Goal: Task Accomplishment & Management: Manage account settings

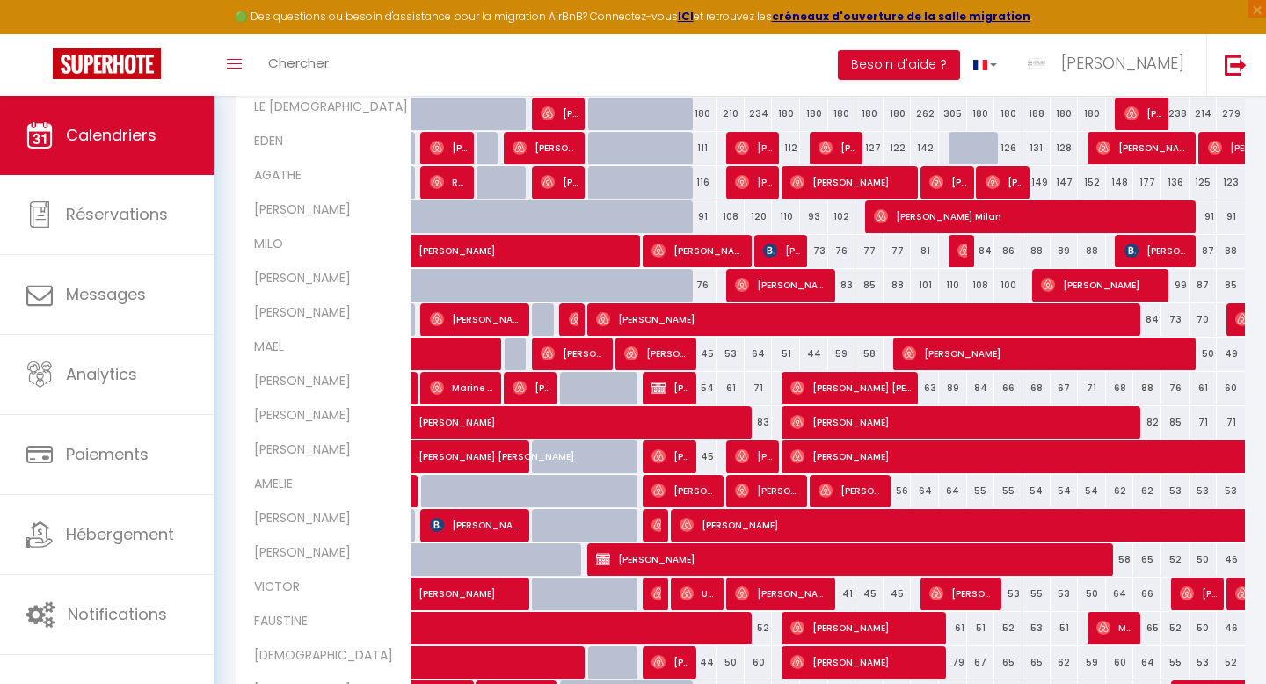
scroll to position [518, 0]
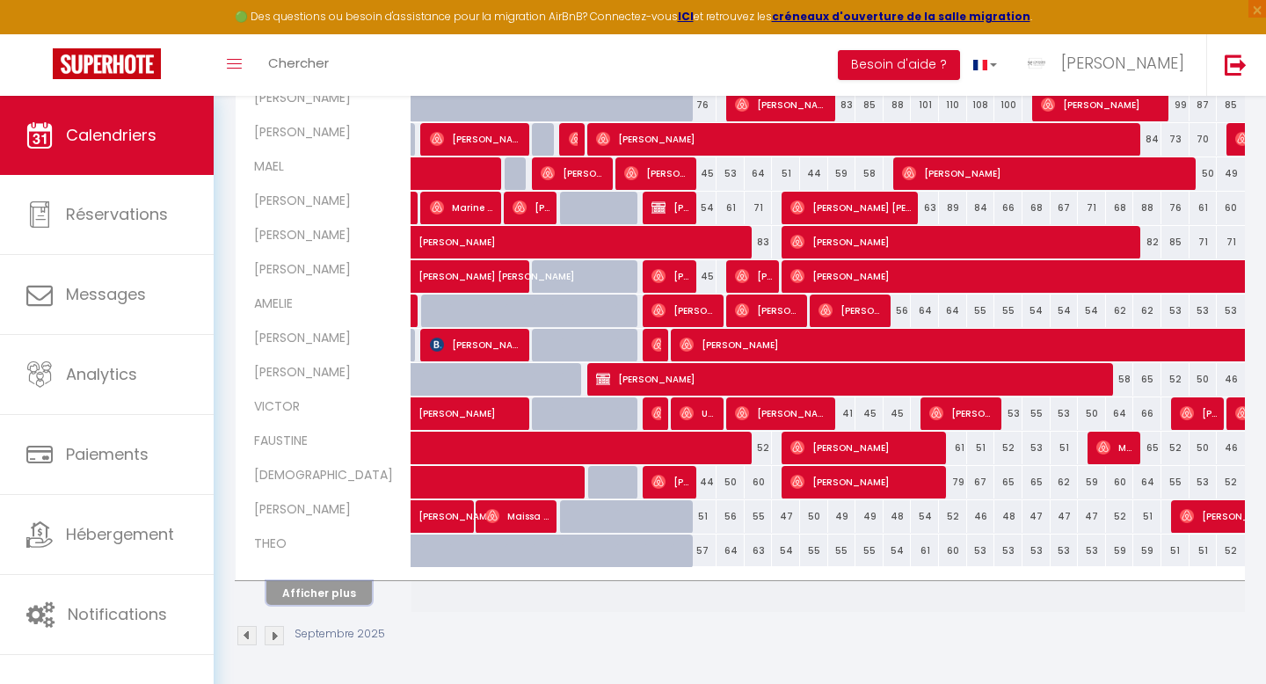
click at [306, 589] on button "Afficher plus" at bounding box center [318, 593] width 105 height 24
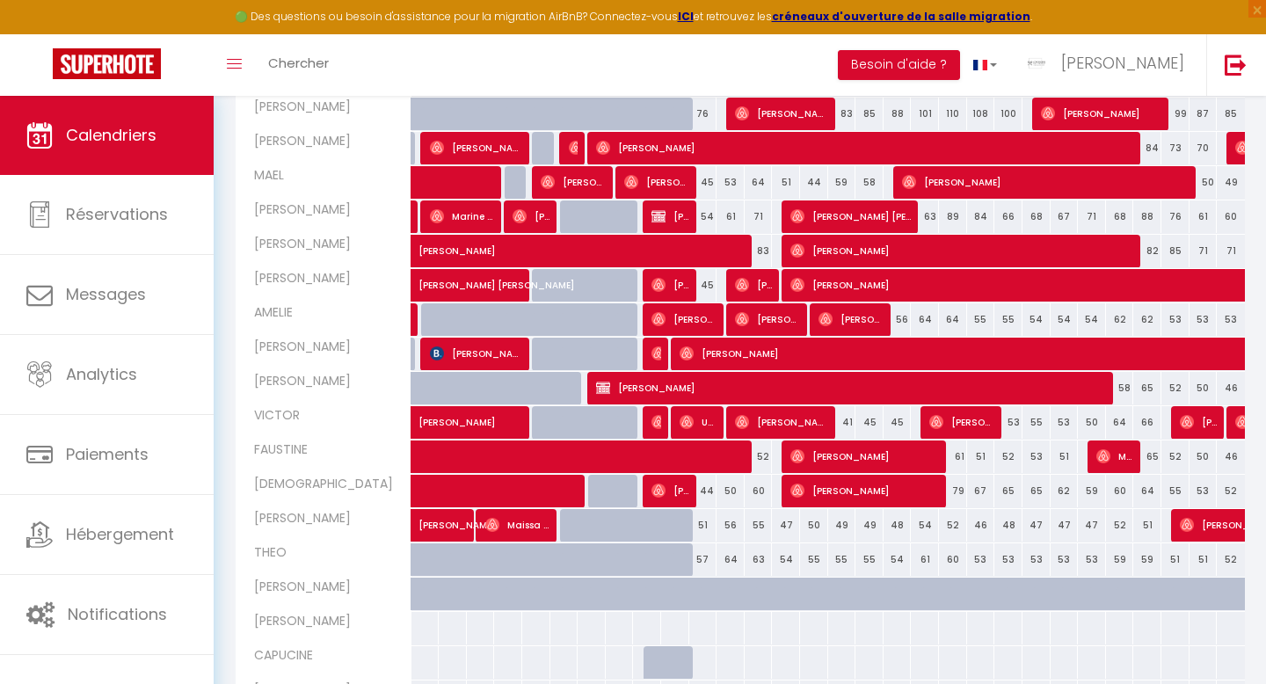
scroll to position [817, 0]
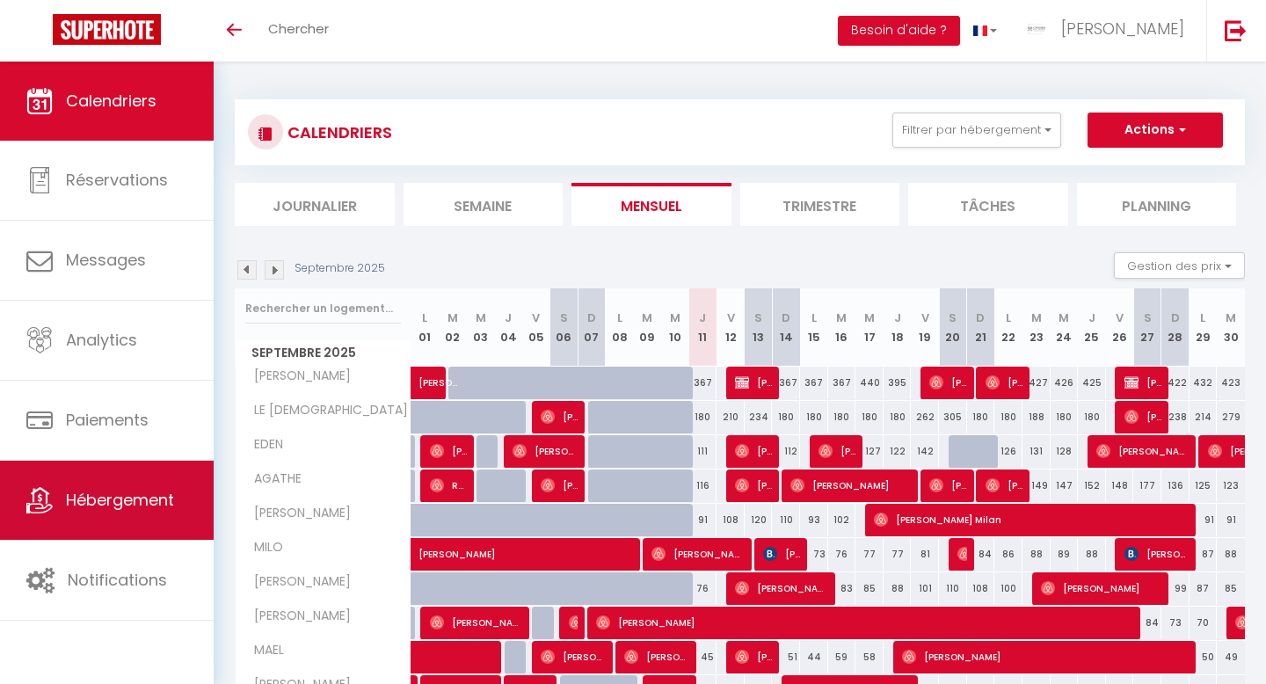
click at [105, 496] on span "Hébergement" at bounding box center [120, 500] width 108 height 22
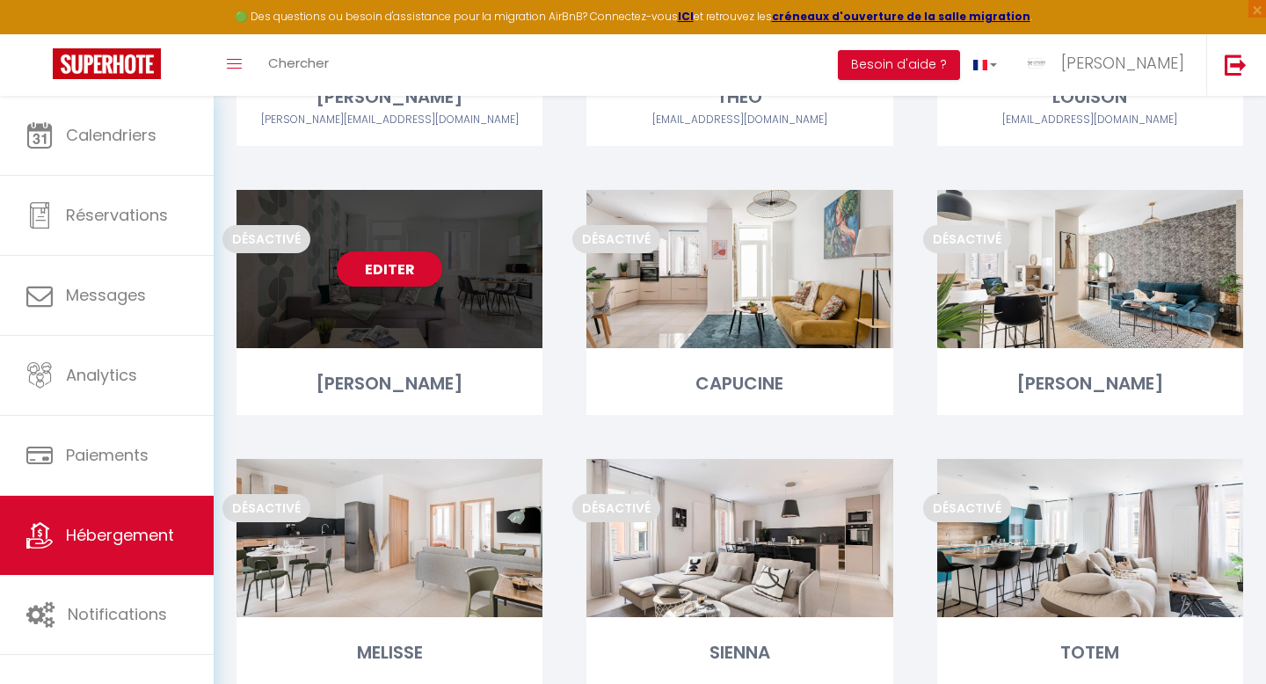
scroll to position [2029, 0]
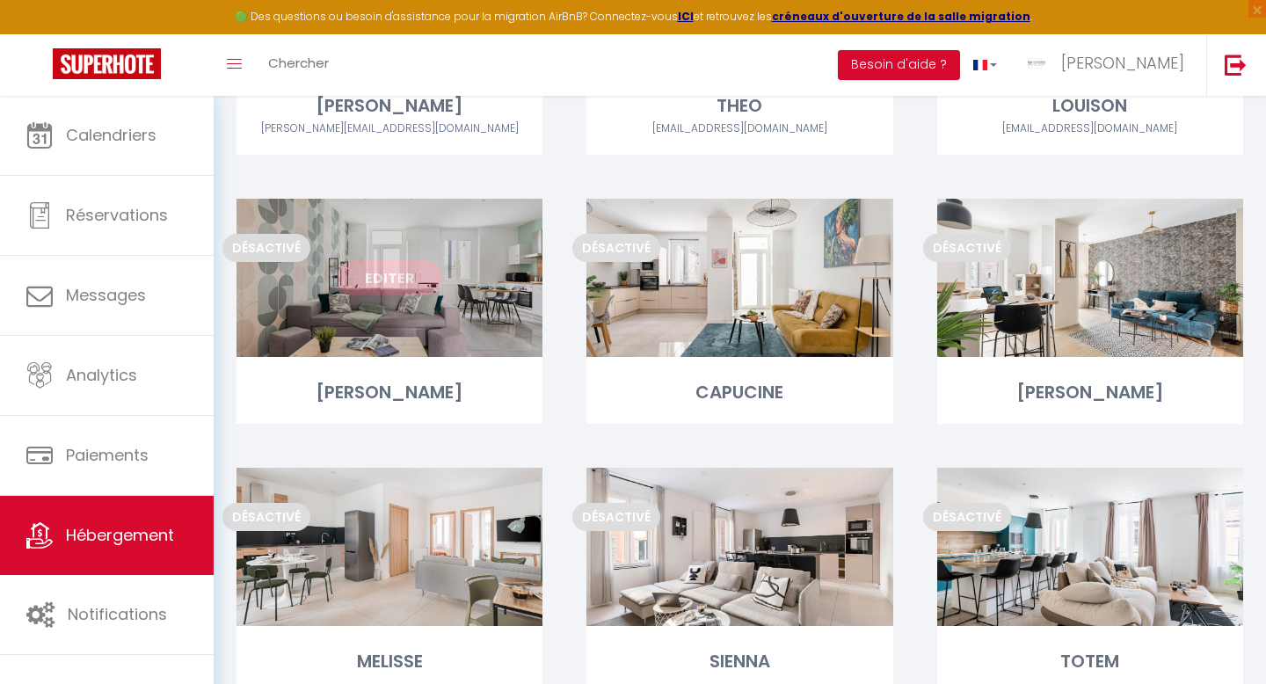
click at [388, 276] on link "Editer" at bounding box center [389, 277] width 105 height 35
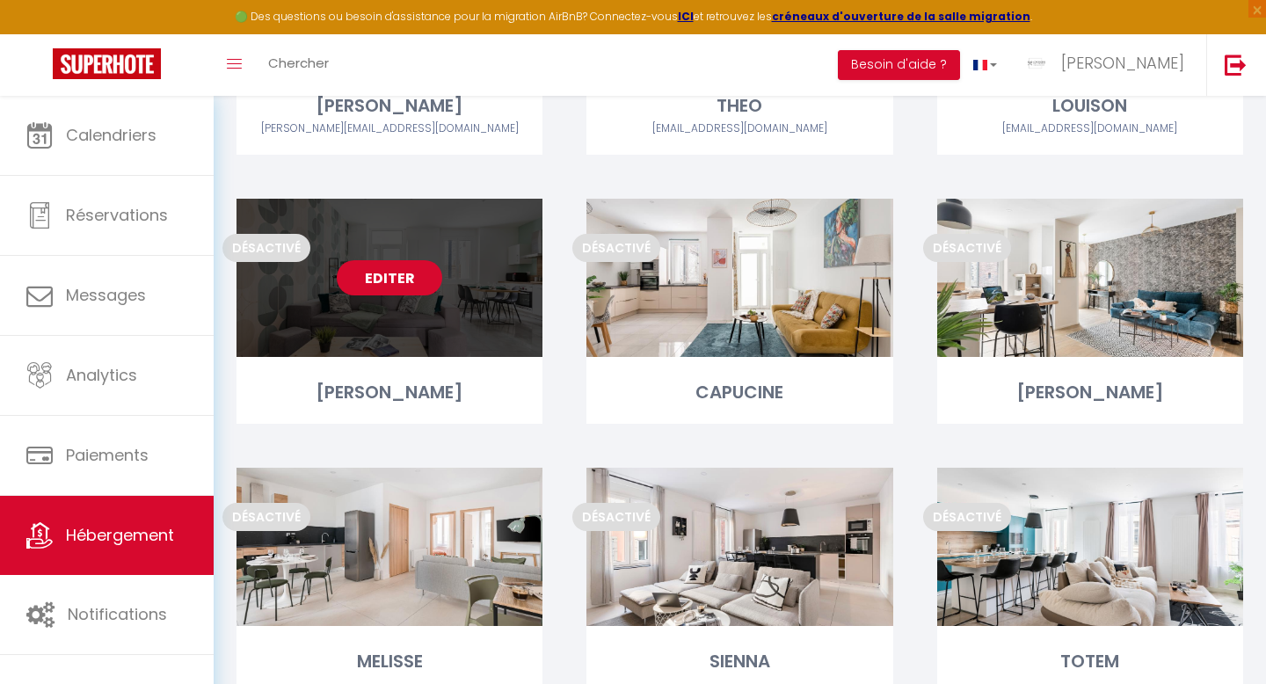
click at [388, 276] on link "Editer" at bounding box center [389, 277] width 105 height 35
select select "3"
select select "2"
select select "1"
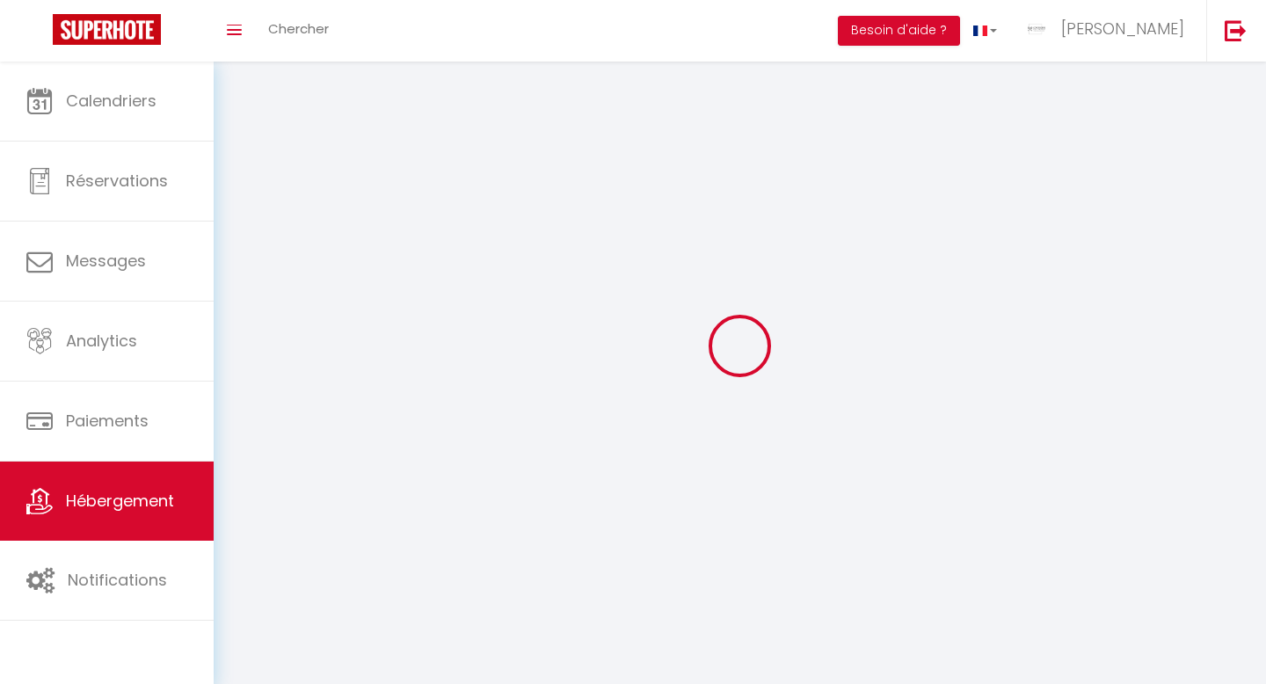
select select
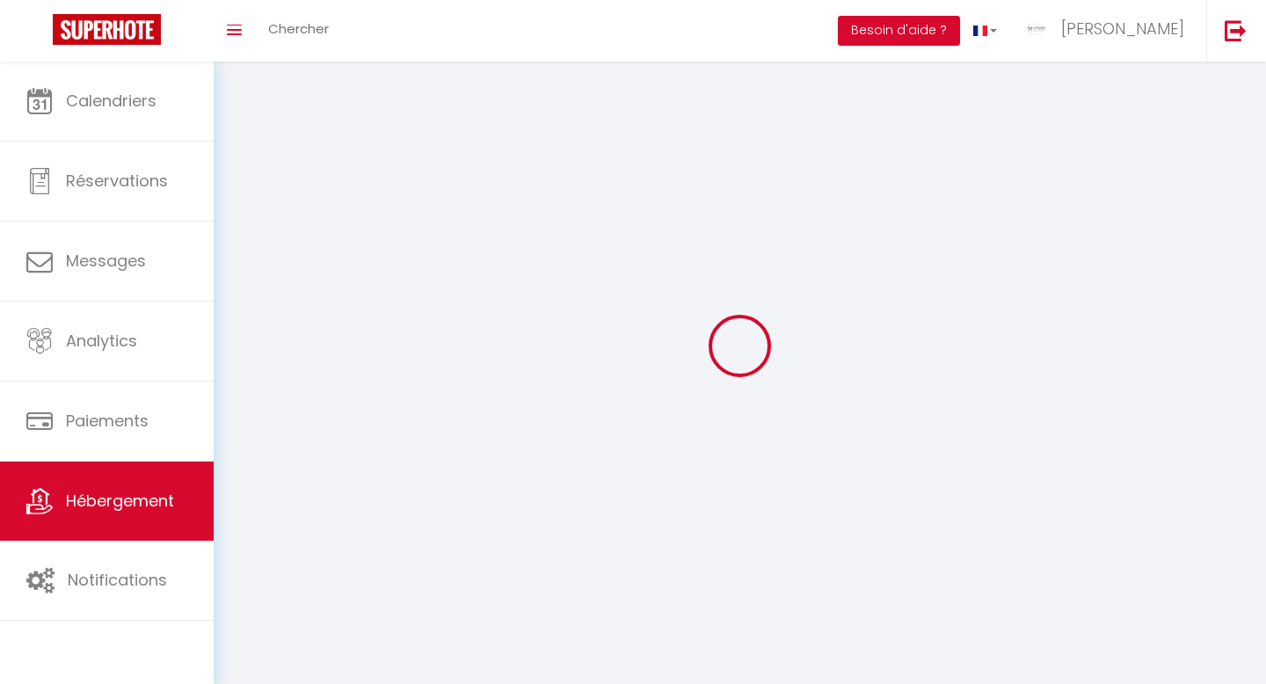
select select
checkbox input "false"
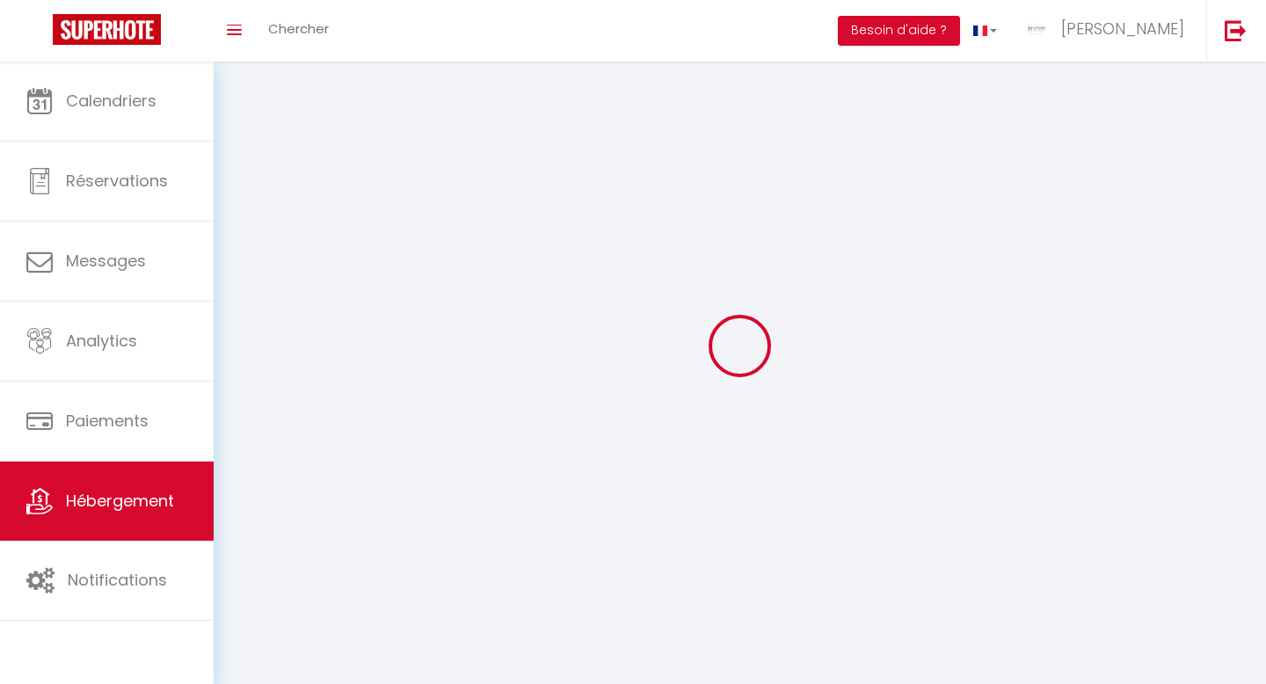
select select
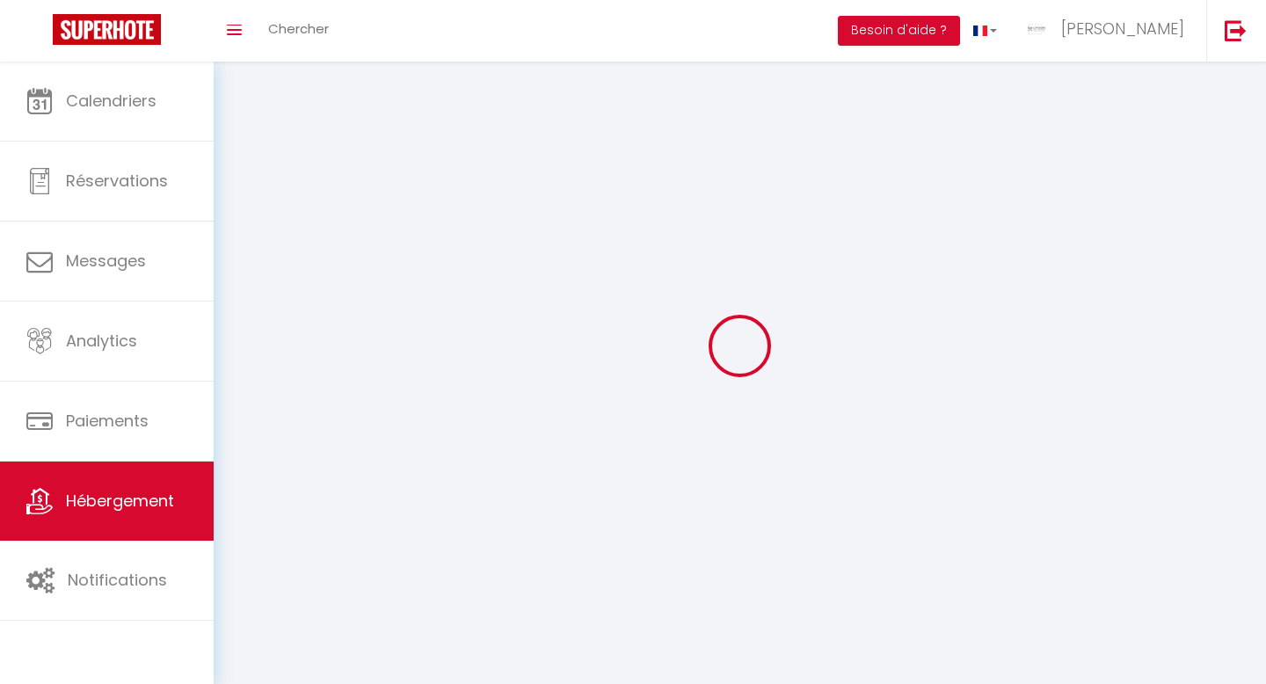
select select
checkbox input "false"
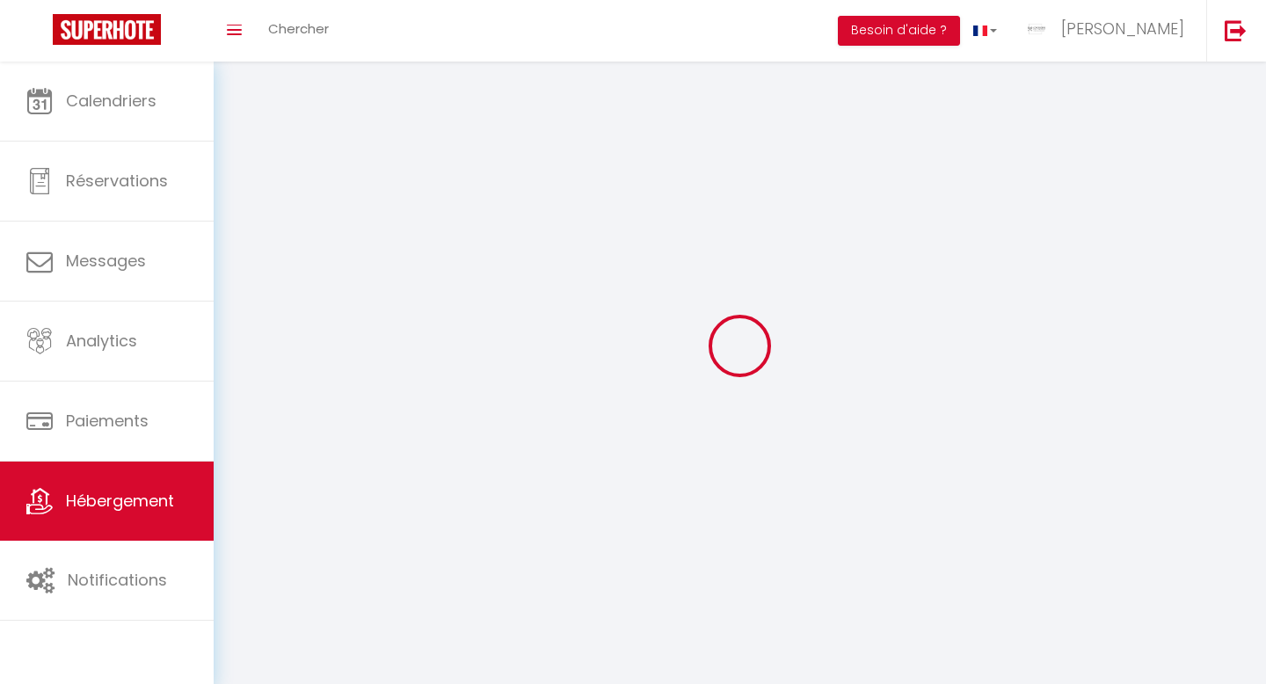
checkbox input "false"
select select
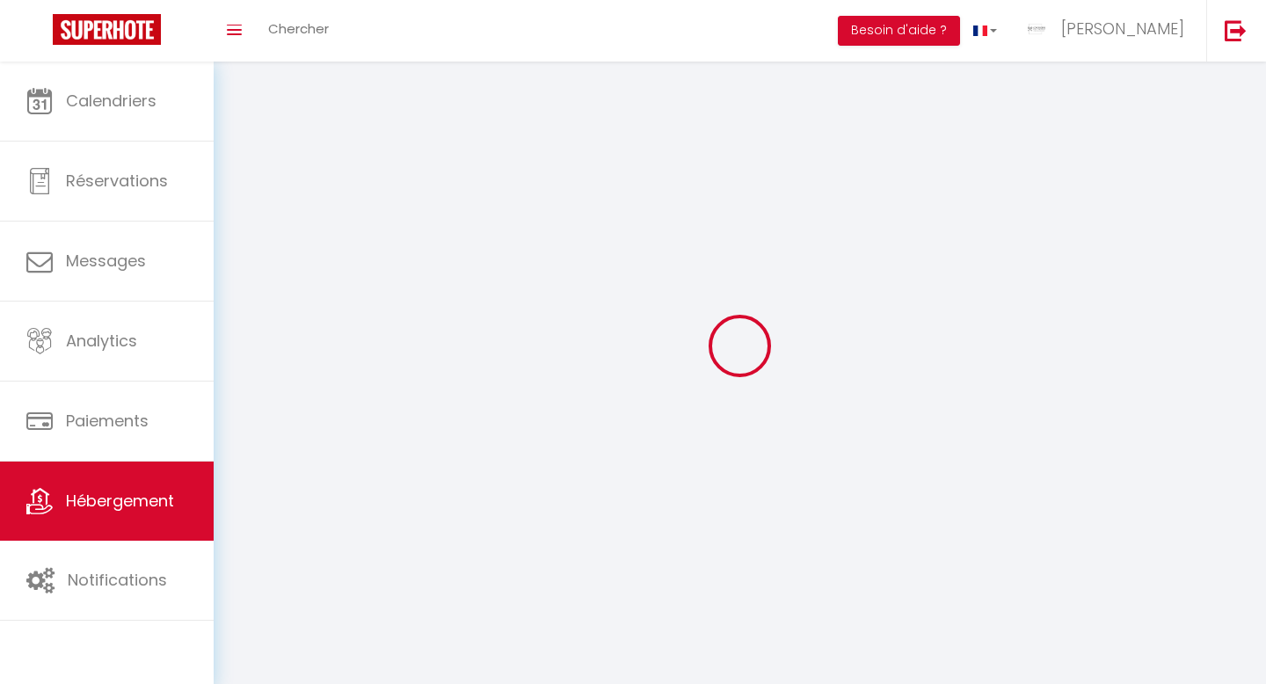
select select
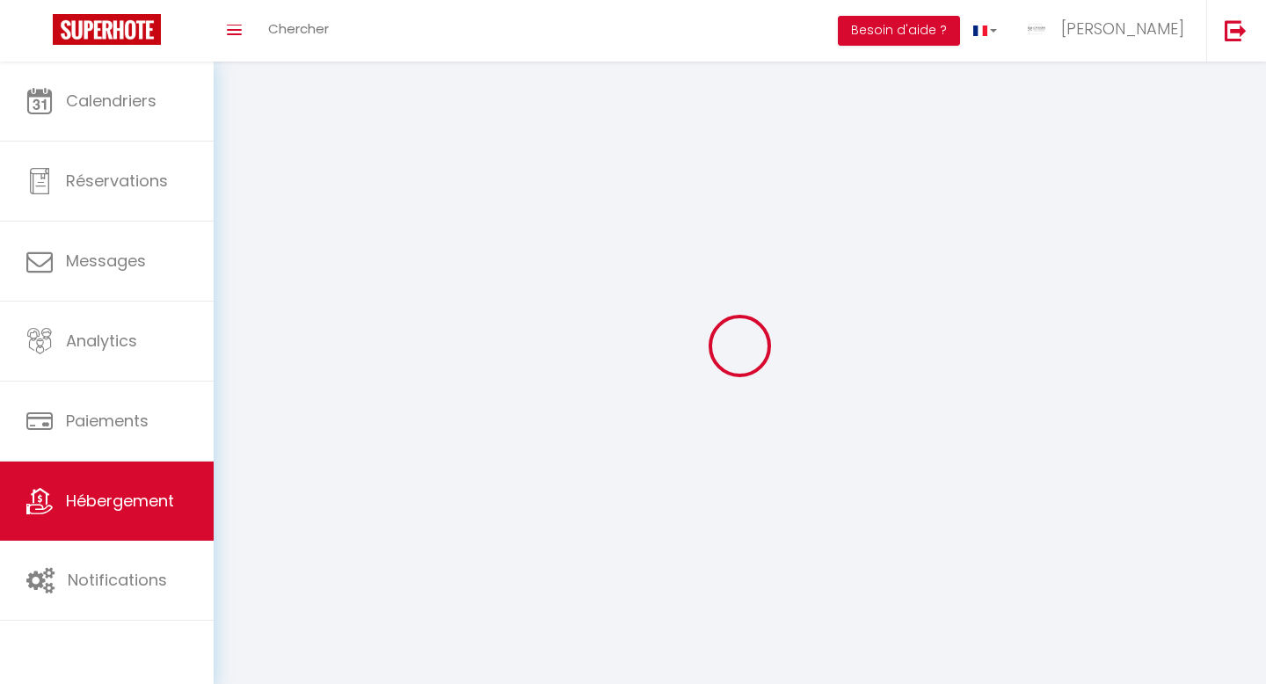
select select
checkbox input "false"
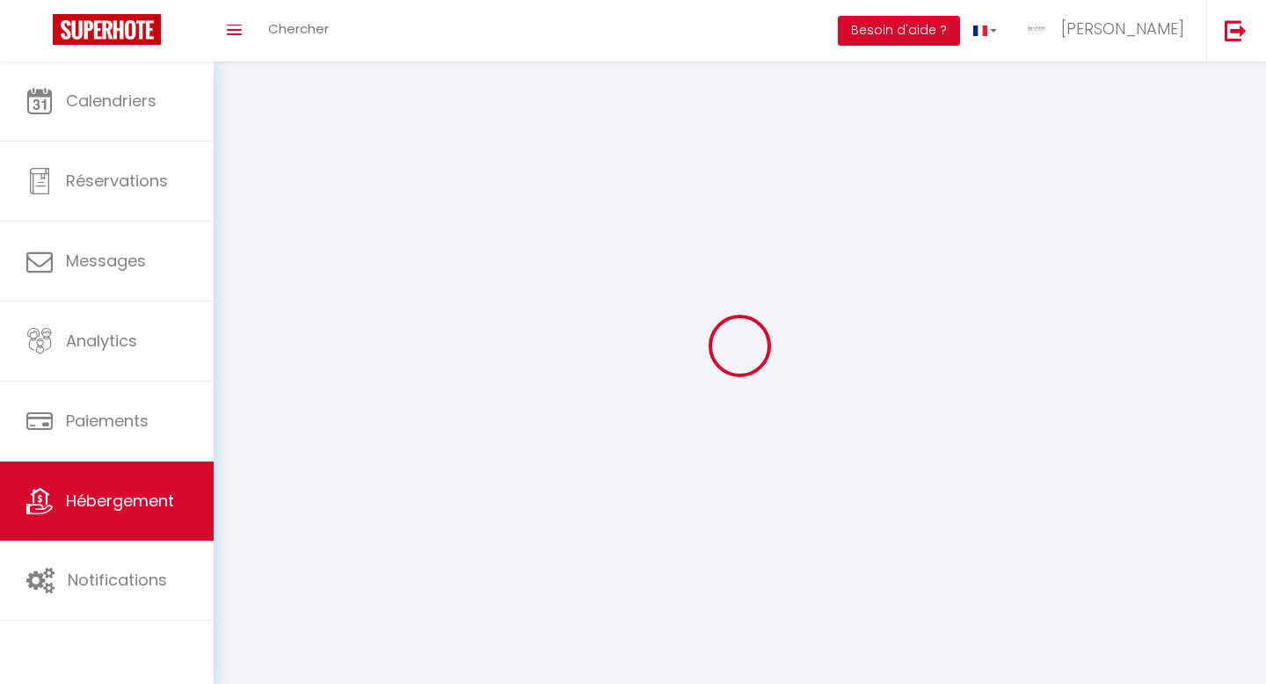
select select
select select "28"
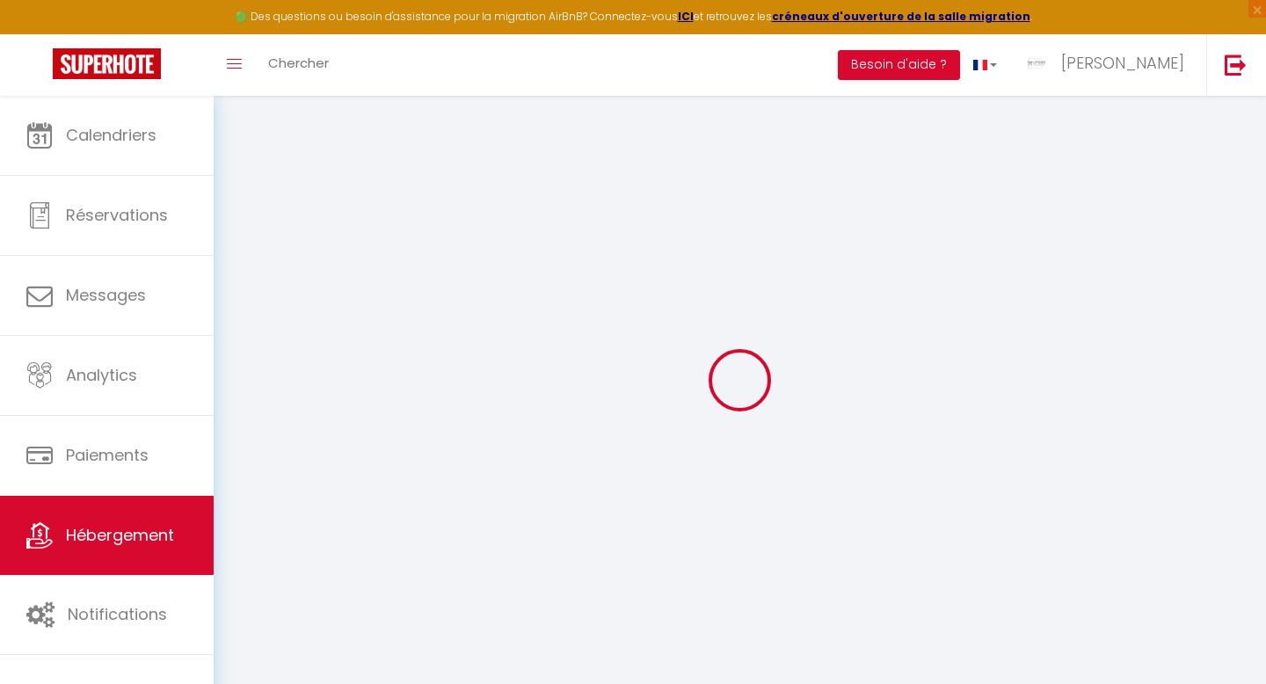
select select
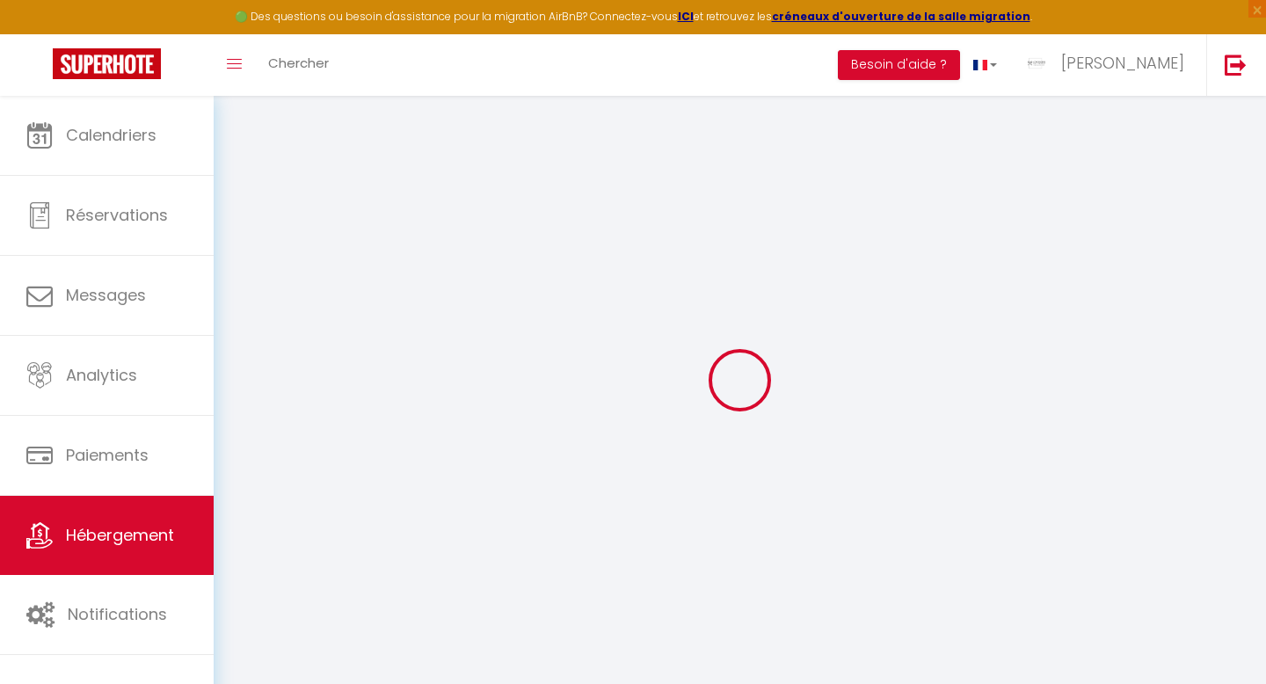
select select
checkbox input "false"
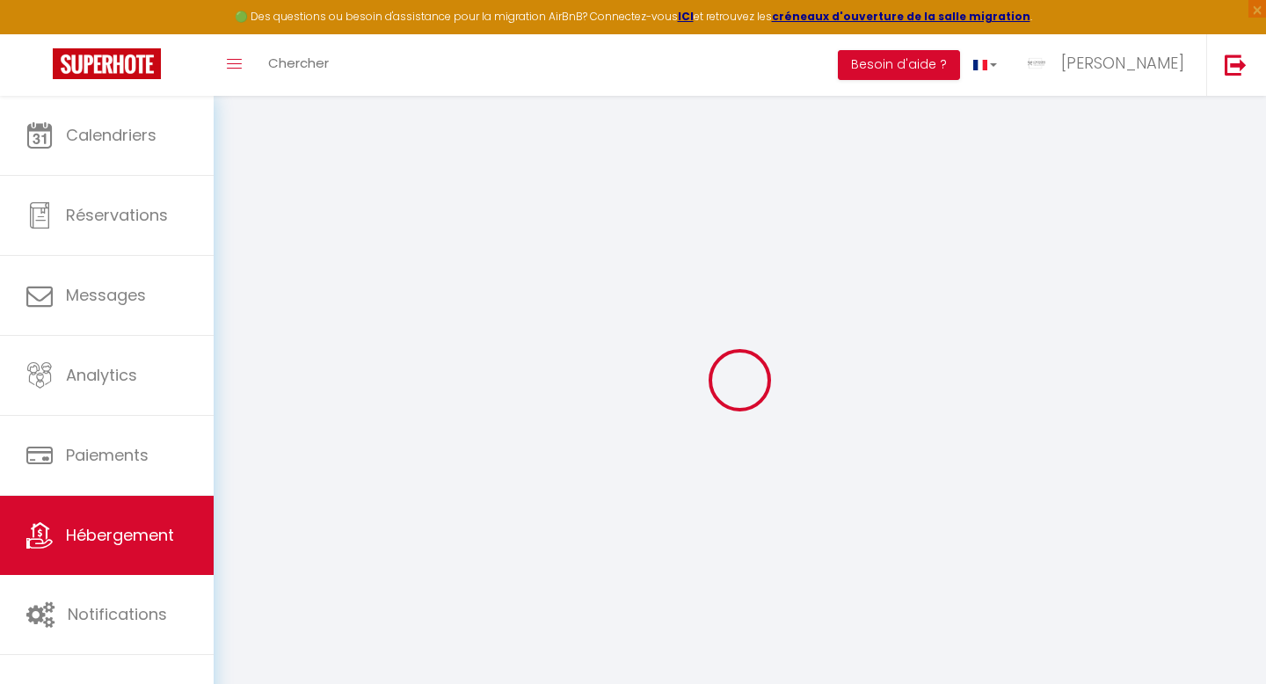
select select
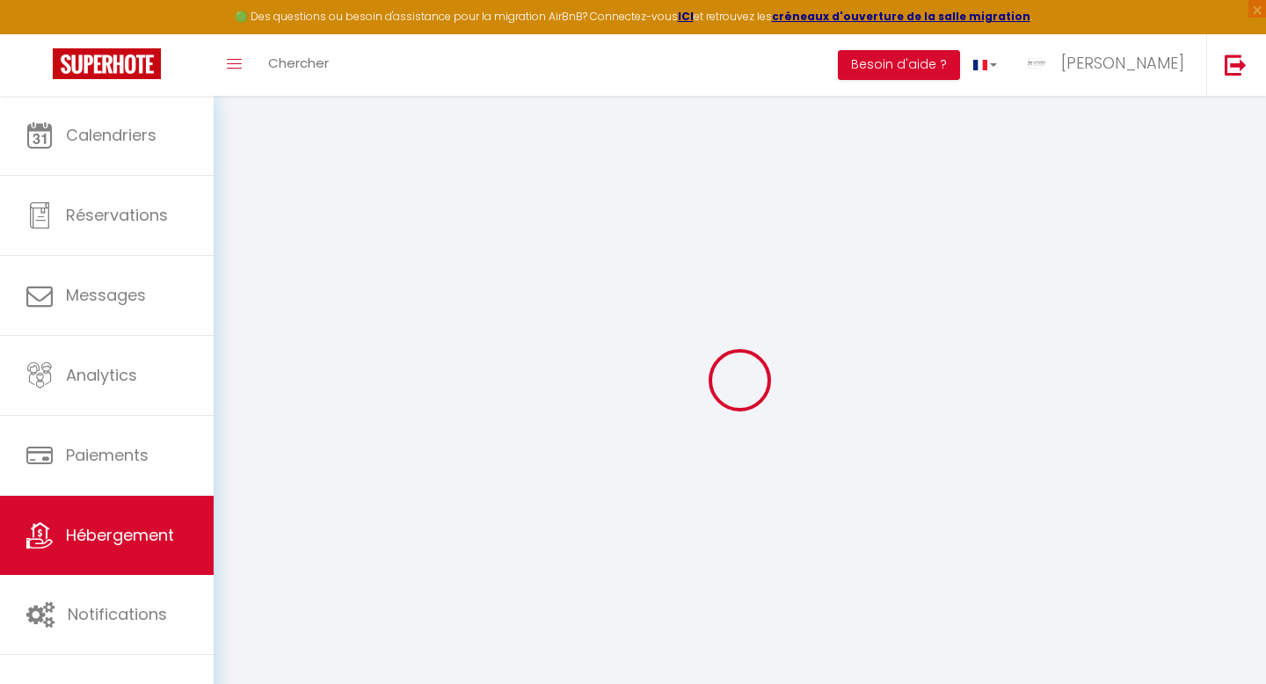
select select
checkbox input "false"
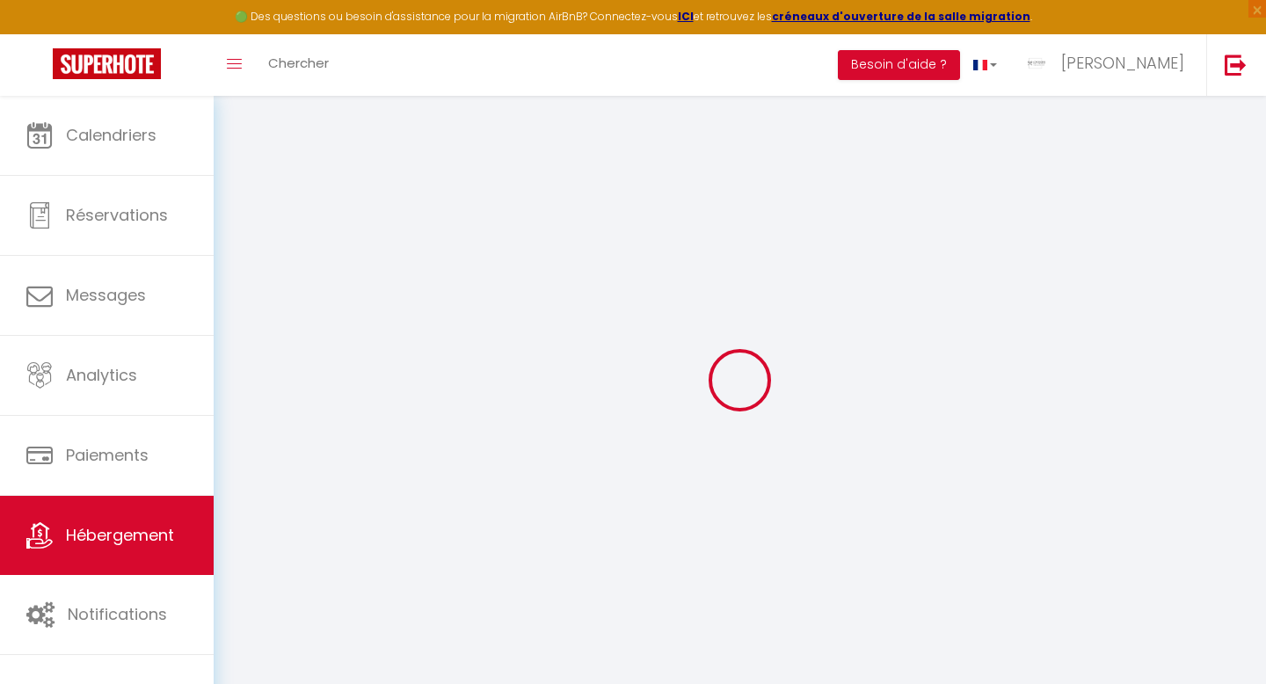
checkbox input "false"
select select
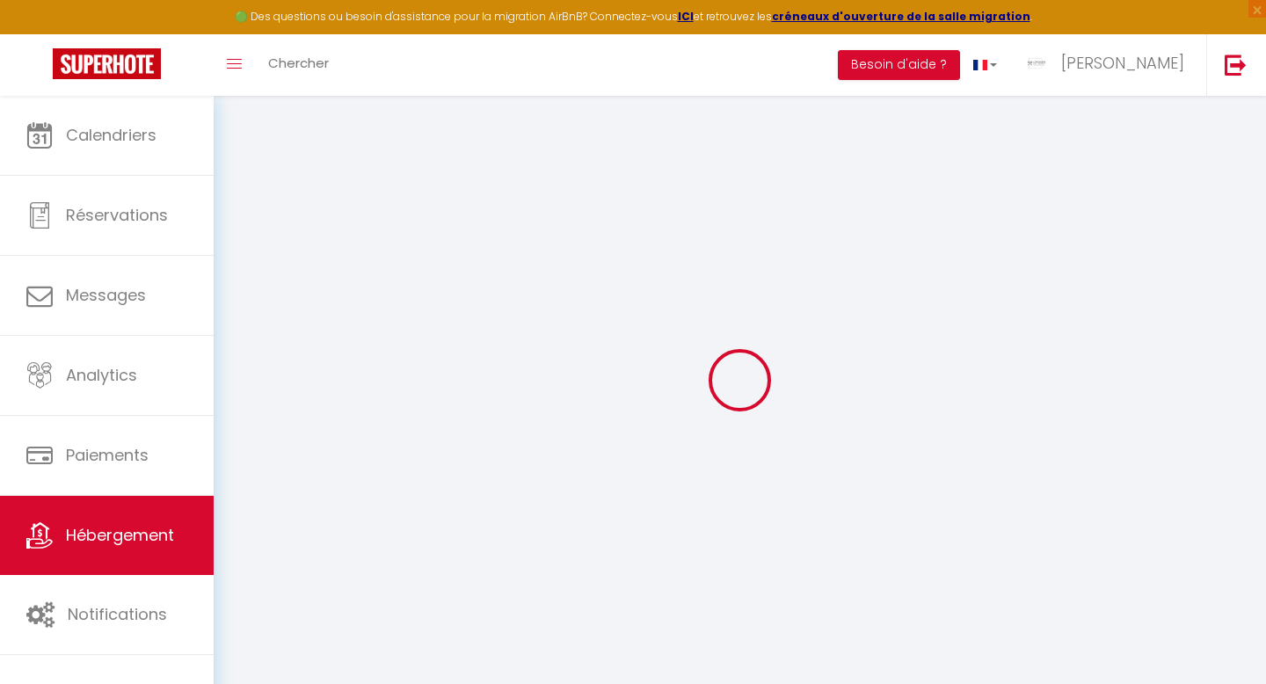
select select
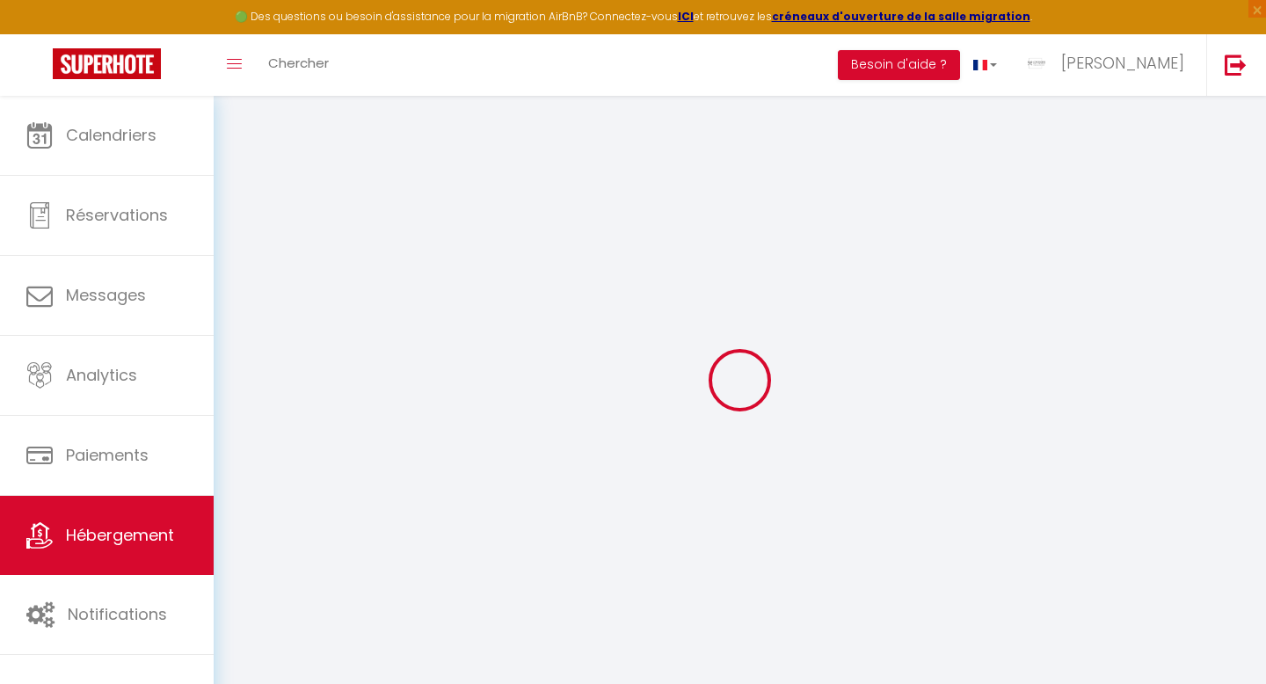
checkbox input "false"
select select
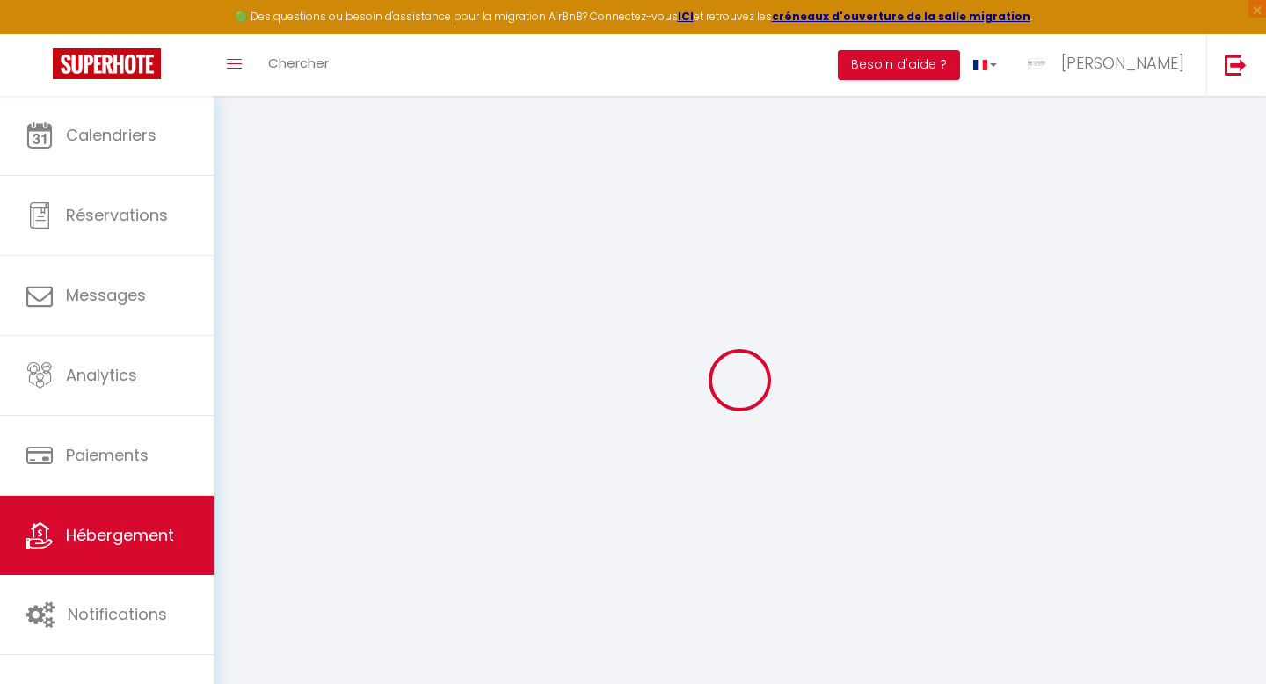
select select
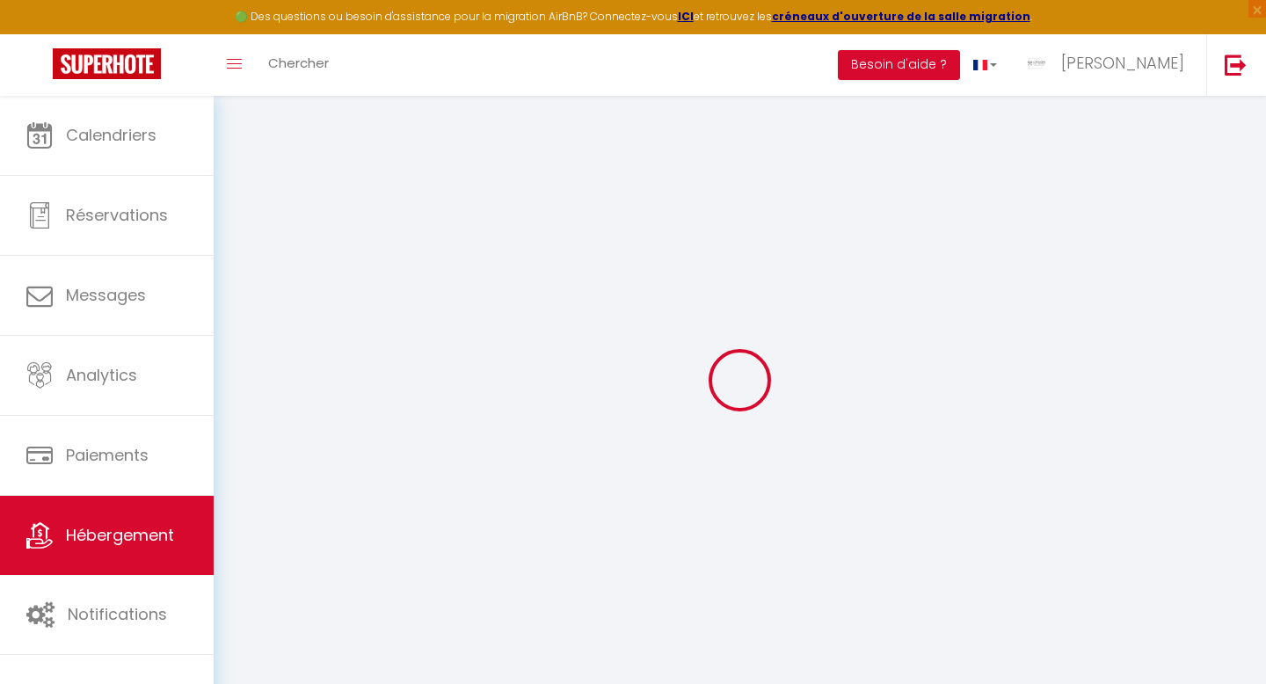
select select
checkbox input "false"
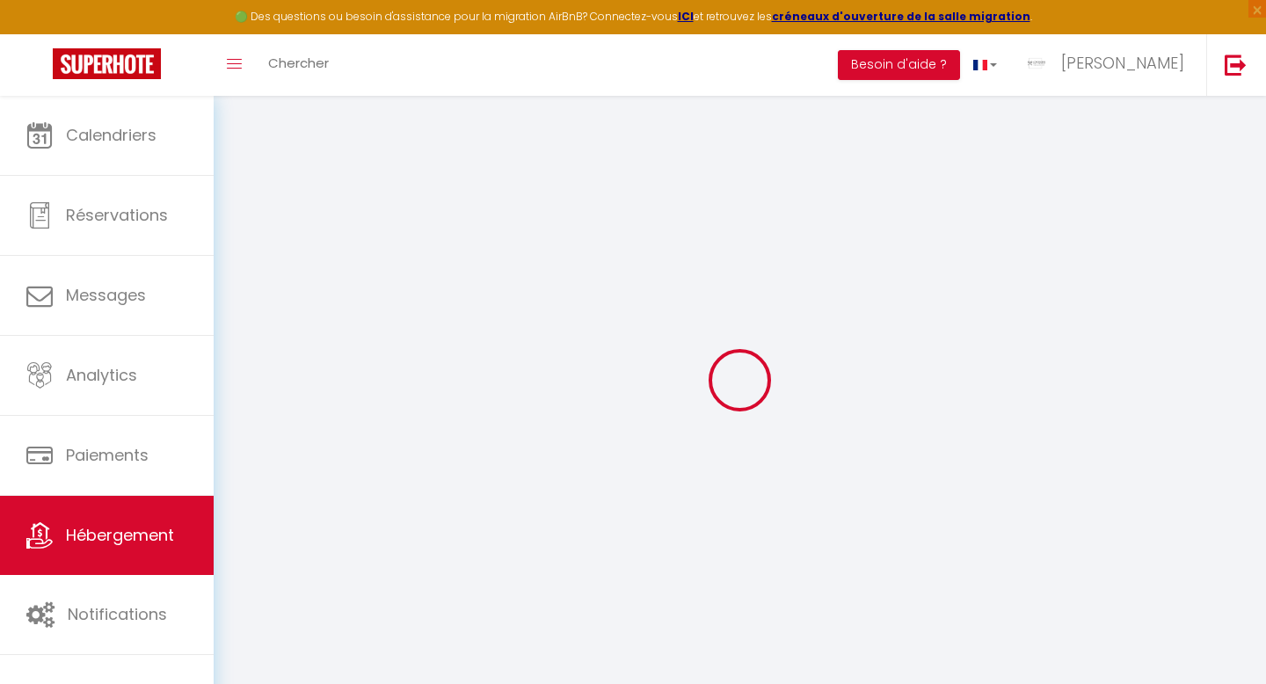
checkbox input "false"
select select
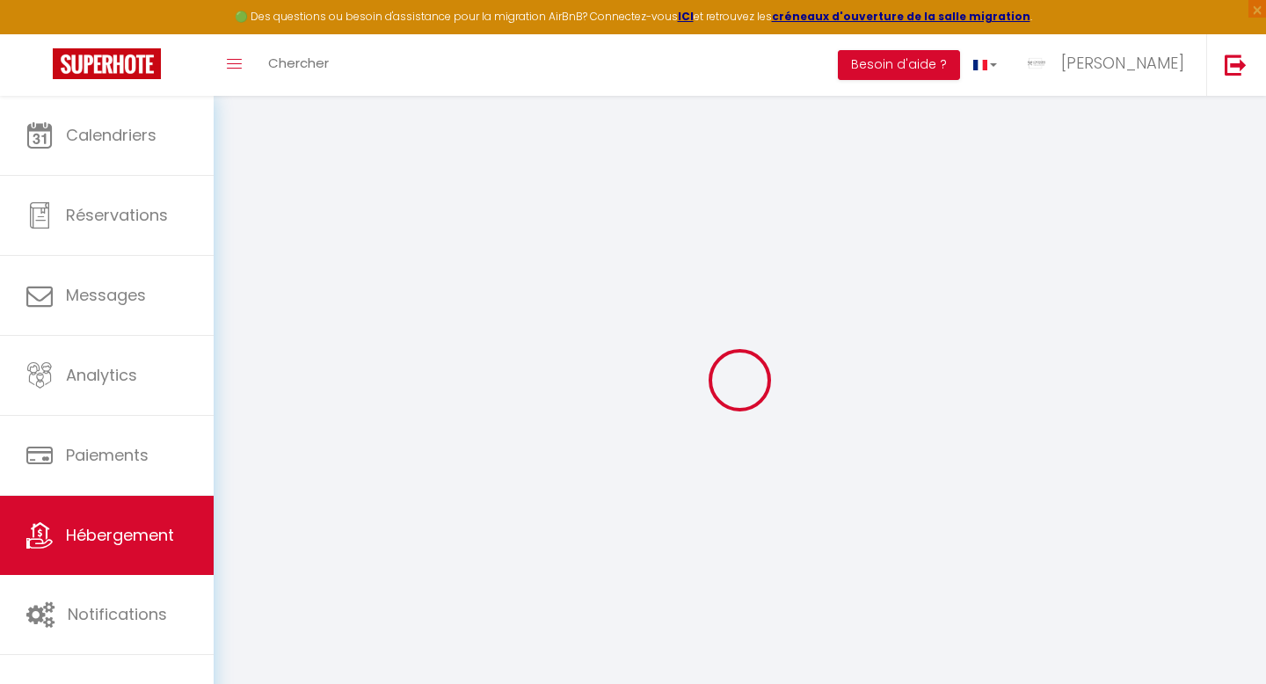
select select
checkbox input "false"
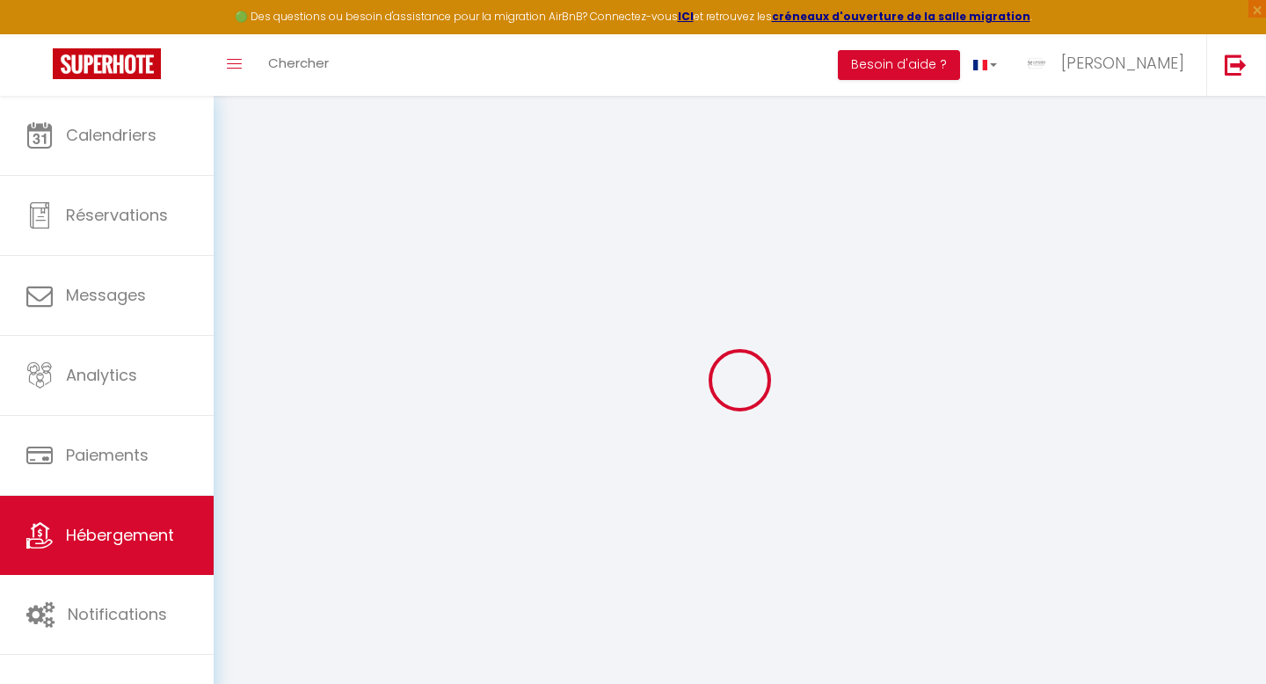
checkbox input "false"
select select
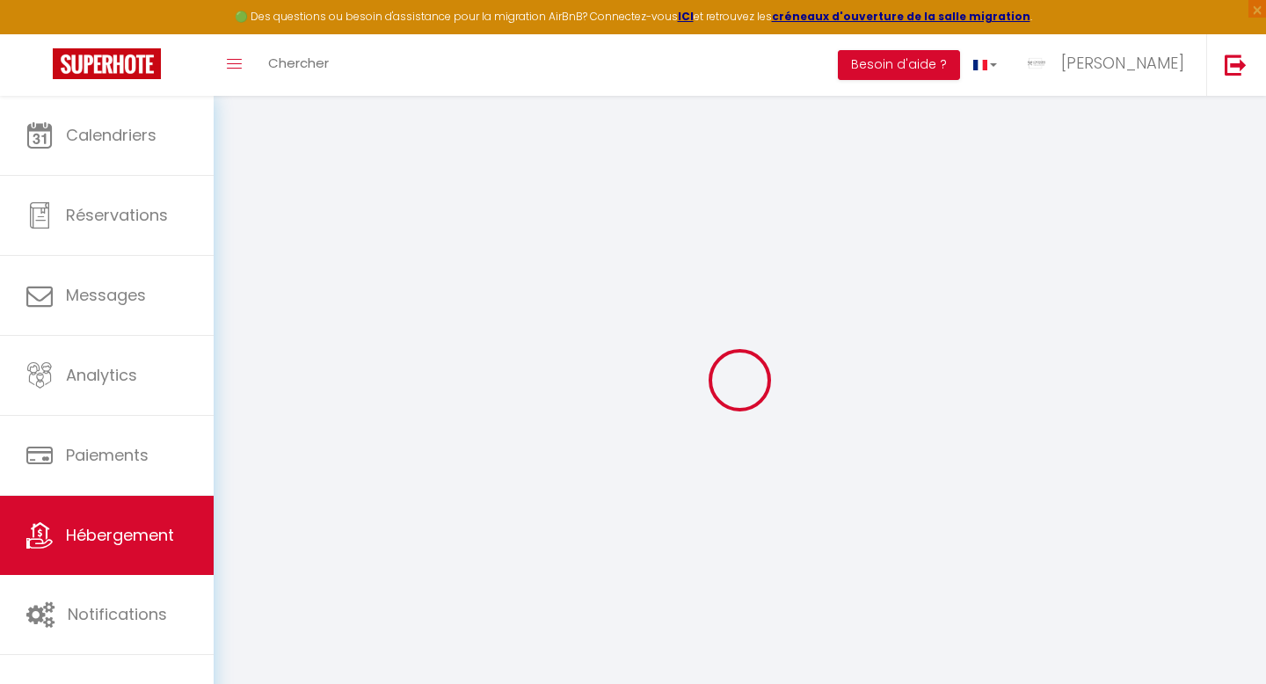
type input "[PERSON_NAME]"
type input "Imad"
type input "CHAABANE"
select select "2"
type input "57"
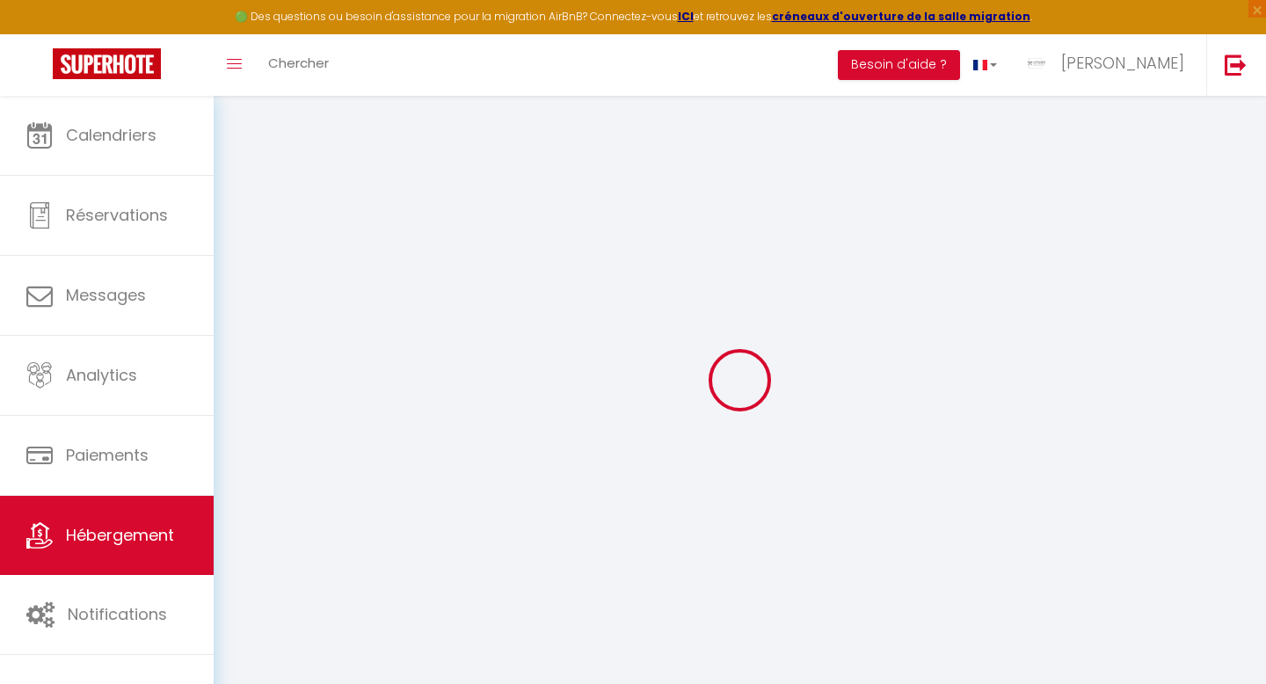
type input "5"
type input "100"
type input "500"
select select
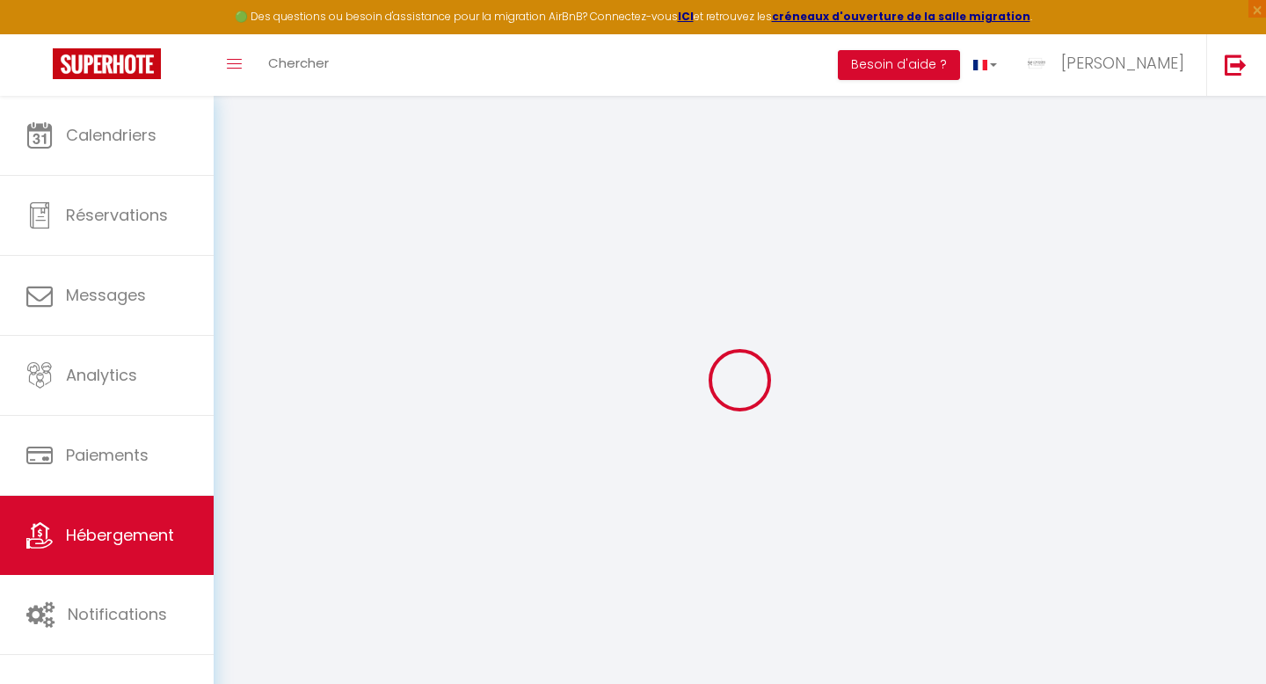
select select
type input "4 rue de la chance"
type input "42000"
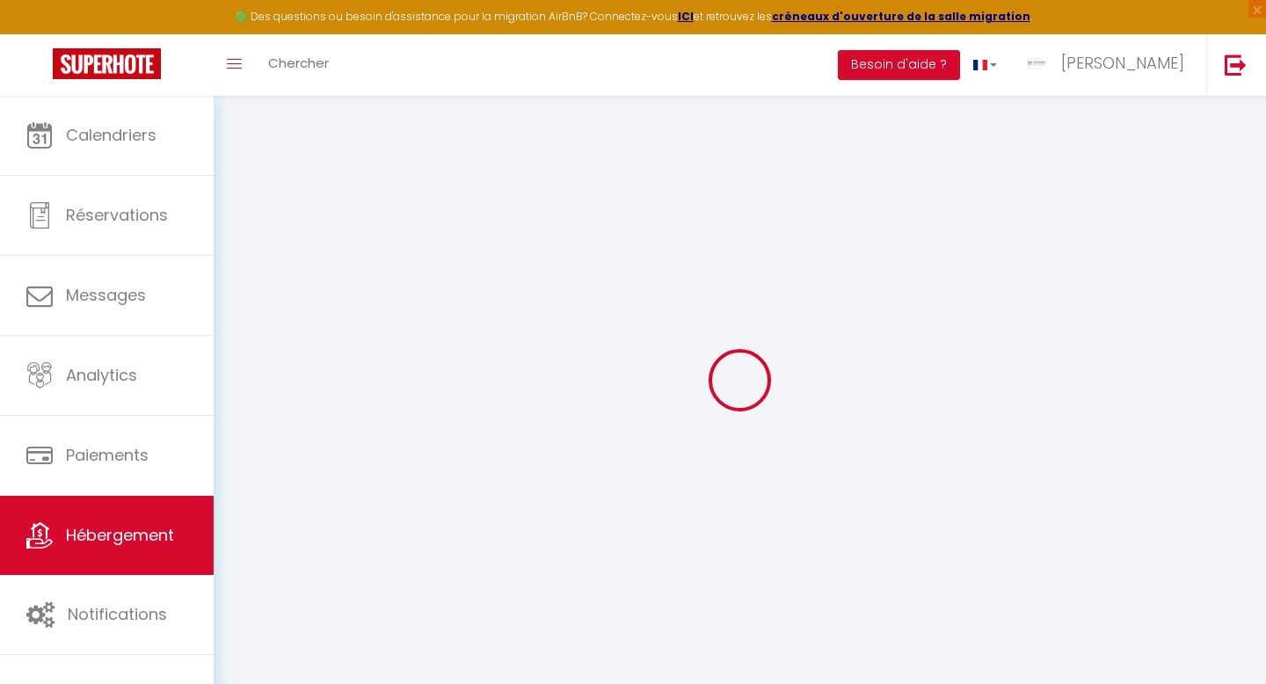
type input "SAINT ETIENNE"
type input "[PERSON_NAME][EMAIL_ADDRESS][DOMAIN_NAME]"
select select
checkbox input "false"
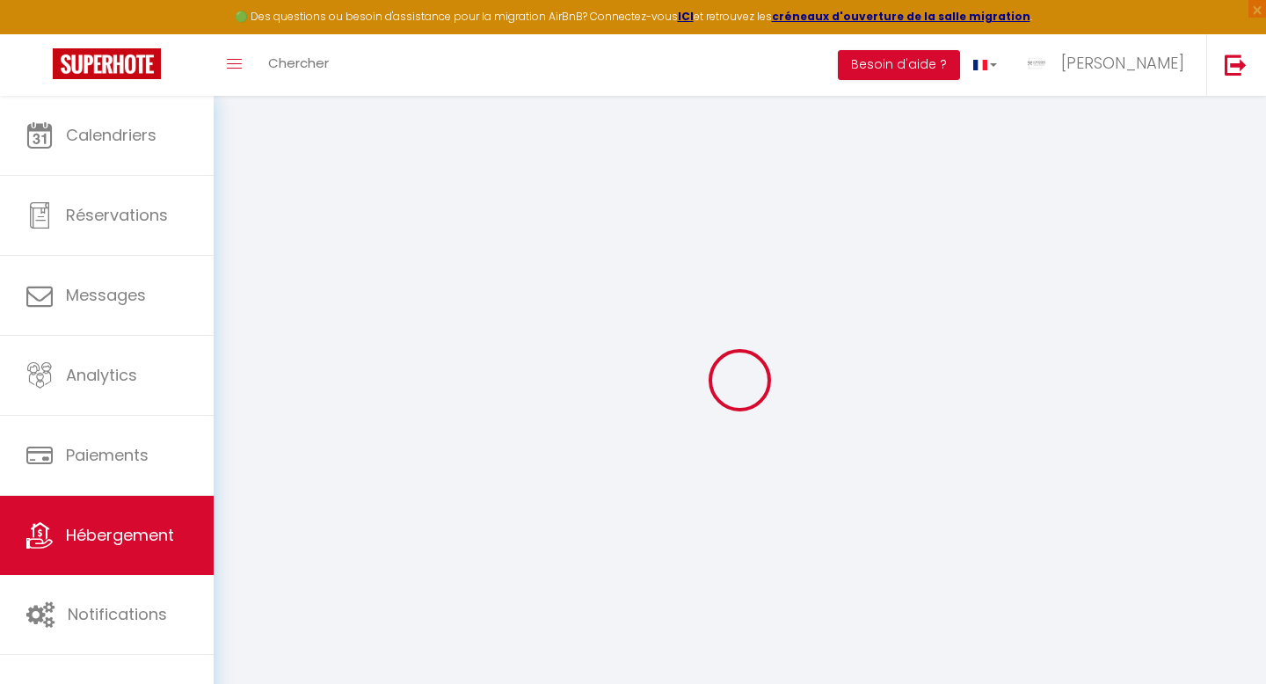
checkbox input "false"
radio input "true"
type input "22"
type input "57"
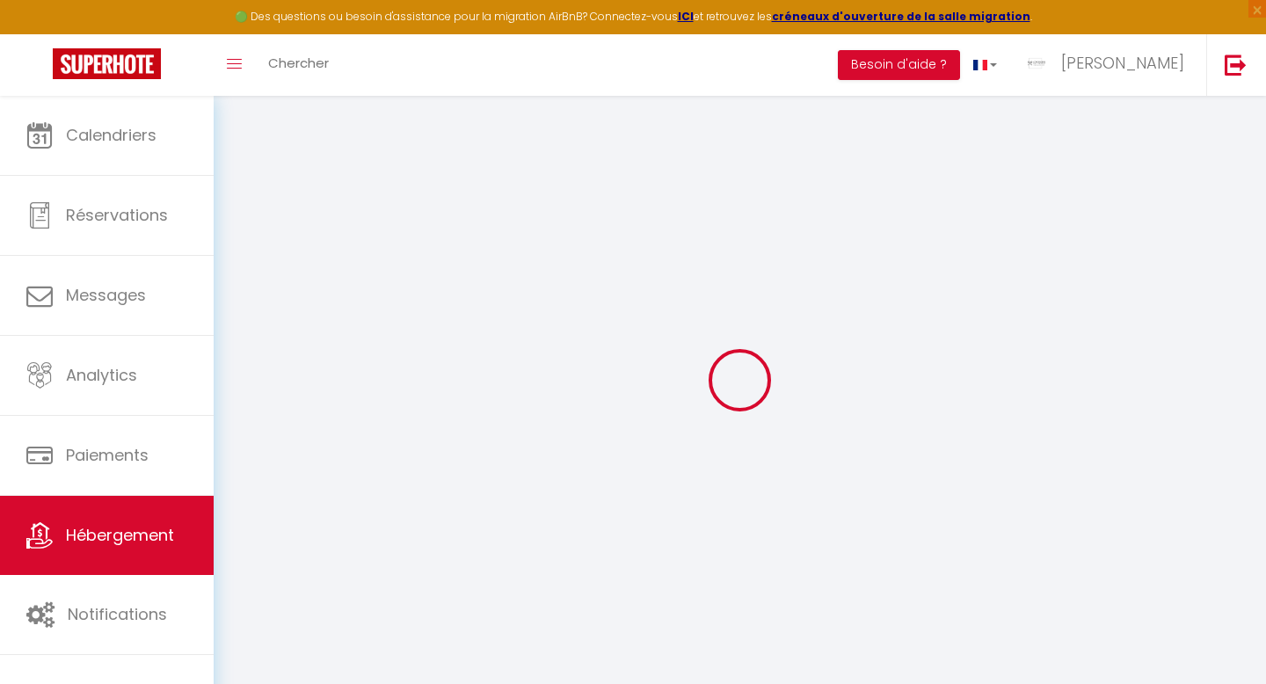
type input "0"
select select
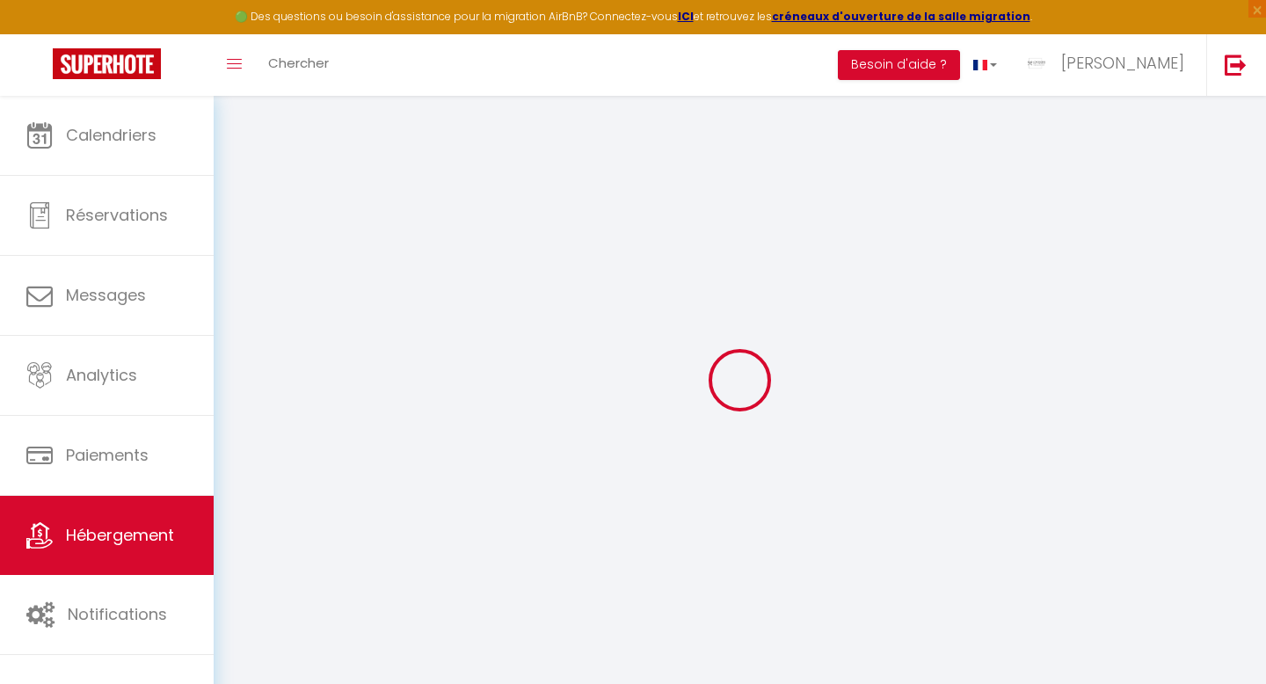
select select
checkbox input "false"
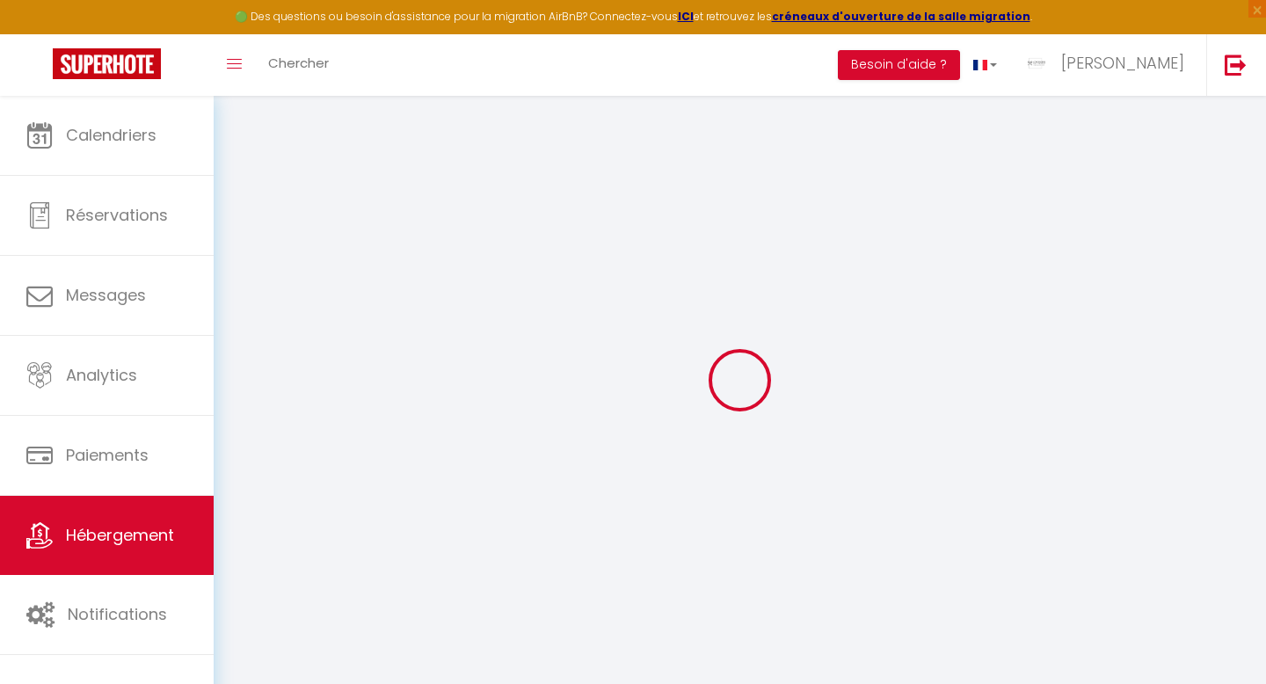
checkbox input "false"
select select
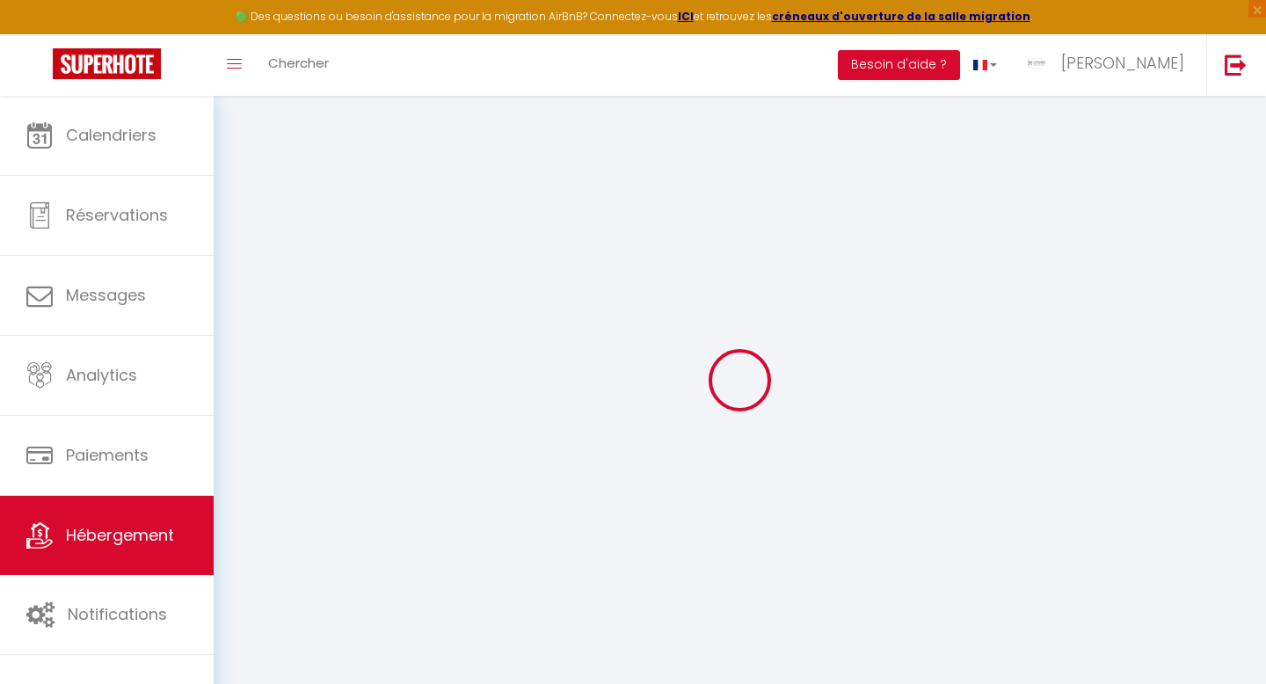
select select
checkbox input "false"
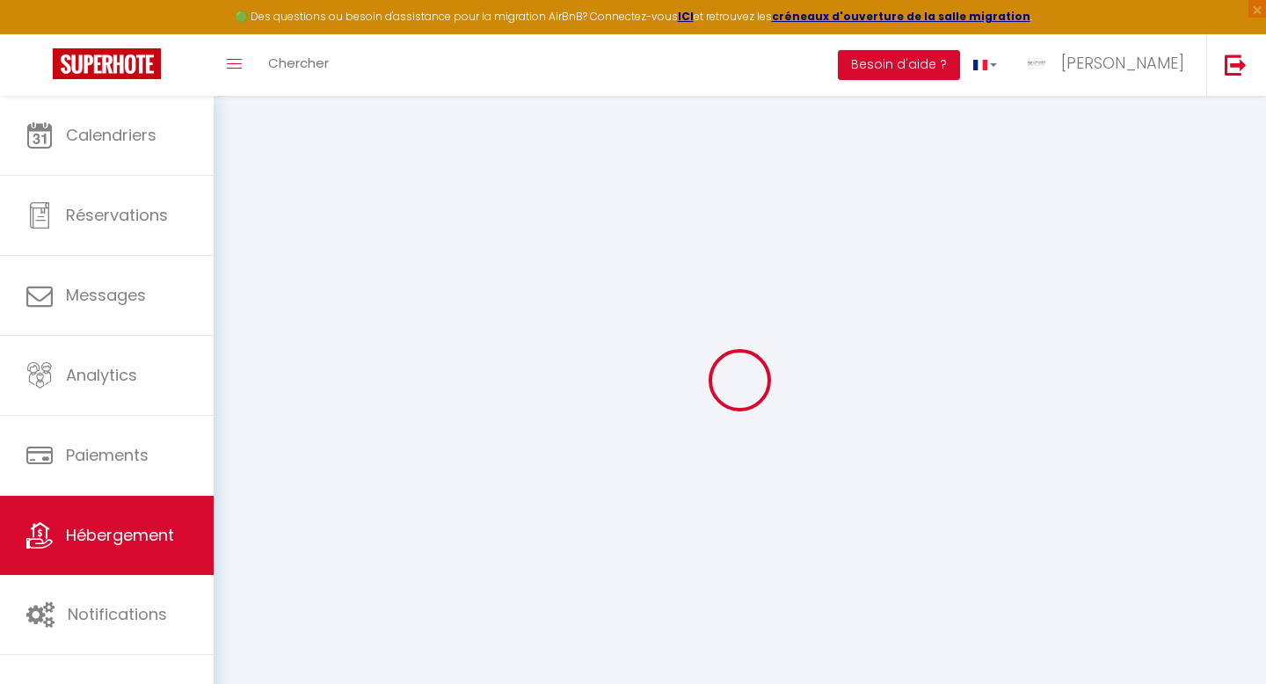
checkbox input "false"
select select
checkbox input "false"
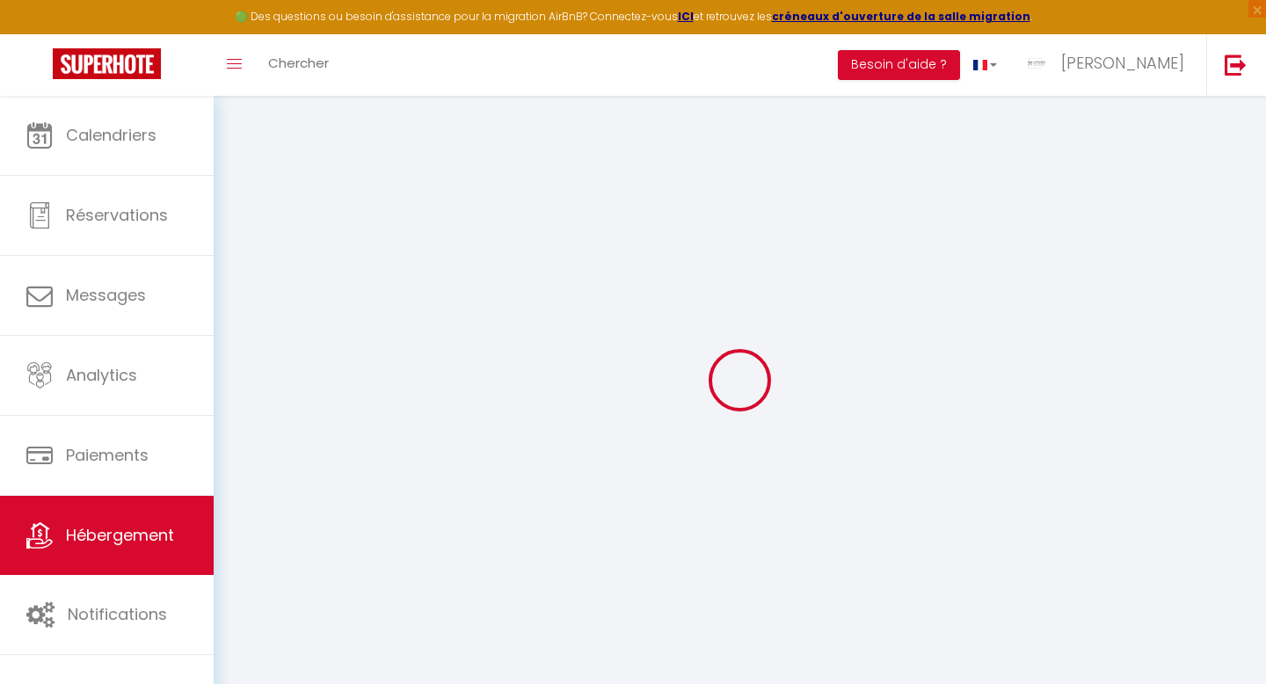
checkbox input "false"
select select "16:00"
select select "20:00"
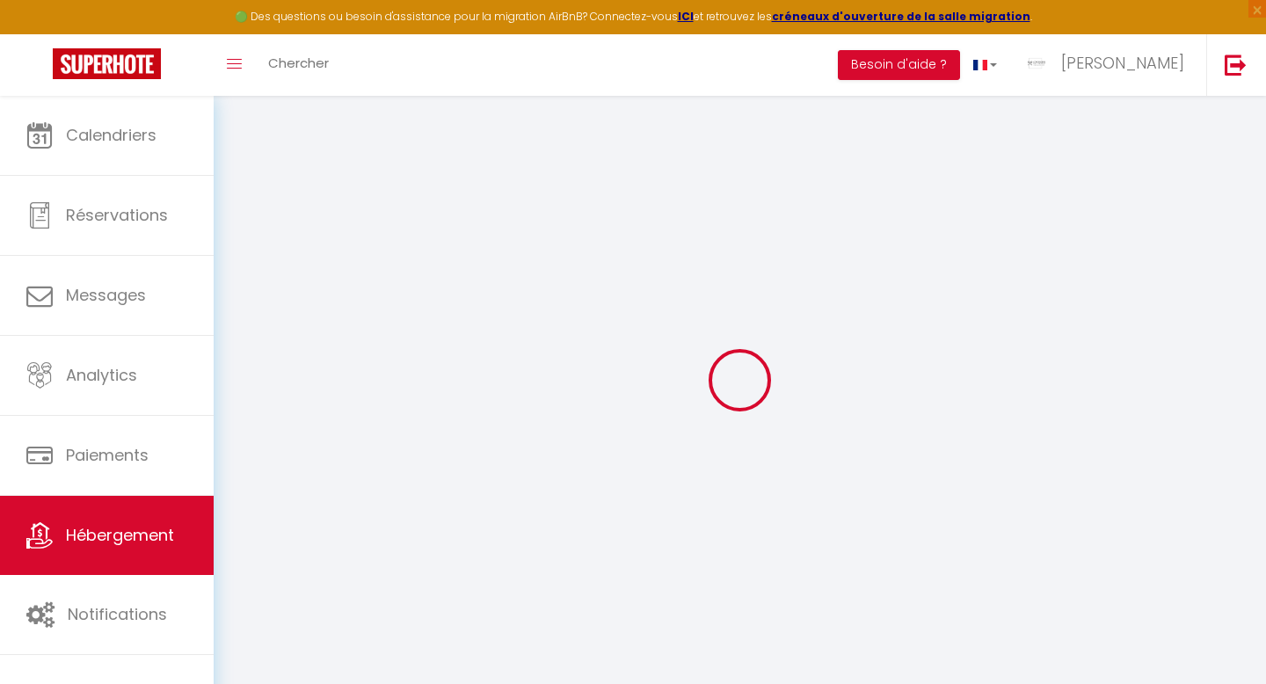
select select "10:00"
select select "15"
select select
checkbox input "false"
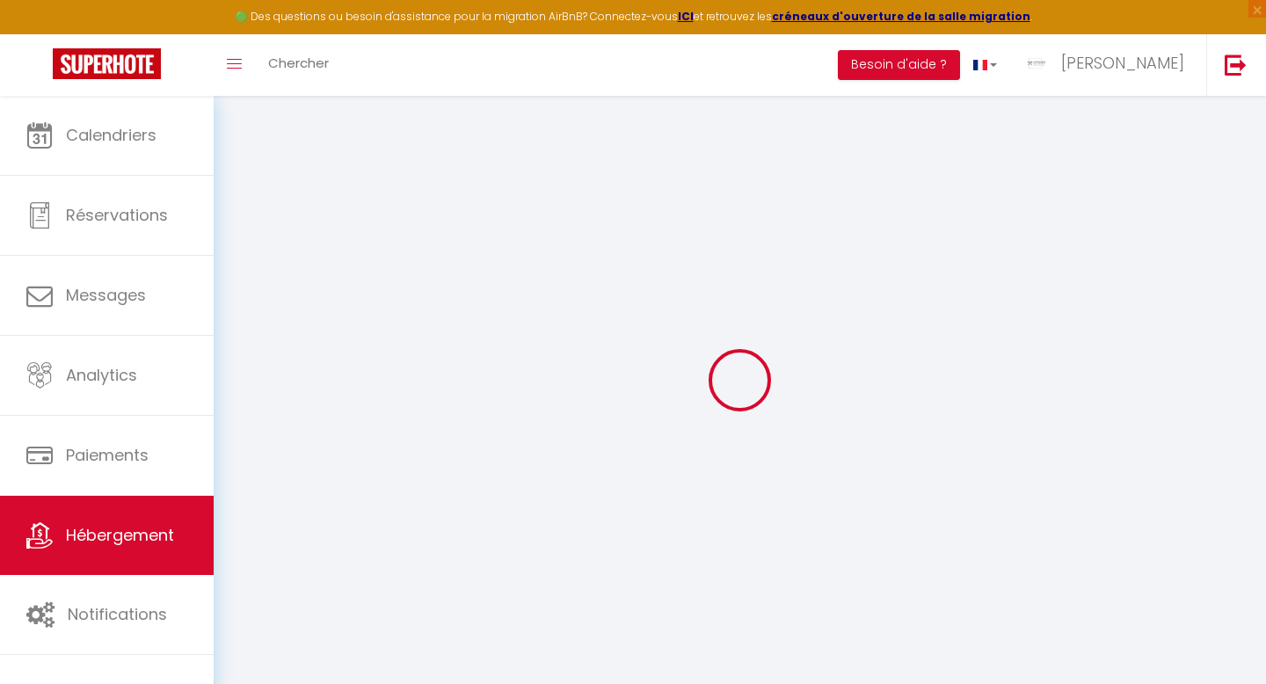
checkbox input "false"
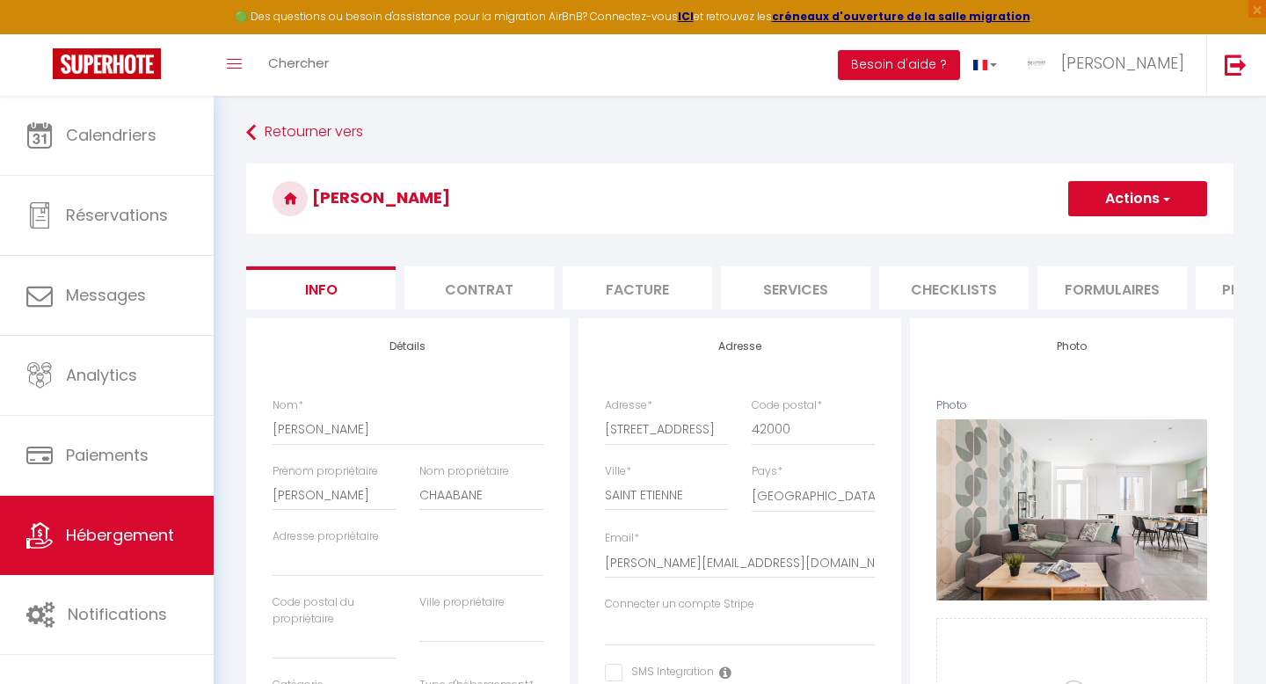
select select
checkbox input "false"
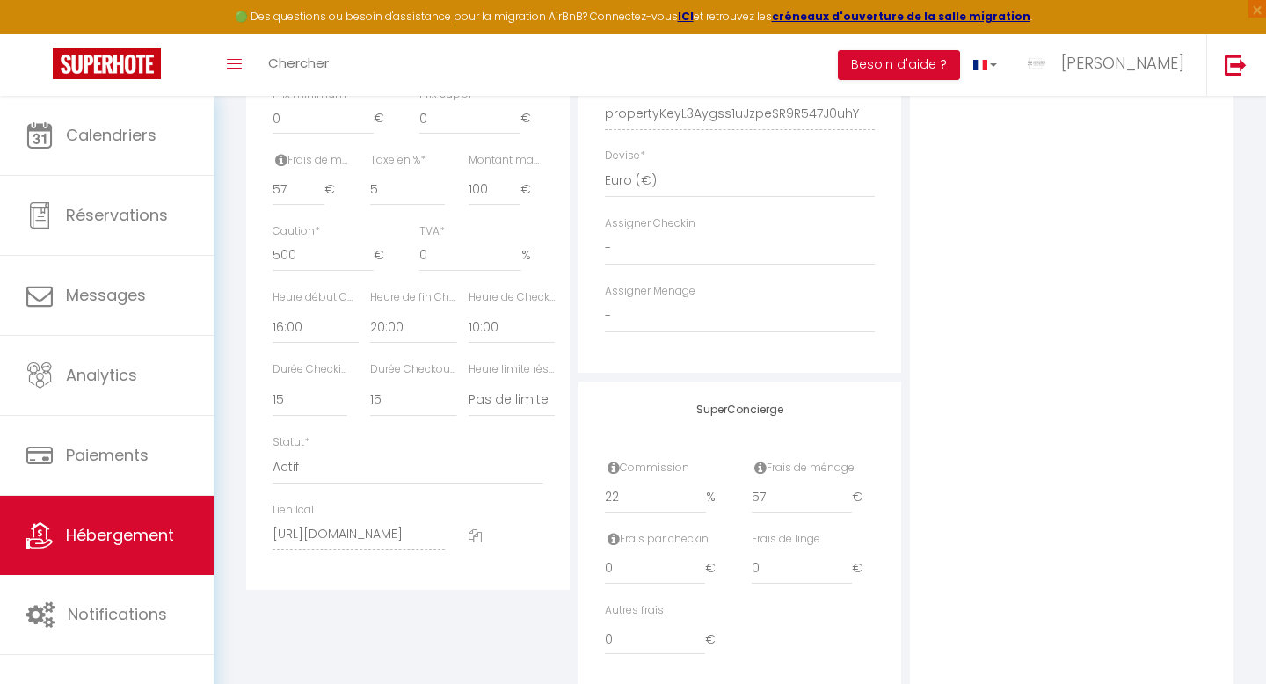
scroll to position [816, 0]
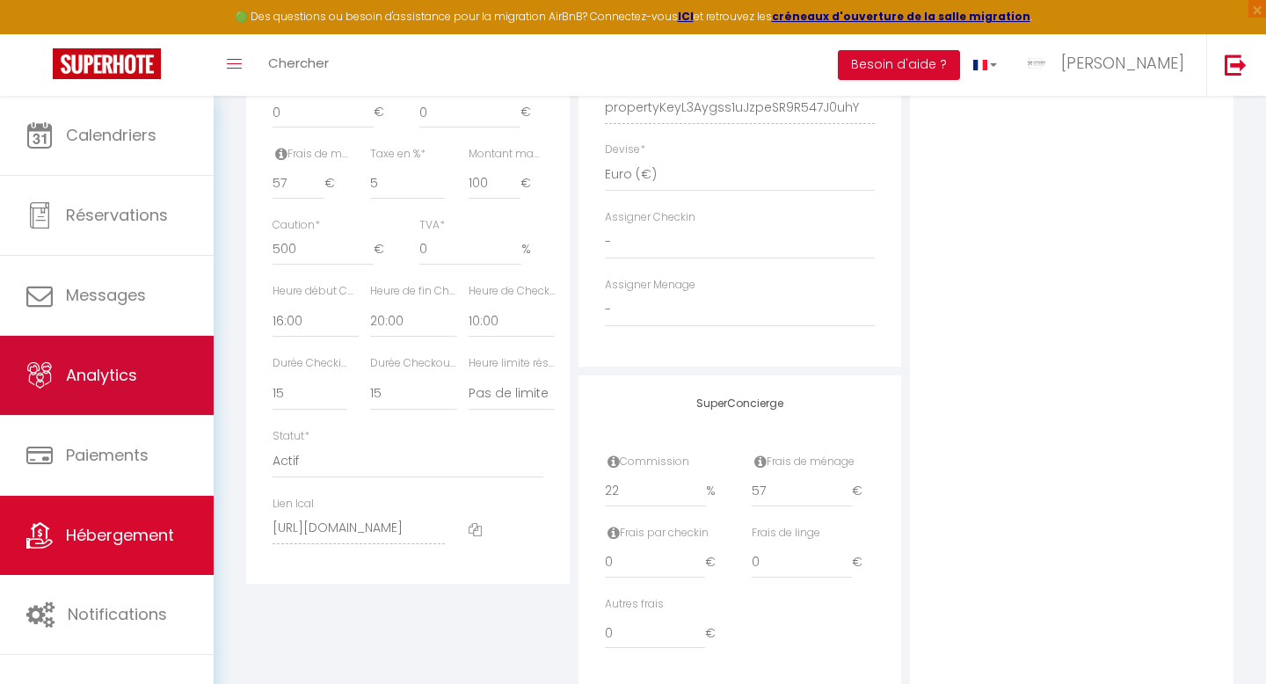
select select
checkbox input "false"
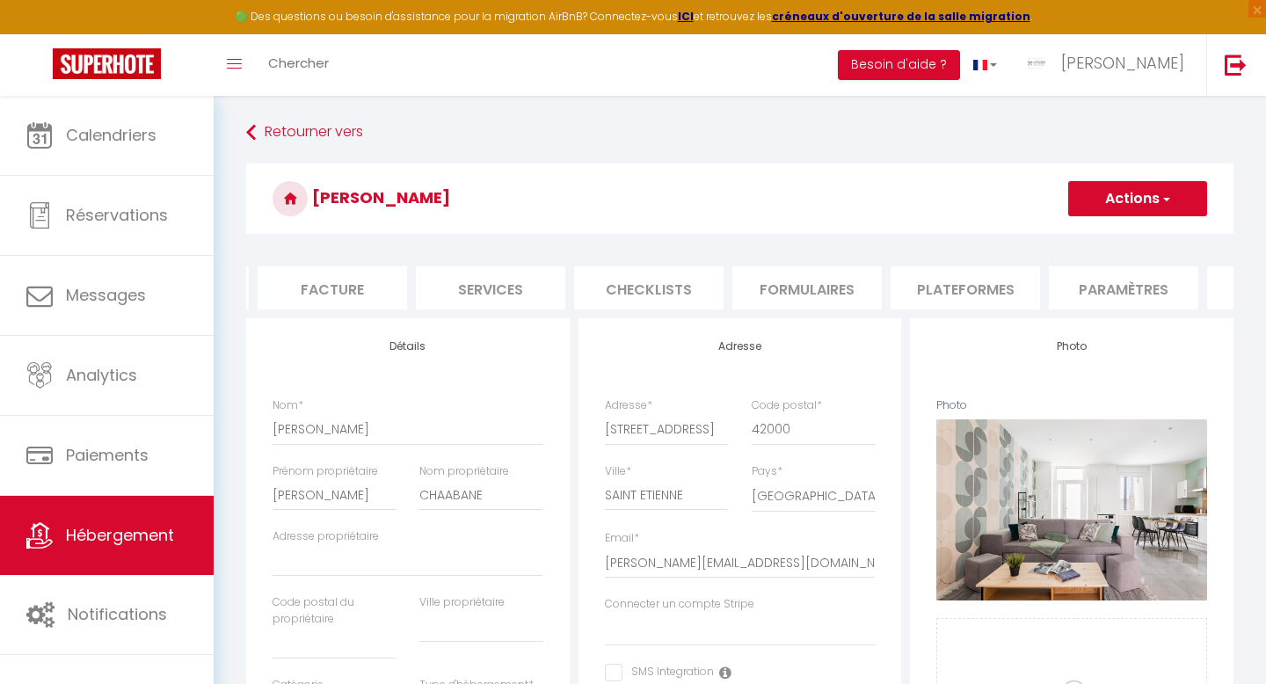
scroll to position [0, 348]
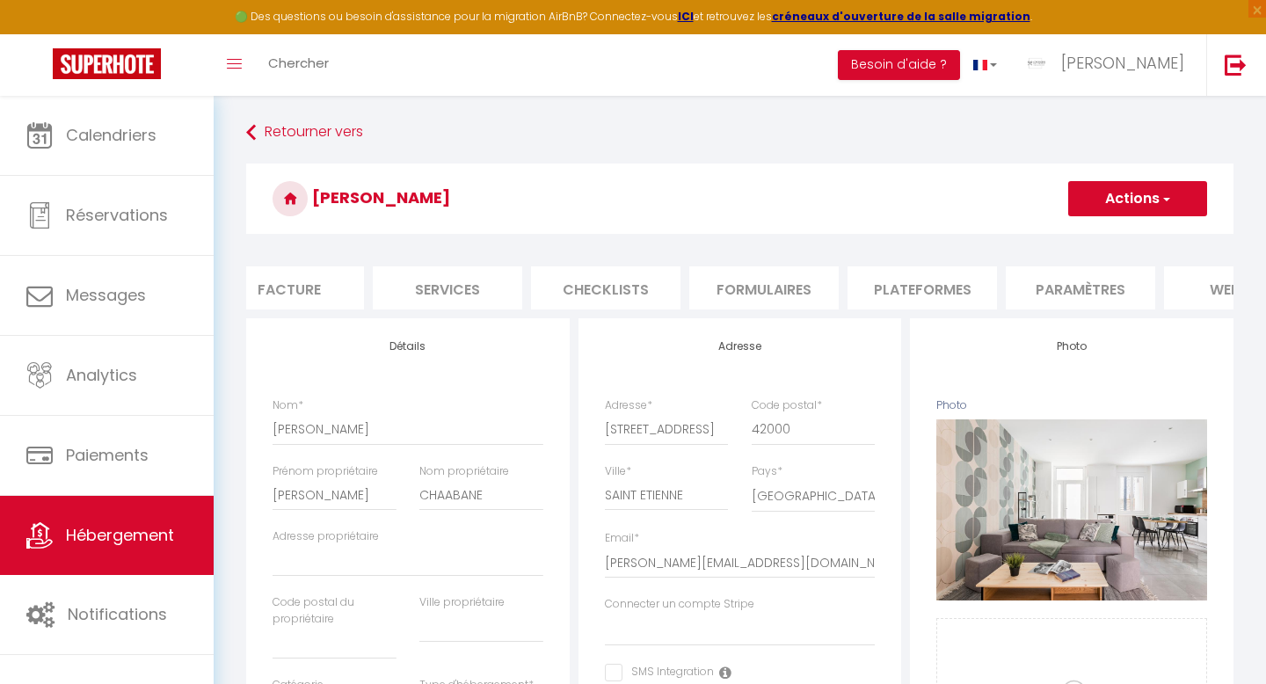
click at [925, 282] on li "Plateformes" at bounding box center [921, 287] width 149 height 43
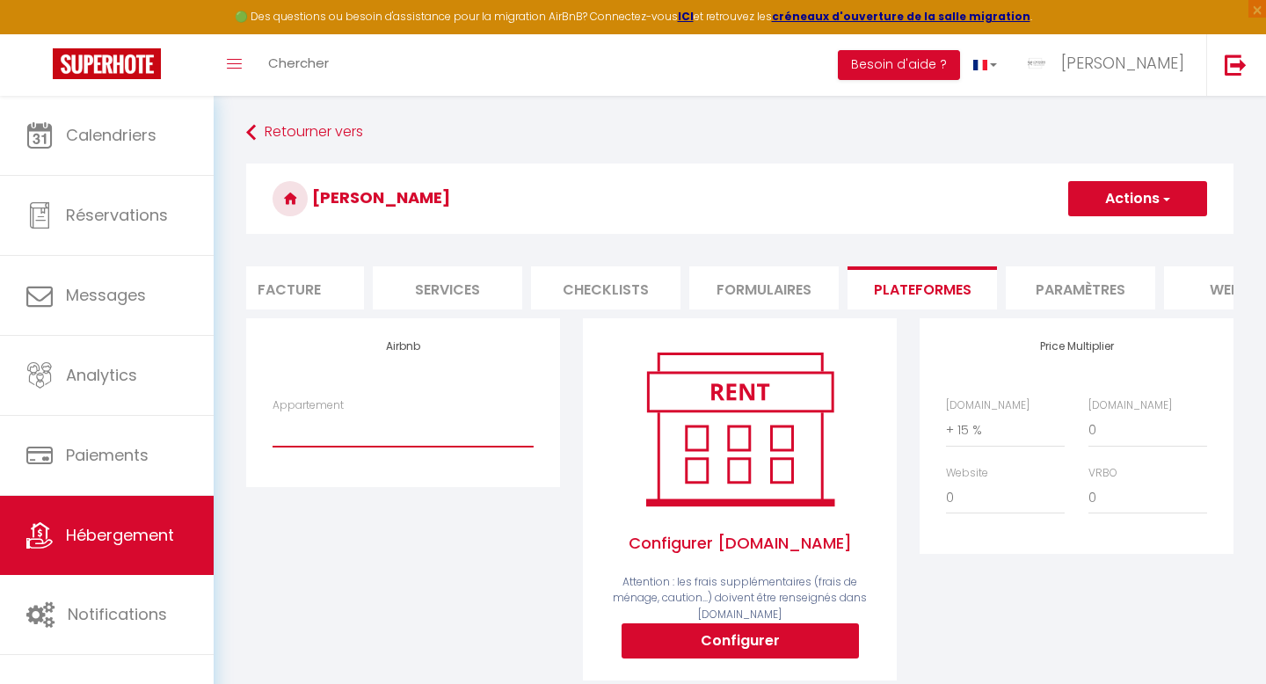
click at [335, 435] on select "EMILE · Confort de campagne - ancienne ecurie de chateau - gregory.bertholon@gm…" at bounding box center [402, 429] width 261 height 33
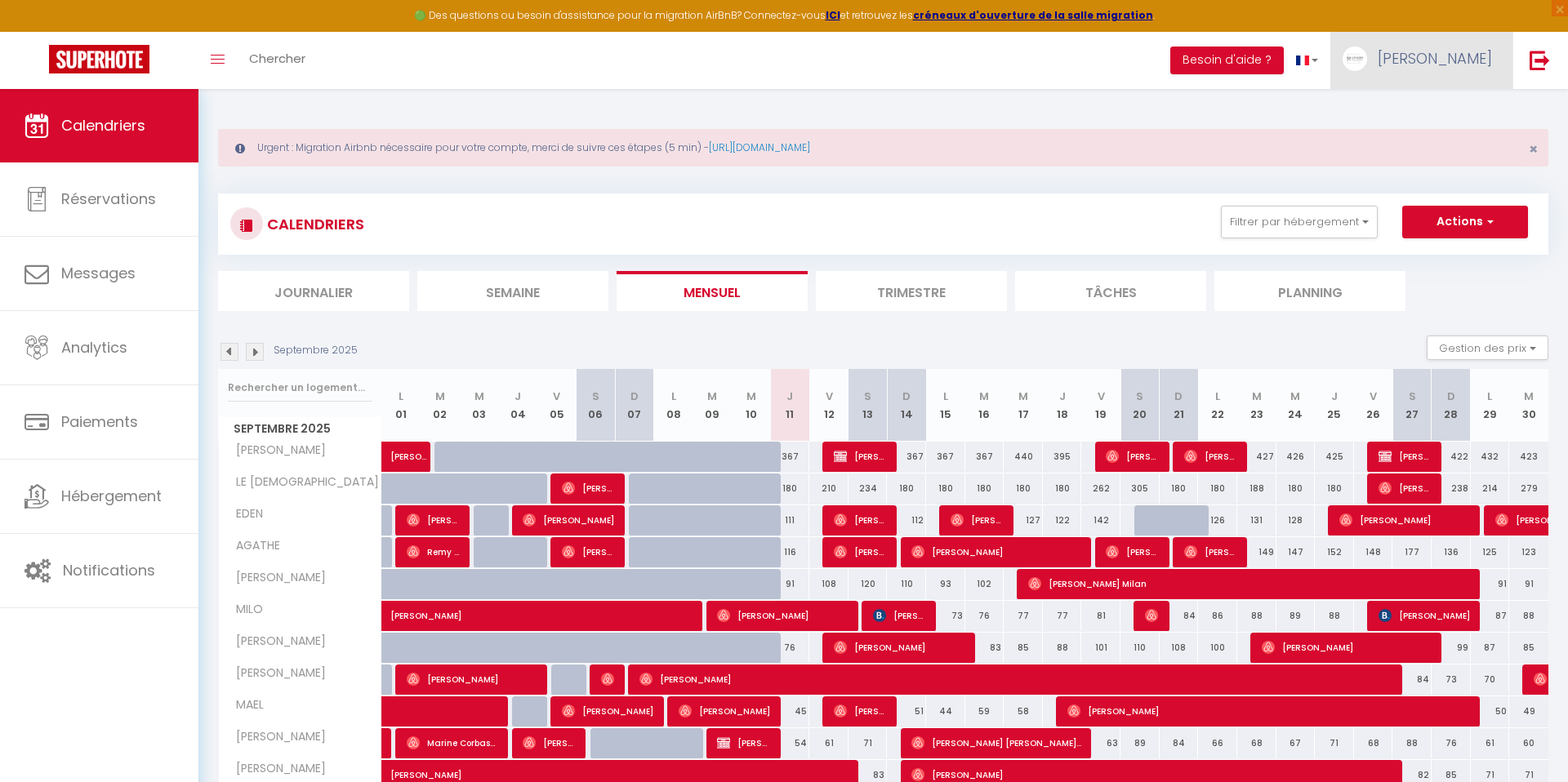
click at [1440, 58] on span "[PERSON_NAME]" at bounding box center [1434, 59] width 114 height 20
click at [1431, 144] on link "Équipe" at bounding box center [1446, 143] width 121 height 28
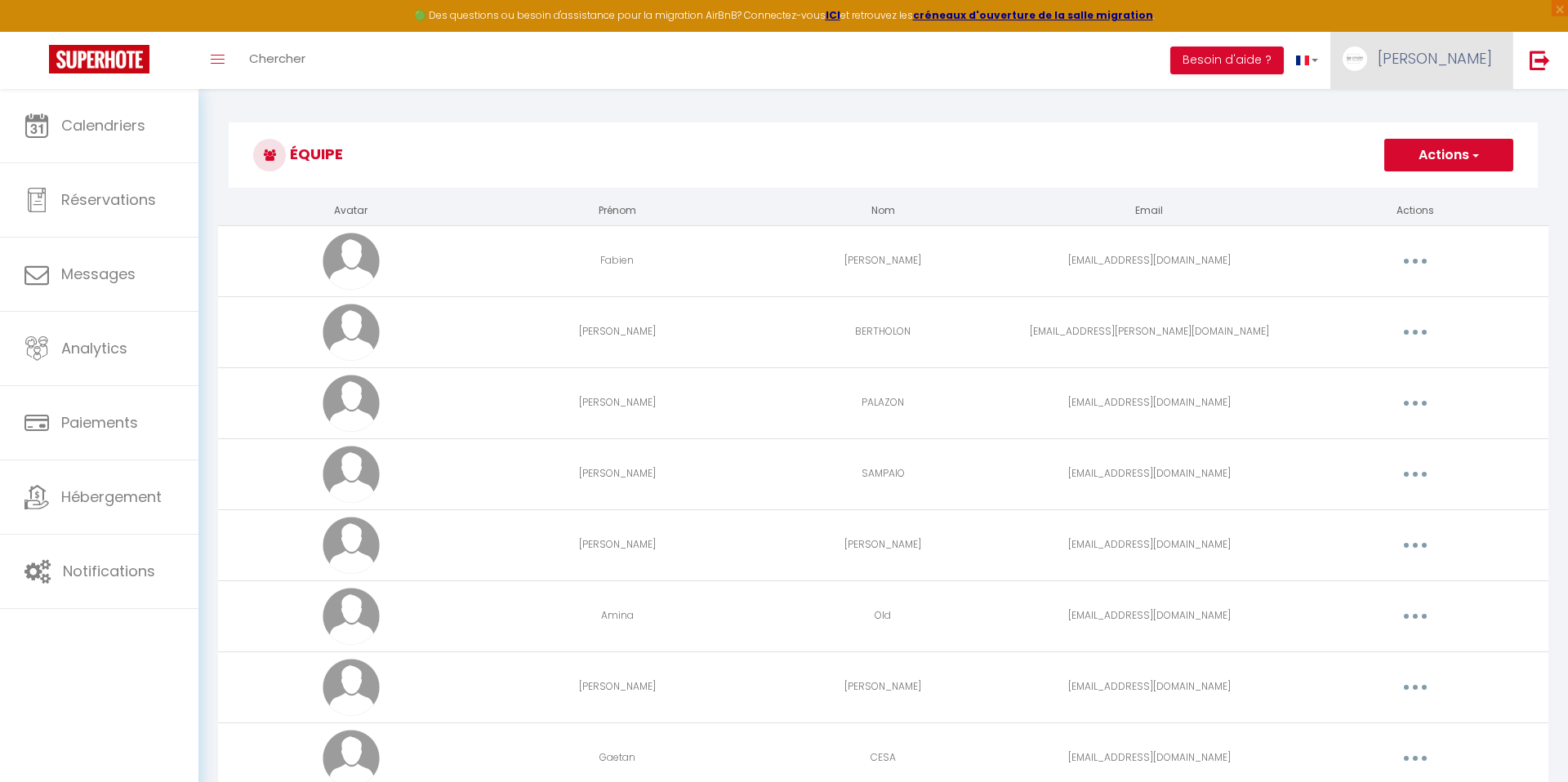
click at [1437, 66] on span "[PERSON_NAME]" at bounding box center [1434, 59] width 114 height 20
click at [1422, 106] on link "Paramètres" at bounding box center [1446, 113] width 121 height 28
select select "fr"
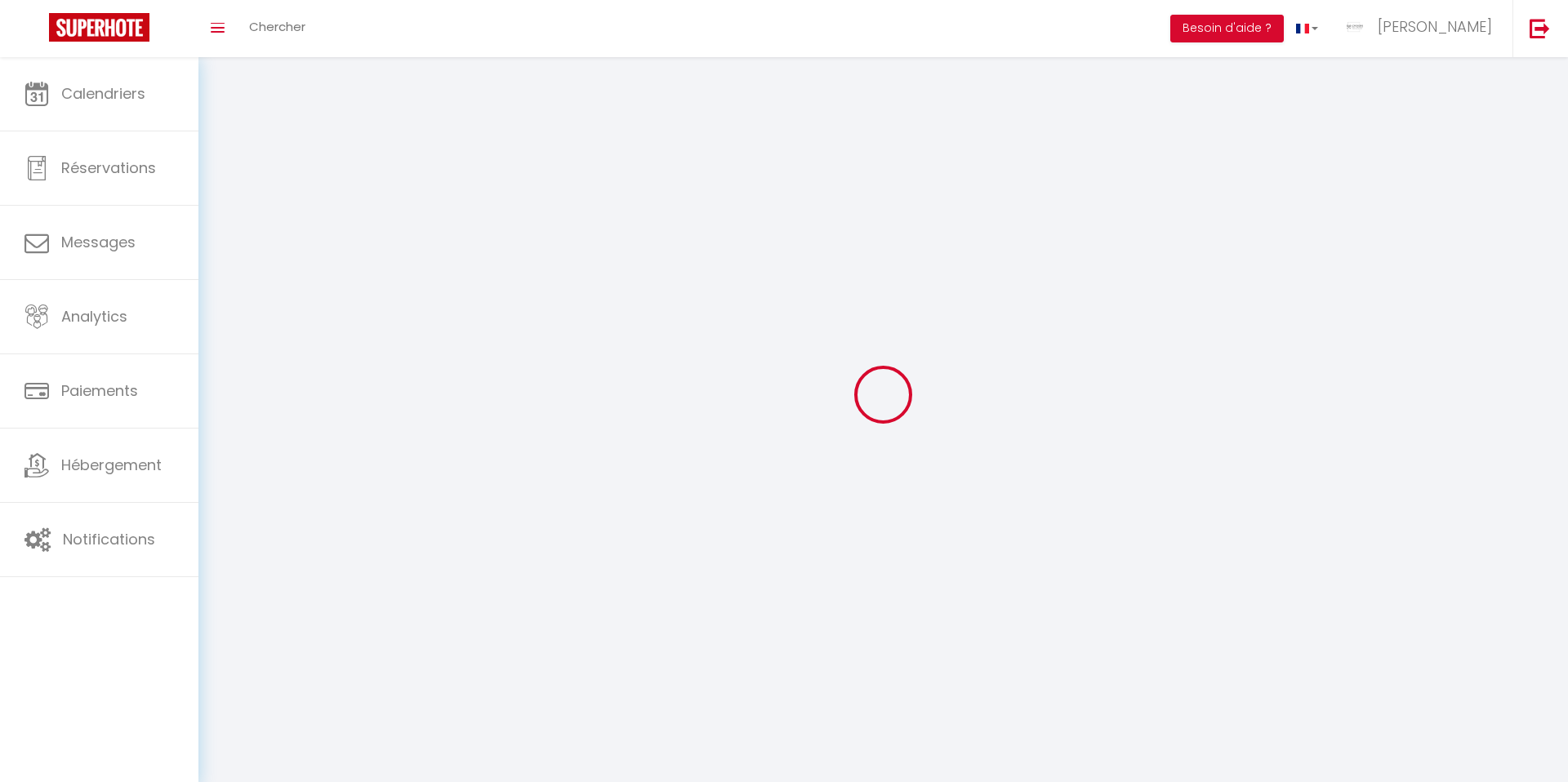
type input "[PERSON_NAME]"
type input "BERTHOLON"
type input "0767828761"
type input "[STREET_ADDRESS]"
type input "42330"
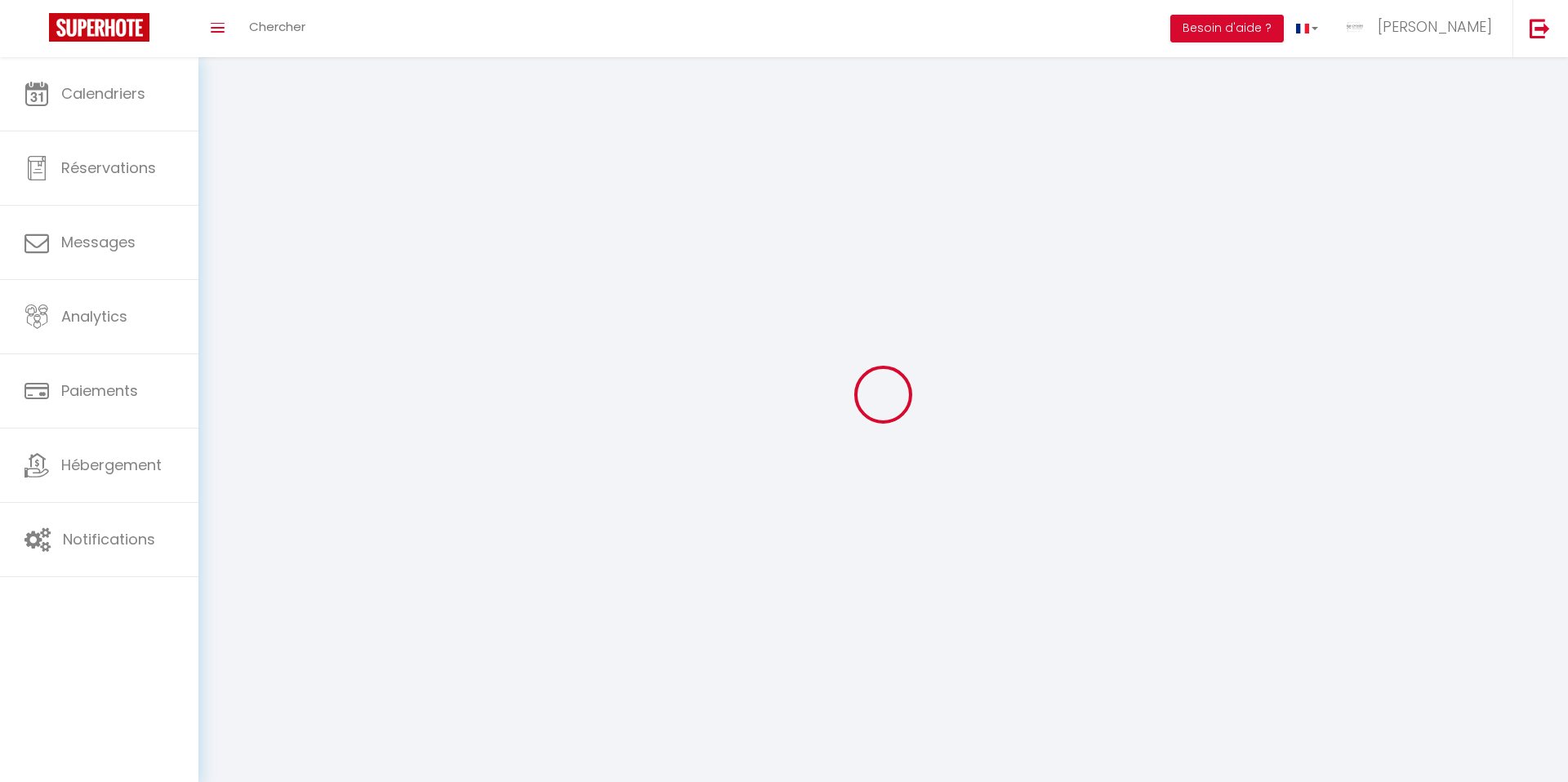
type input "ST GALMIER"
type input "5694hlWNysKUpZ3PfA022DU9C"
type input "sW1UJU8rG6lVpnlna5T2j58mT"
type input "[URL][DOMAIN_NAME]"
select select "28"
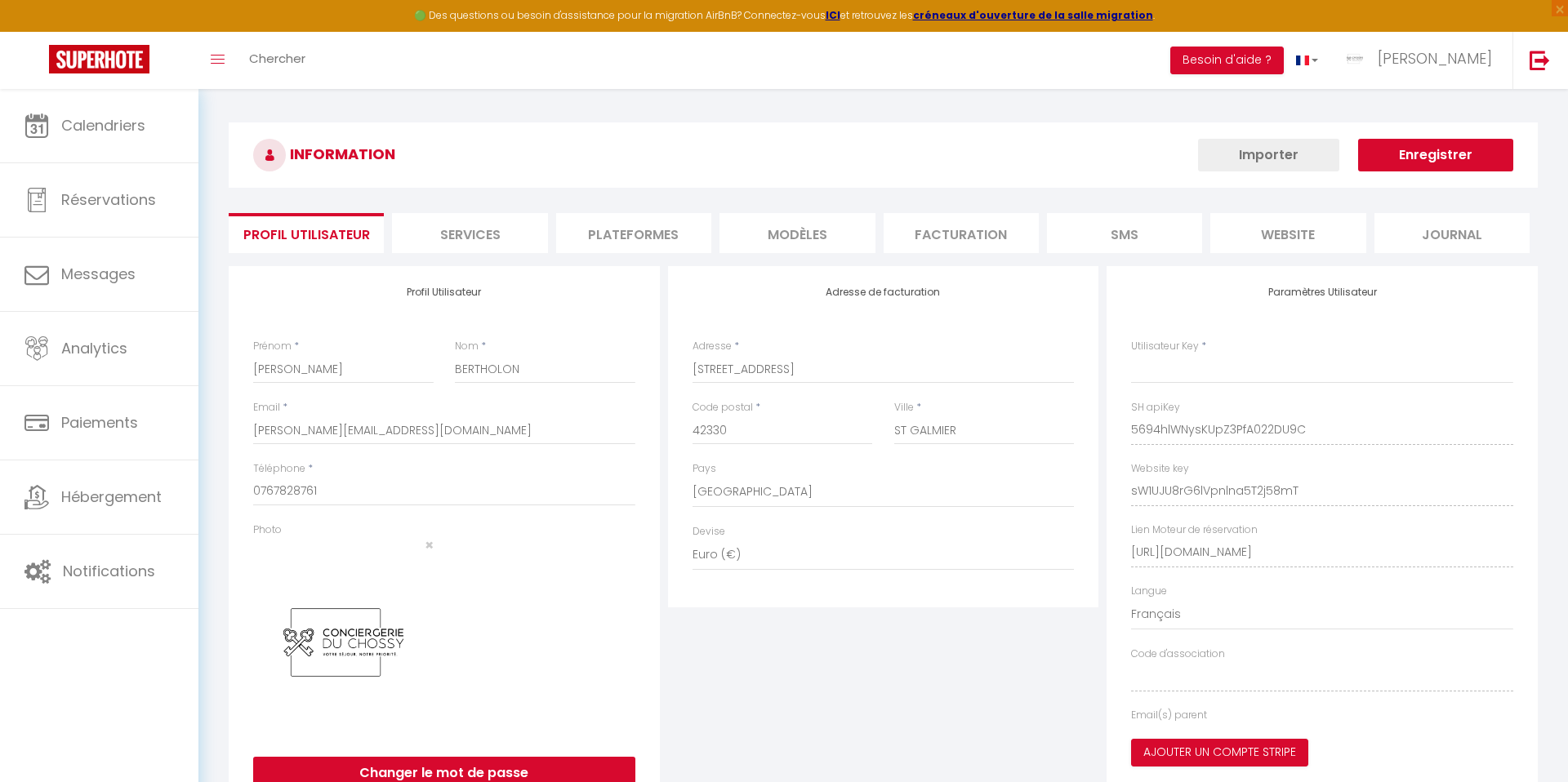
type input "5694hlWNysKUpZ3PfA022DU9C"
type input "sW1UJU8rG6lVpnlna5T2j58mT"
type input "[URL][DOMAIN_NAME]"
select select "fr"
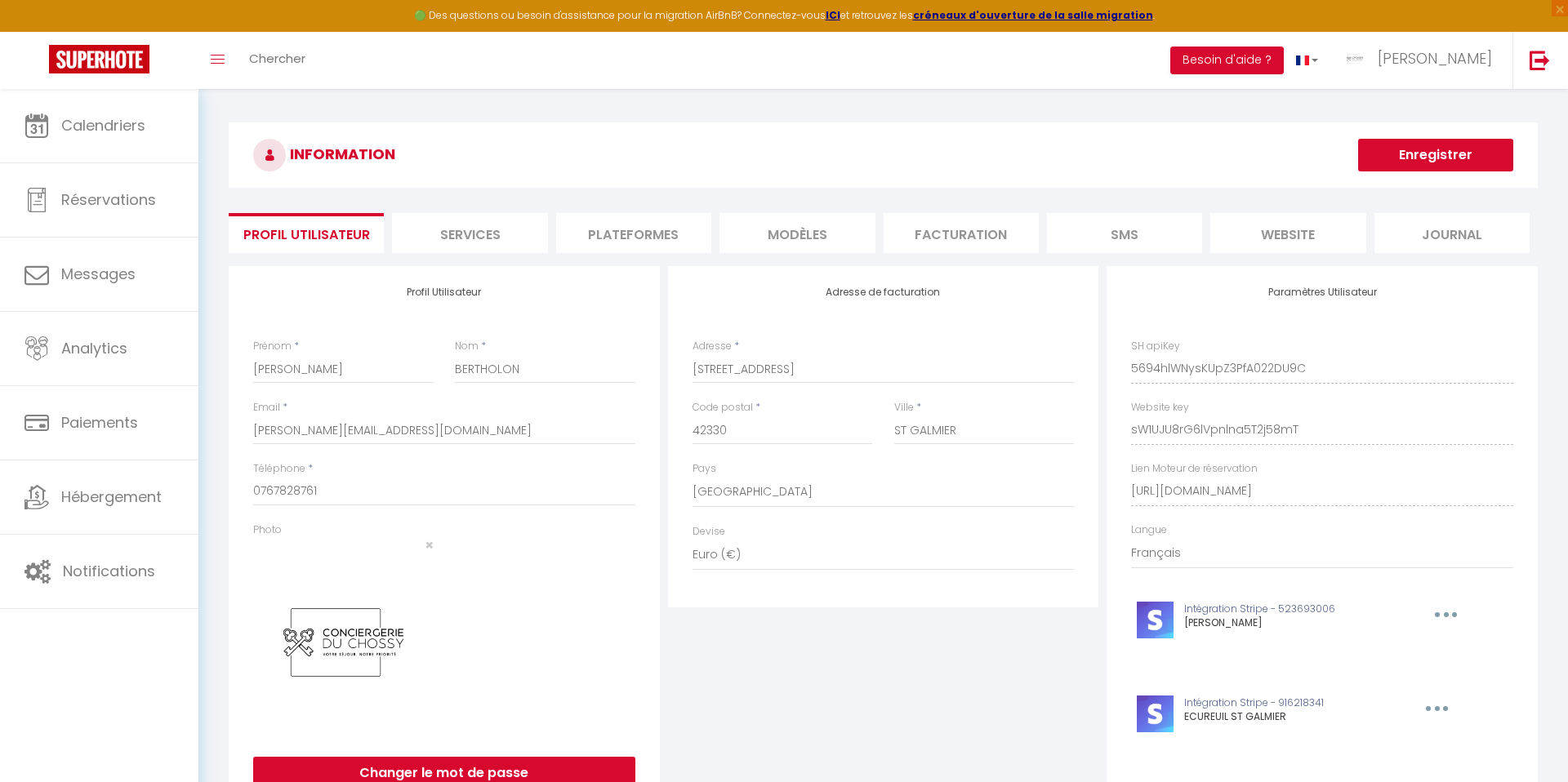
click at [677, 226] on li "Plateformes" at bounding box center [634, 232] width 155 height 40
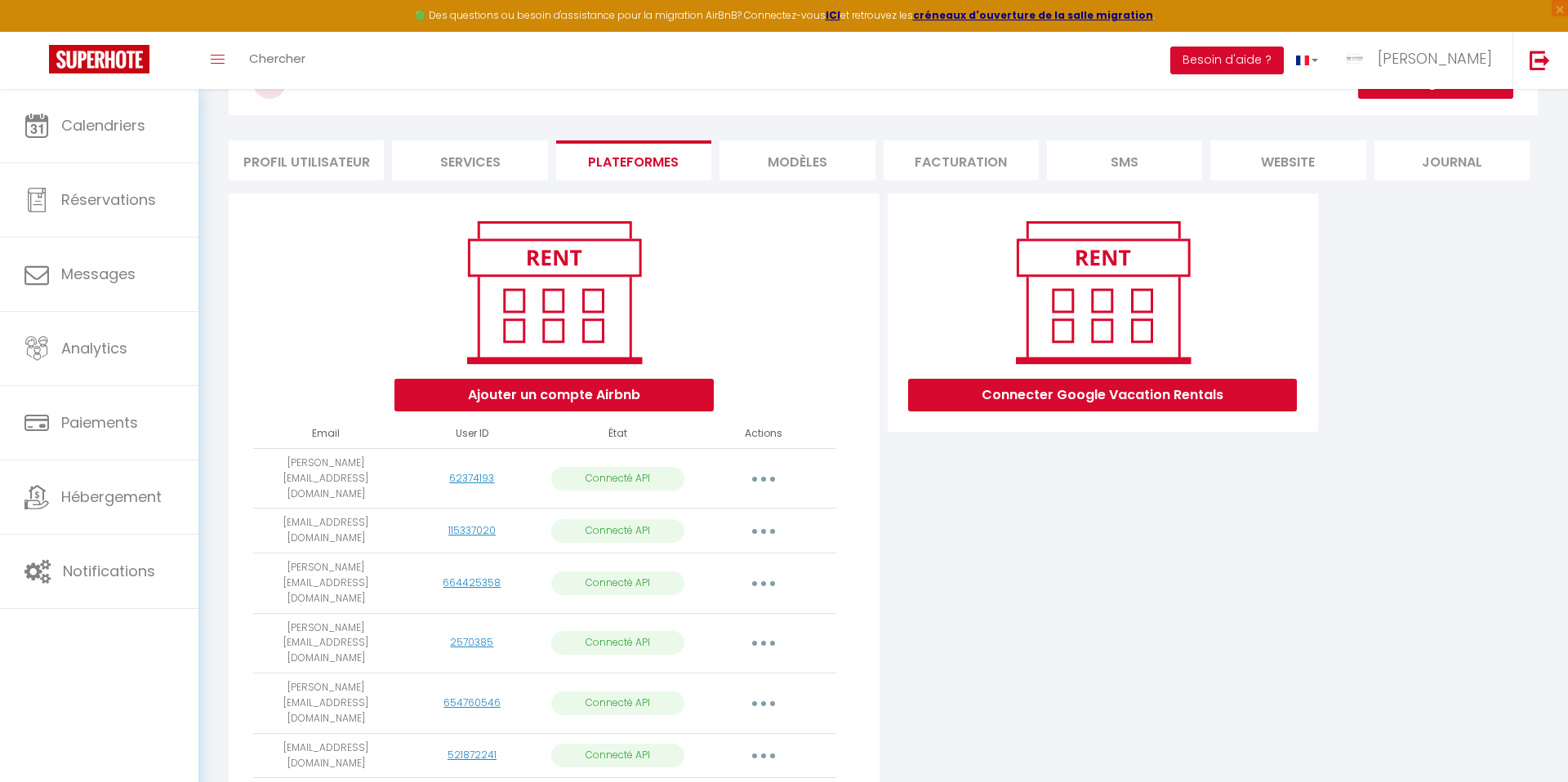
scroll to position [377, 0]
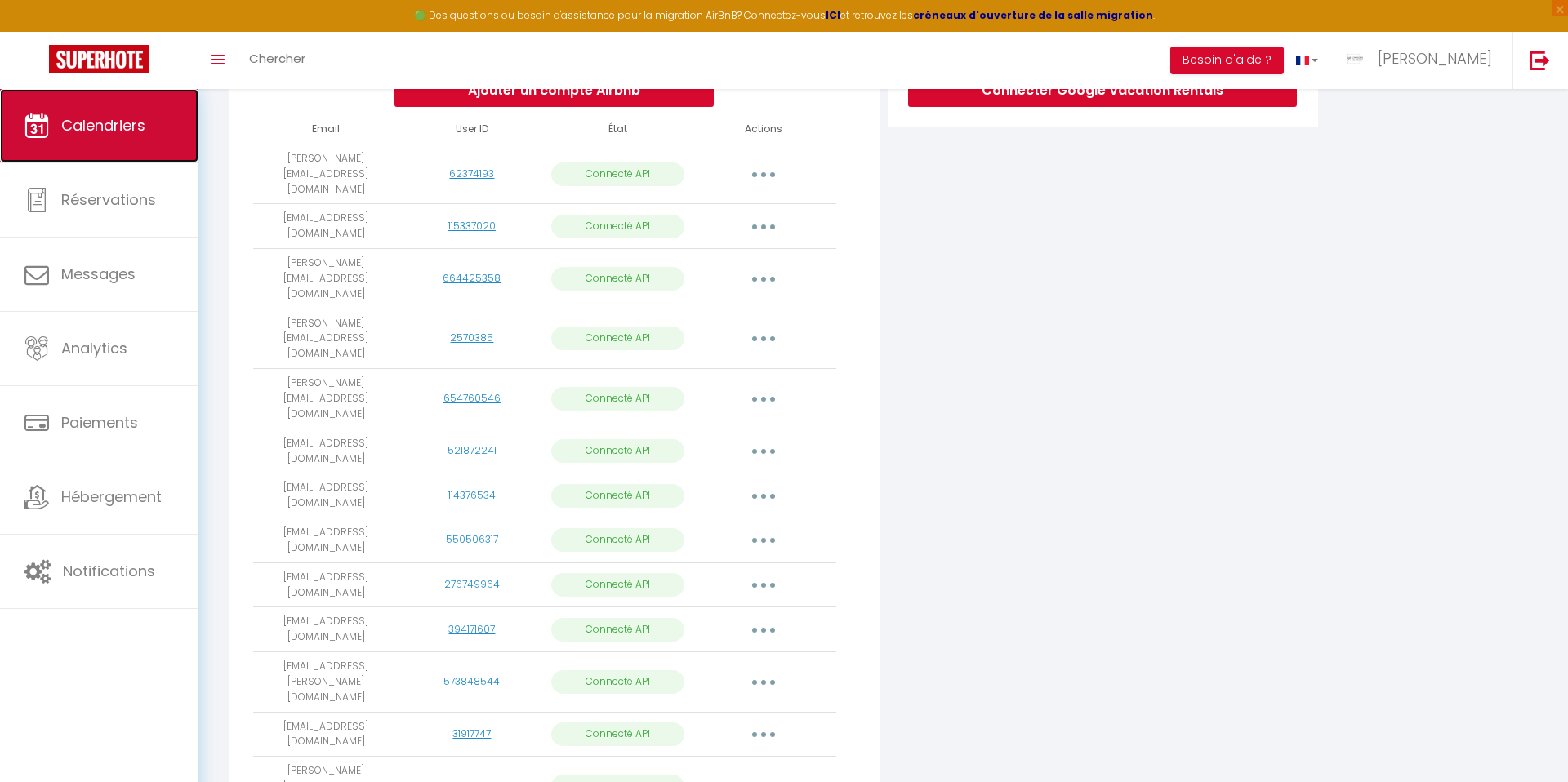
click at [88, 134] on span "Calendriers" at bounding box center [103, 125] width 85 height 20
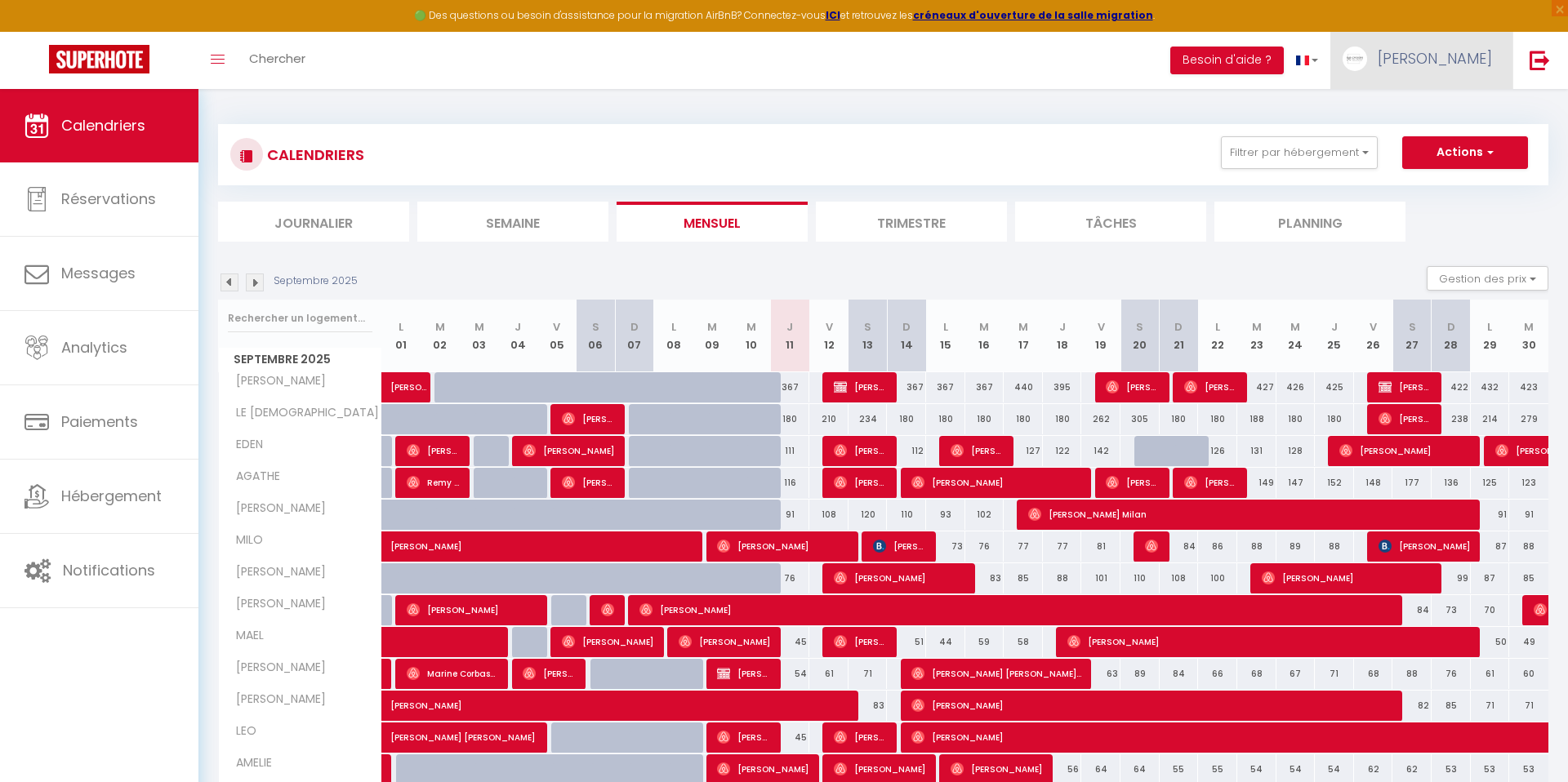
click at [1483, 66] on span "[PERSON_NAME]" at bounding box center [1434, 59] width 114 height 20
click at [1437, 116] on link "Paramètres" at bounding box center [1446, 113] width 121 height 28
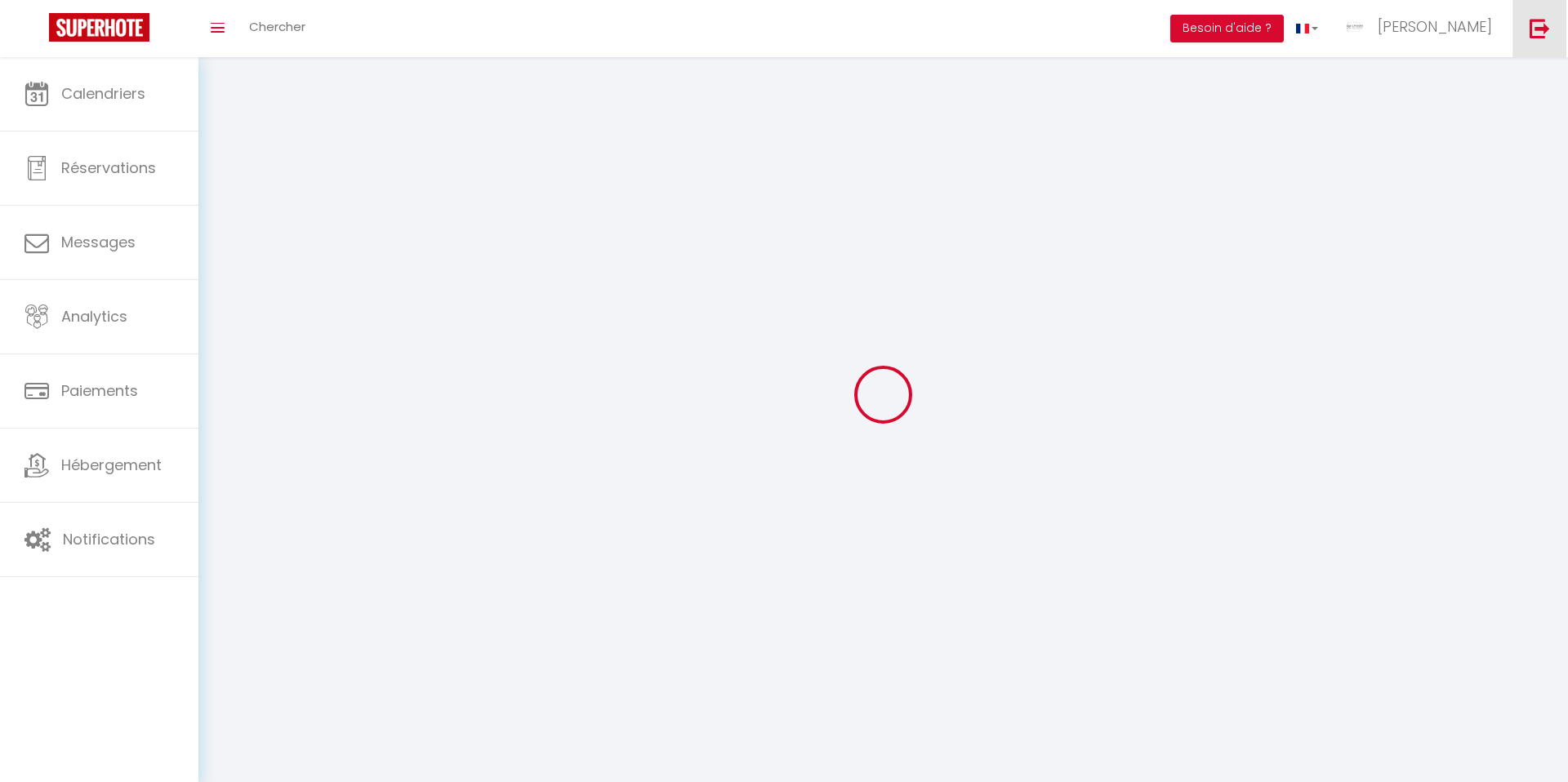
select select
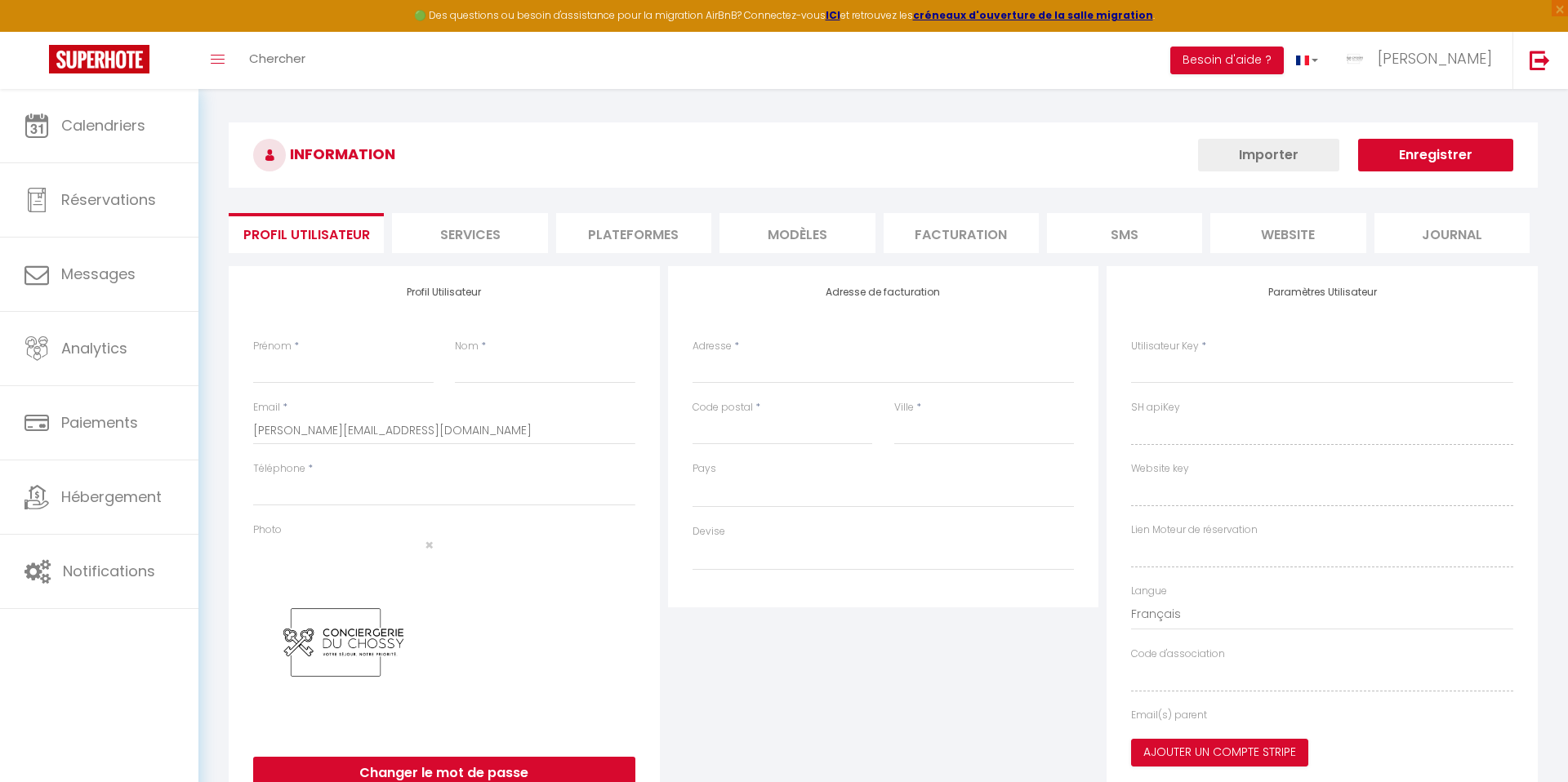
type input "[PERSON_NAME]"
type input "BERTHOLON"
type input "0767828761"
type input "[STREET_ADDRESS]"
type input "42330"
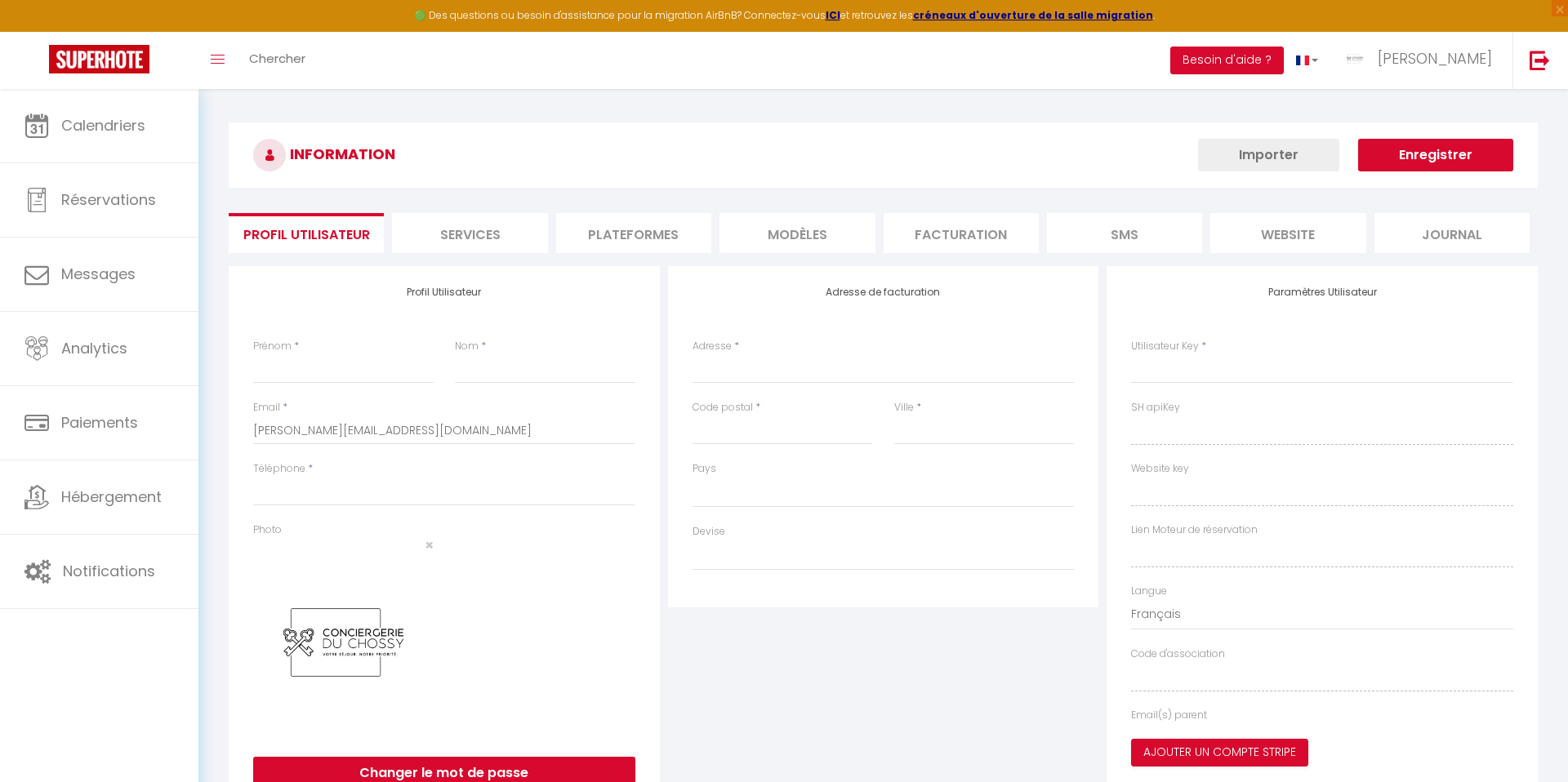
type input "ST GALMIER"
type input "5694hlWNysKUpZ3PfA022DU9C"
type input "sW1UJU8rG6lVpnlna5T2j58mT"
type input "[URL][DOMAIN_NAME]"
select select "28"
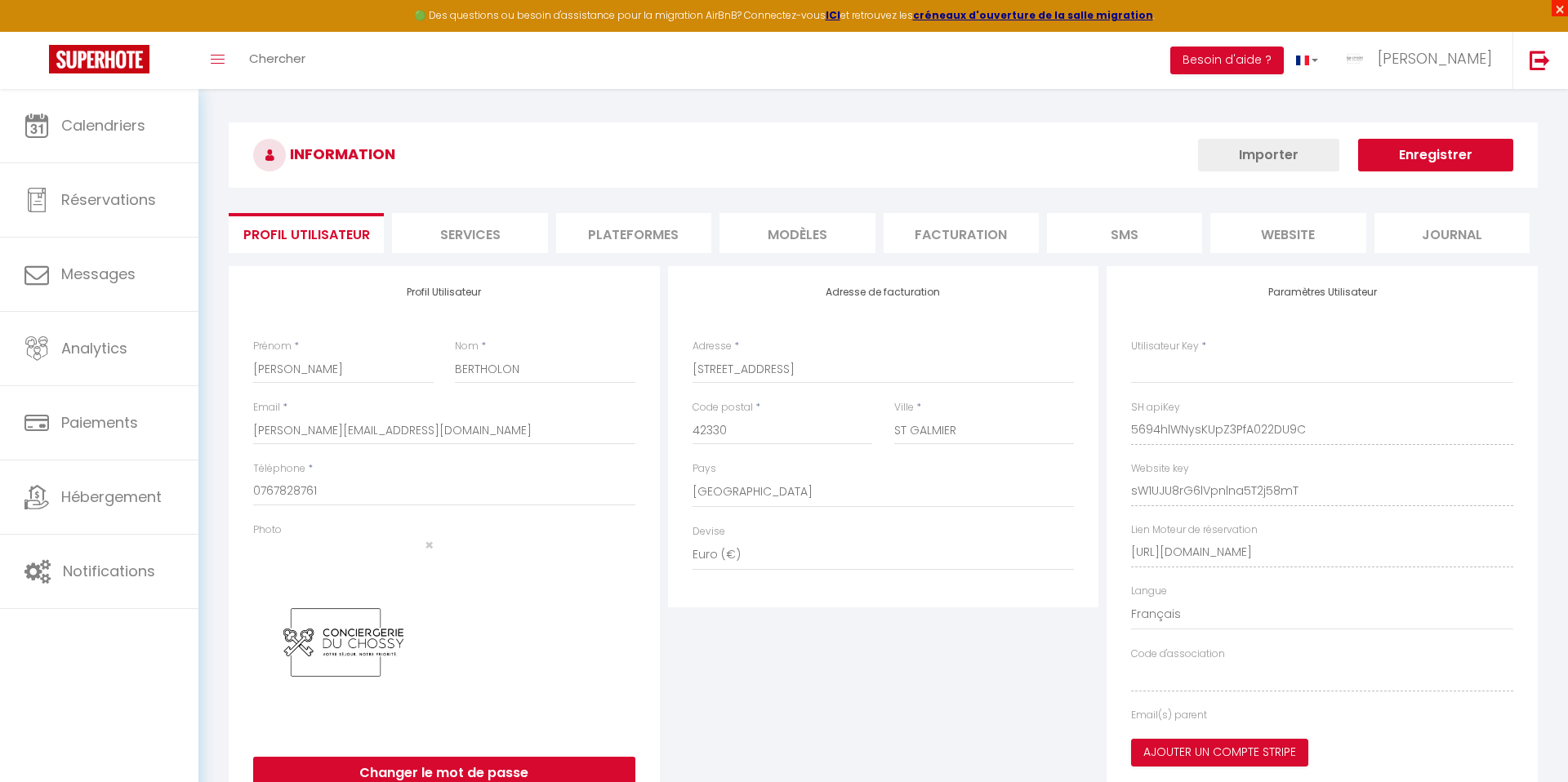
type input "5694hlWNysKUpZ3PfA022DU9C"
type input "sW1UJU8rG6lVpnlna5T2j58mT"
type input "[URL][DOMAIN_NAME]"
click at [1558, 12] on span "×" at bounding box center [1560, 8] width 17 height 17
select select "fr"
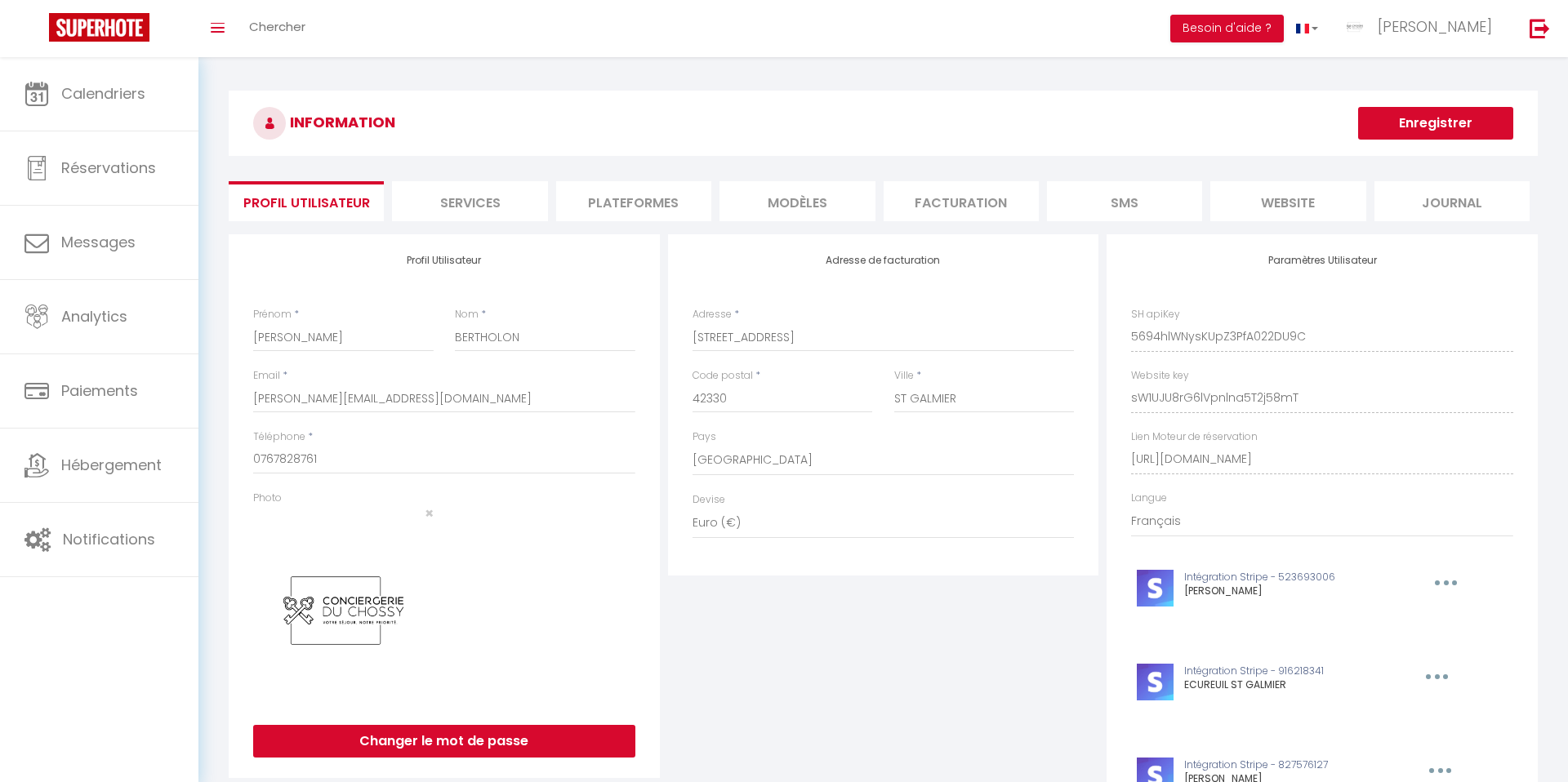
click at [653, 202] on li "Plateformes" at bounding box center [634, 201] width 155 height 40
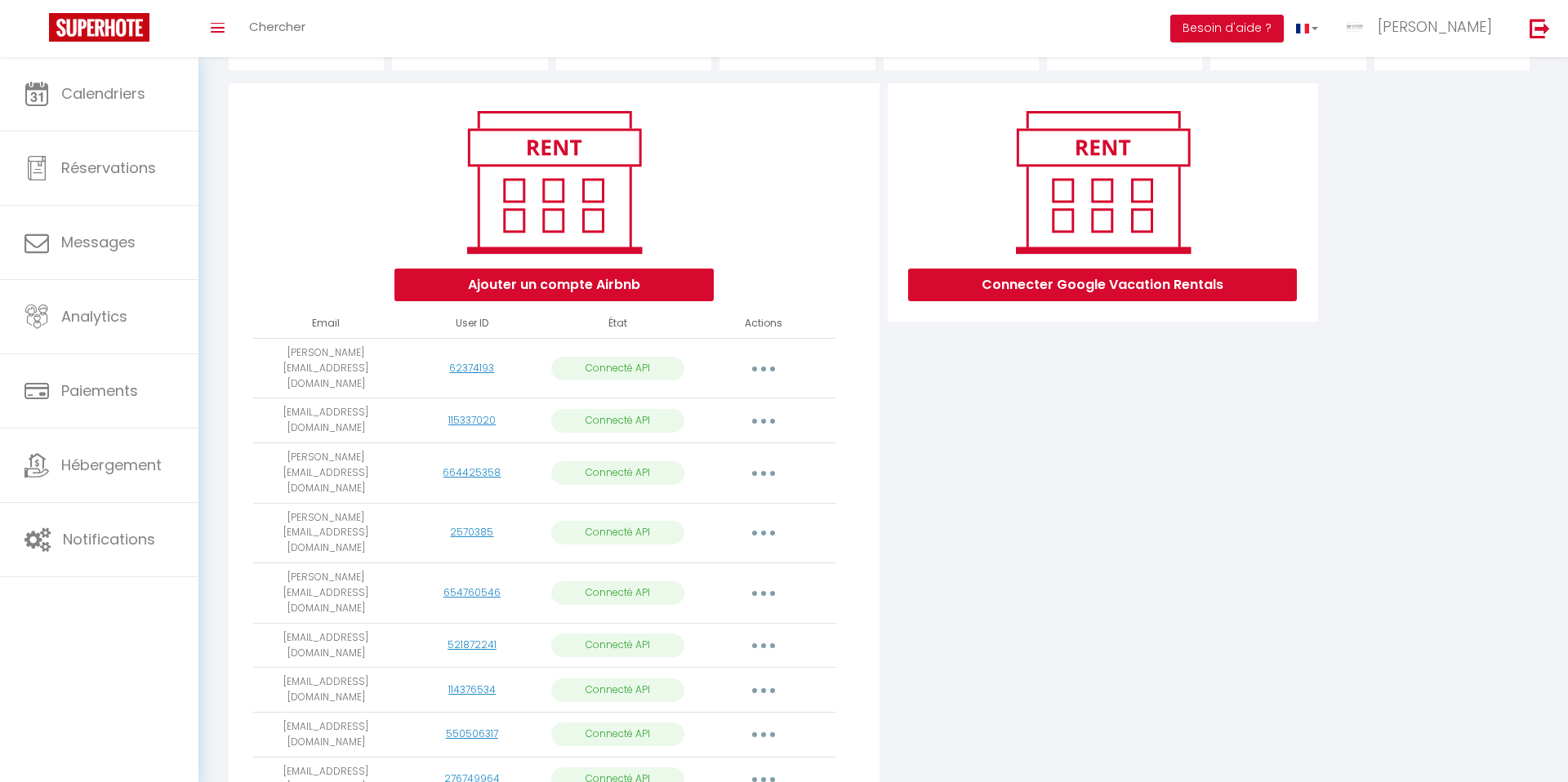
scroll to position [345, 0]
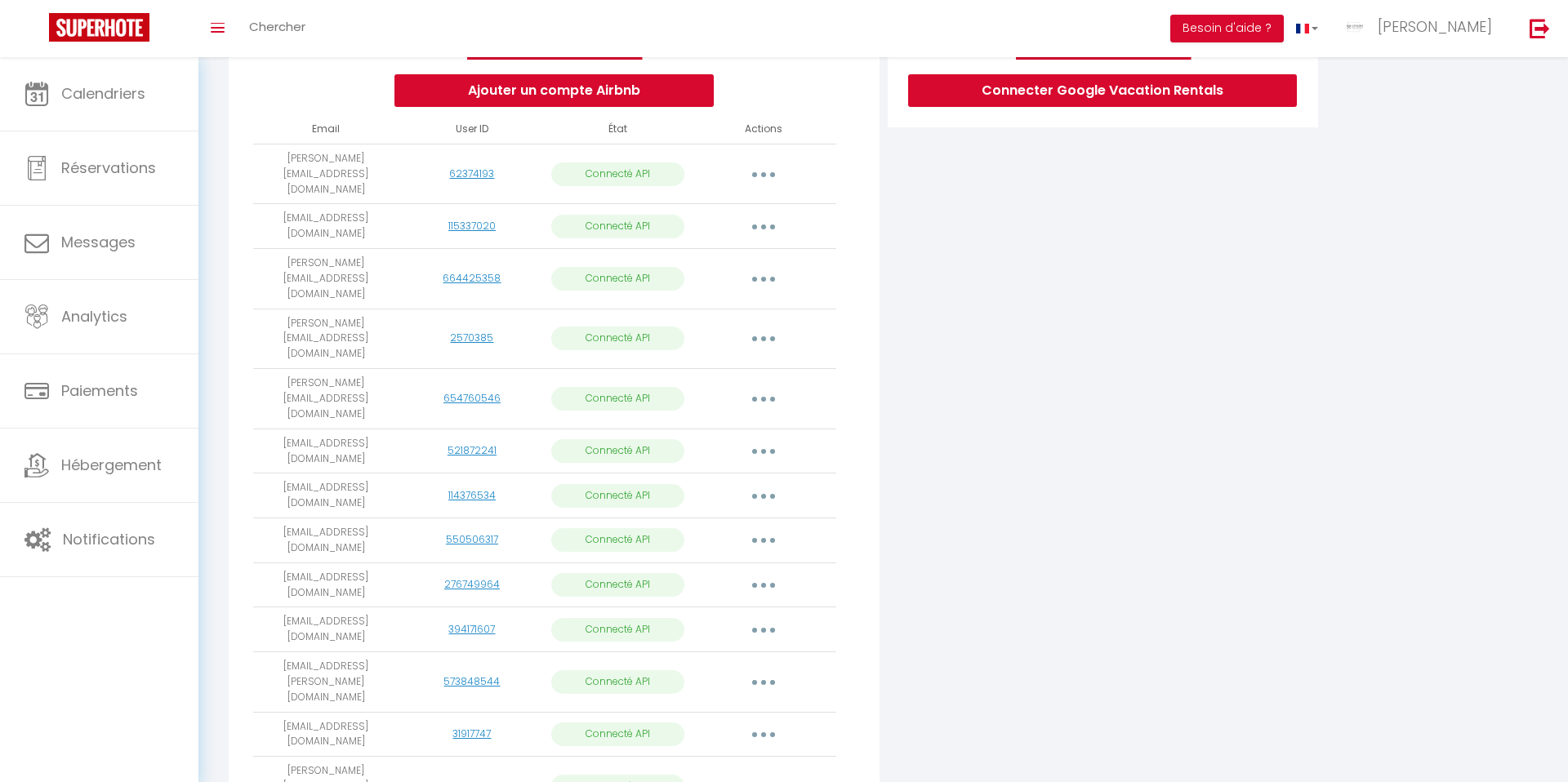
click at [761, 774] on button "button" at bounding box center [763, 787] width 46 height 26
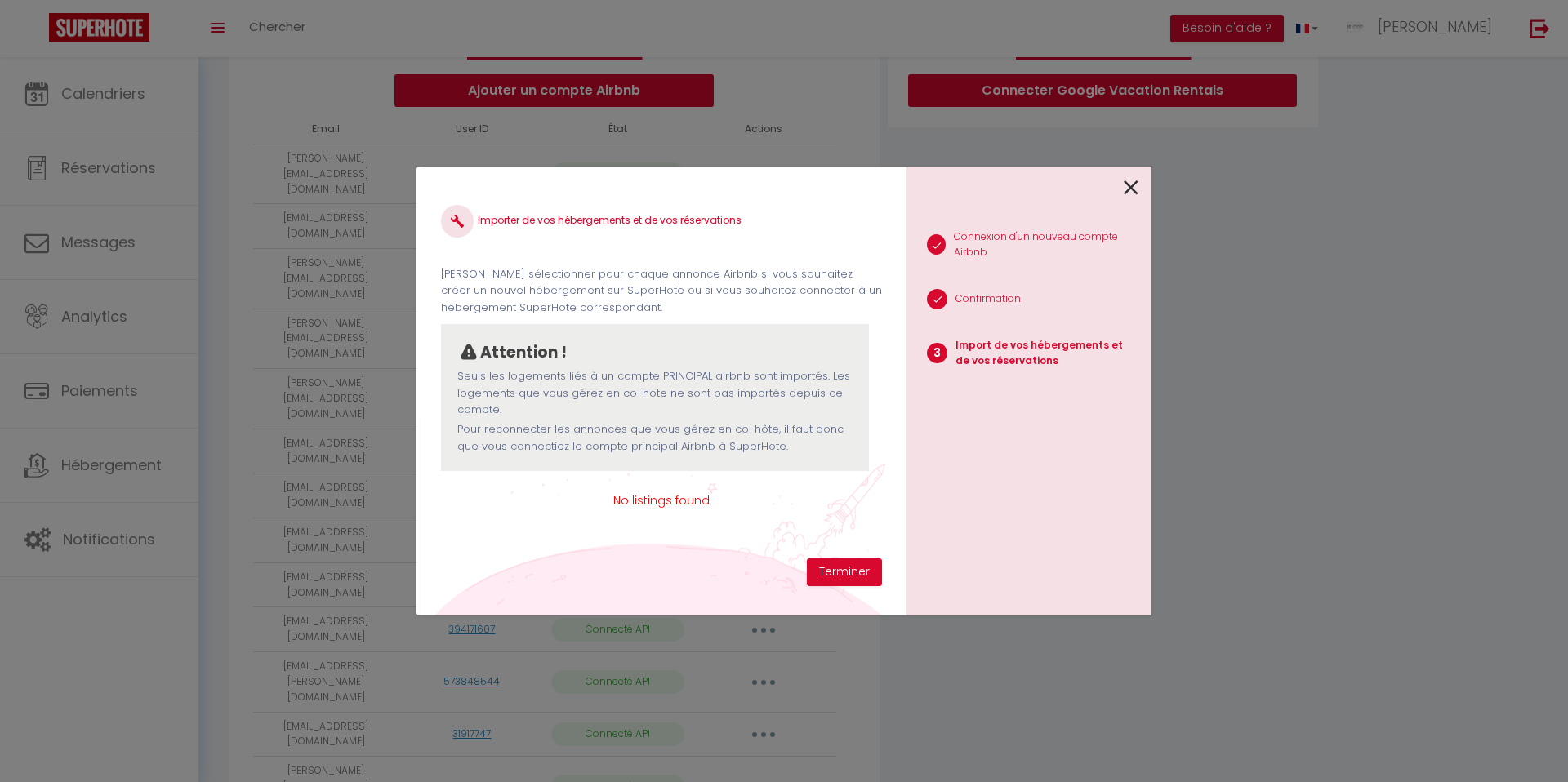
click at [643, 498] on span "No listings found" at bounding box center [661, 500] width 441 height 18
click at [849, 564] on button "Terminer" at bounding box center [843, 572] width 75 height 28
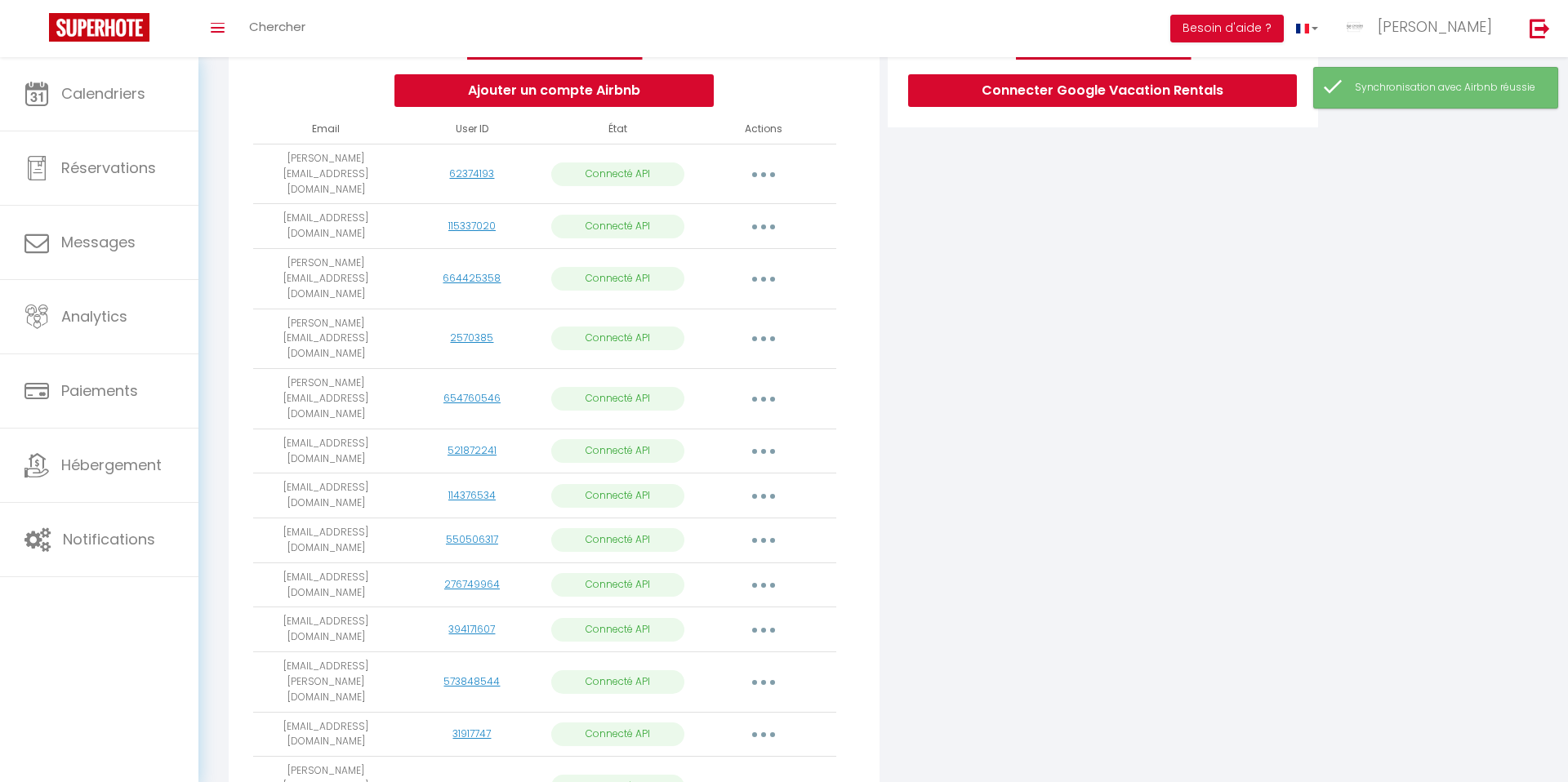
click at [755, 774] on button "button" at bounding box center [763, 787] width 46 height 26
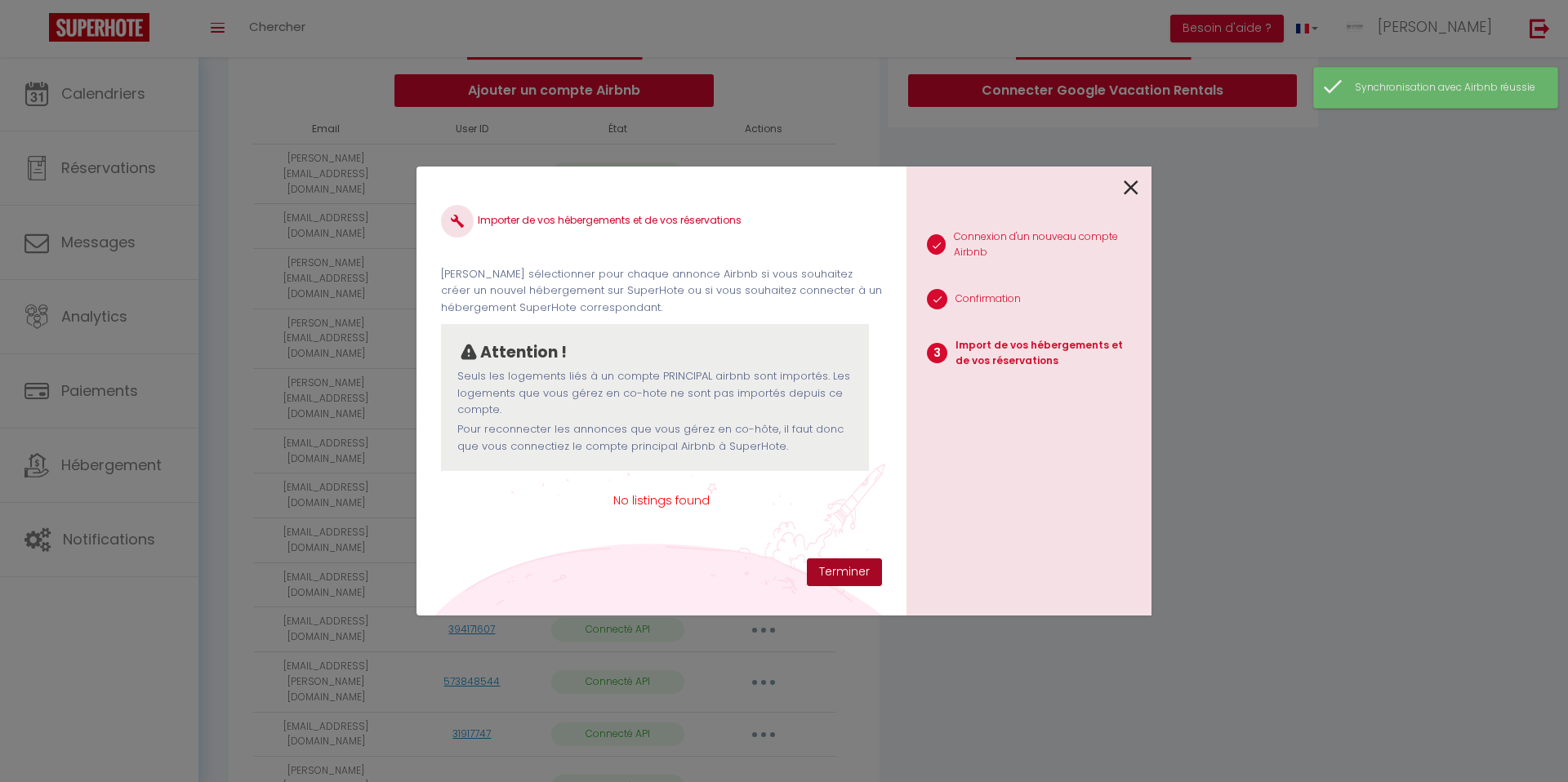
click at [834, 567] on button "Terminer" at bounding box center [843, 572] width 75 height 28
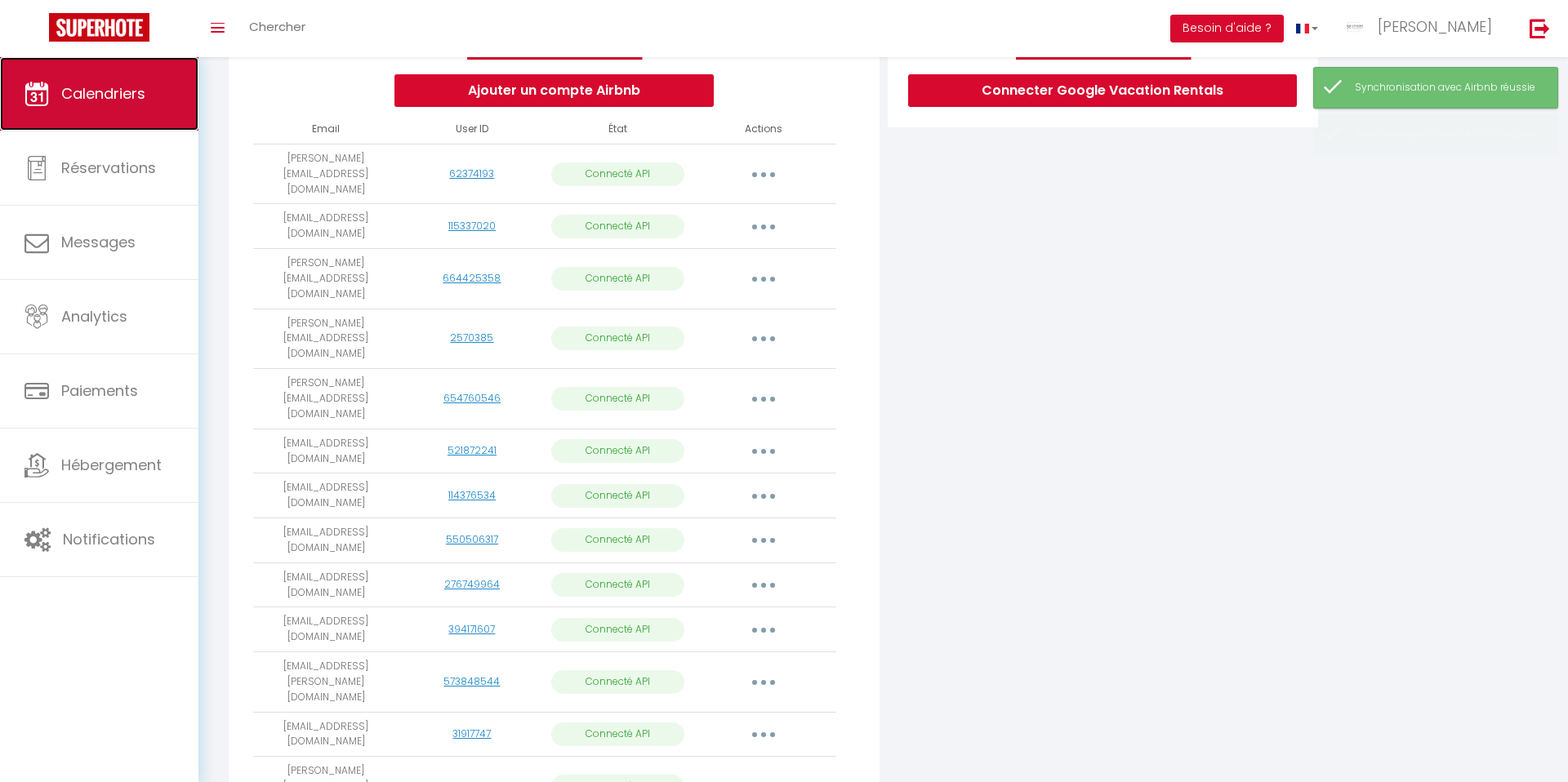
click at [116, 91] on span "Calendriers" at bounding box center [103, 94] width 85 height 20
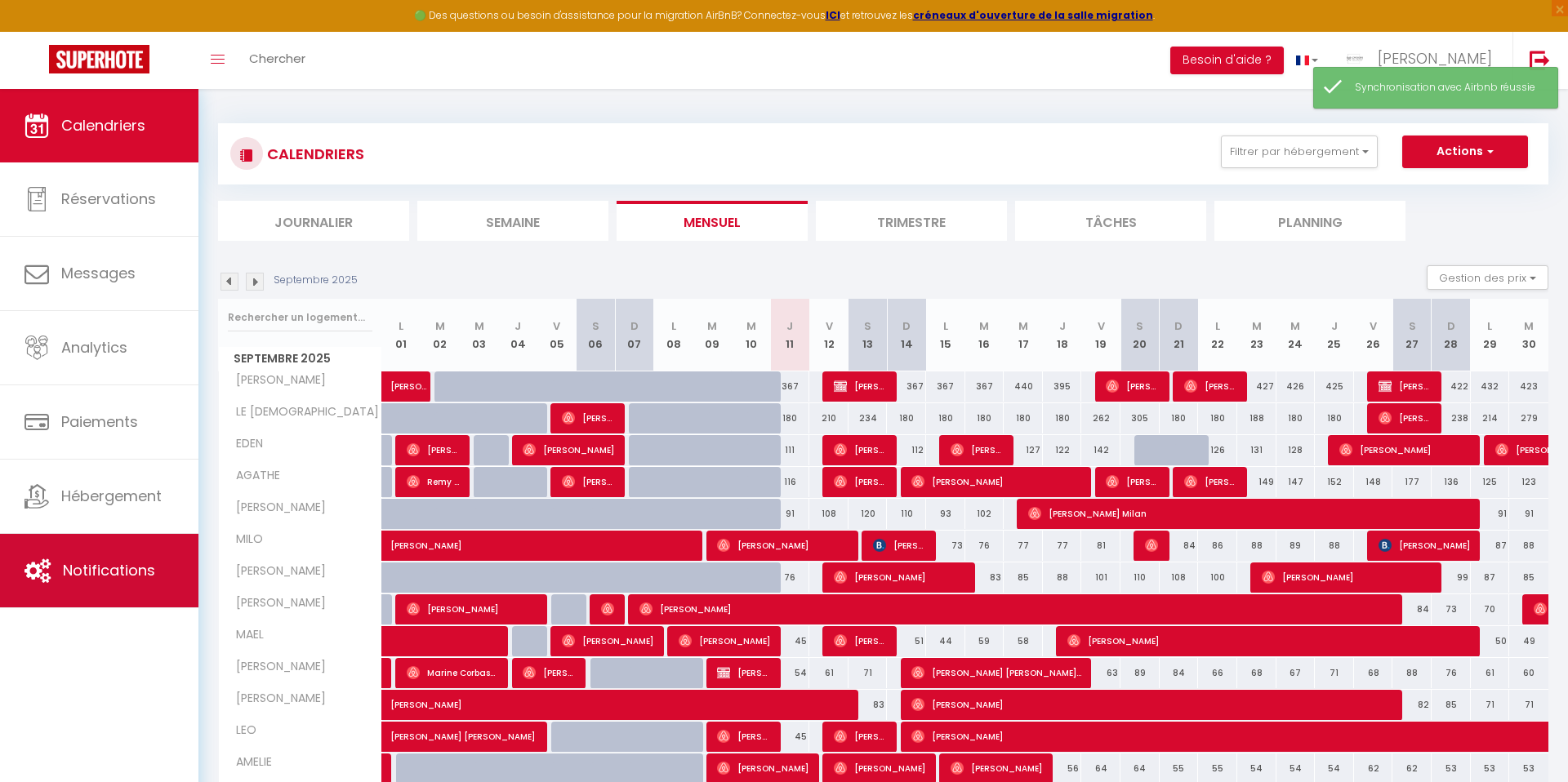
scroll to position [20, 0]
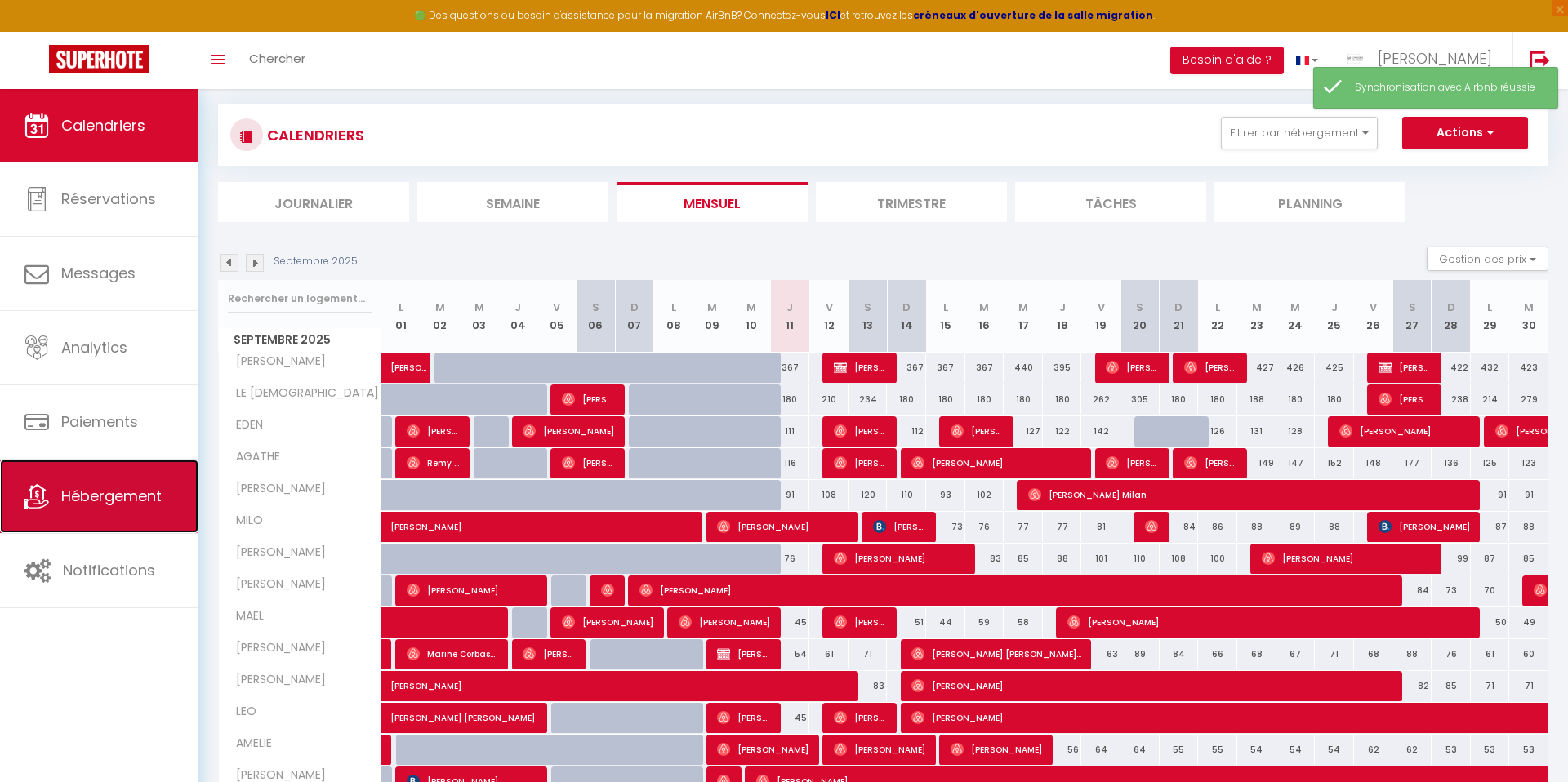
click at [115, 493] on span "Hébergement" at bounding box center [111, 496] width 100 height 20
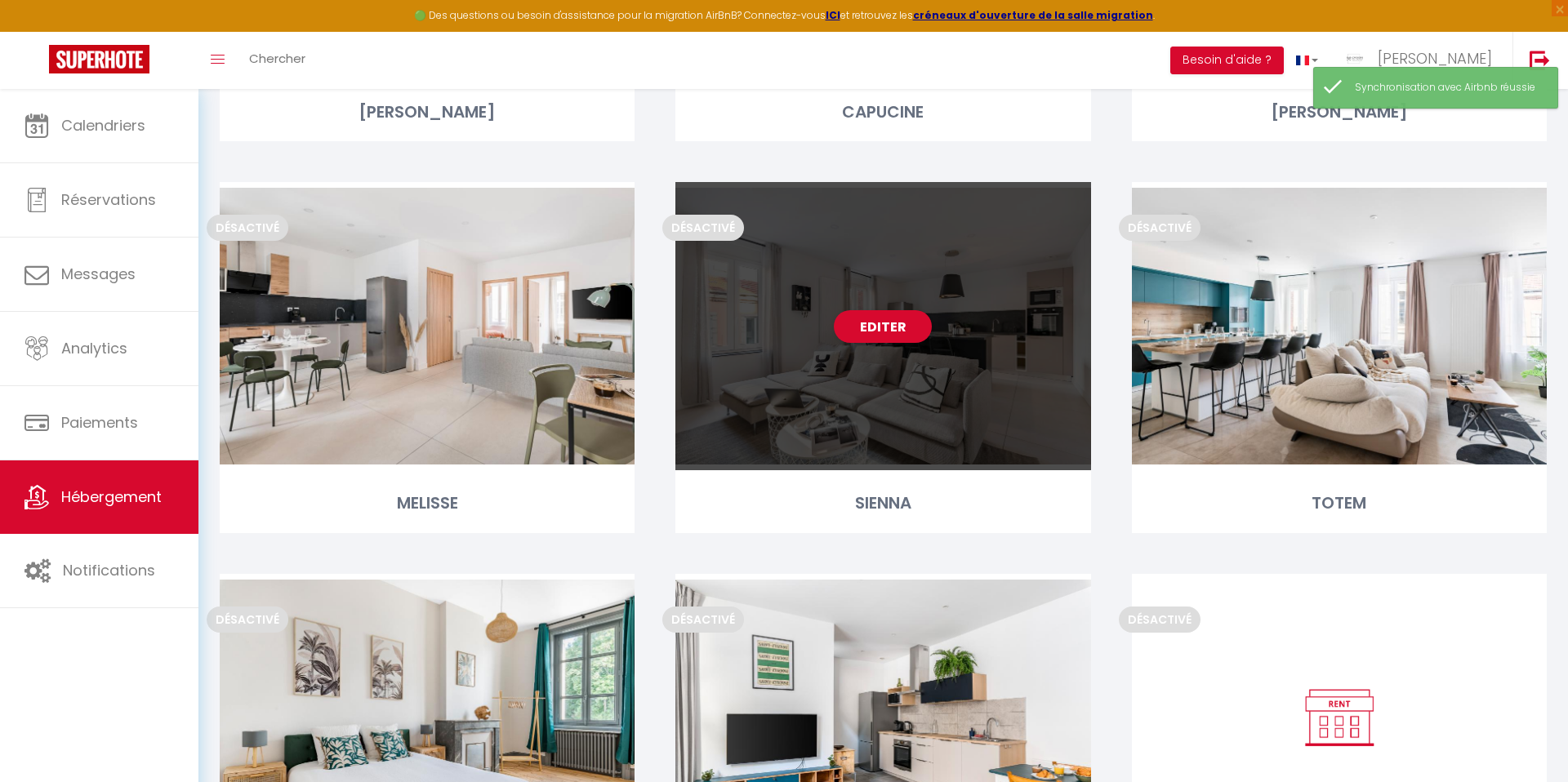
scroll to position [3484, 0]
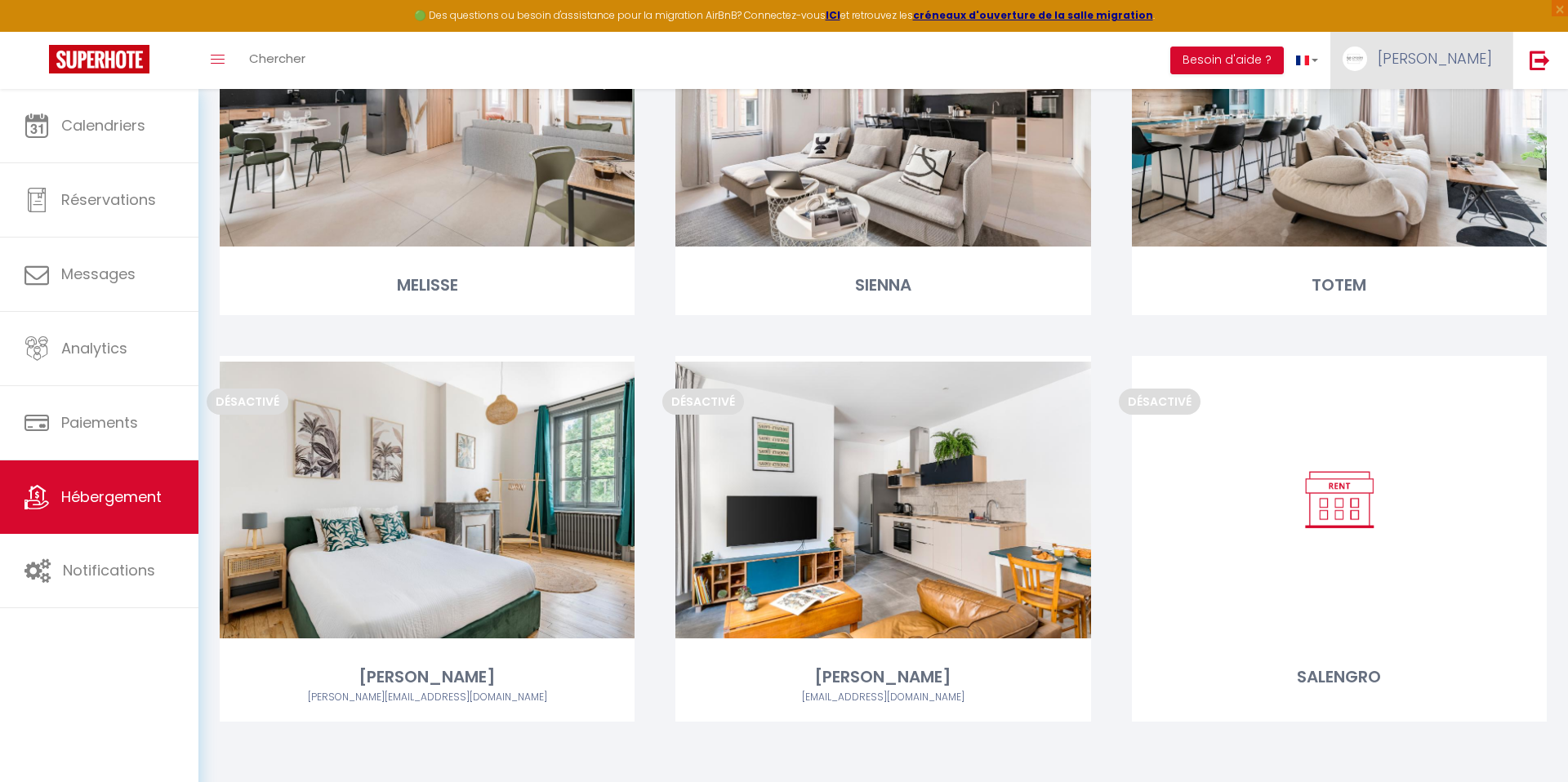
click at [1457, 58] on span "[PERSON_NAME]" at bounding box center [1434, 59] width 114 height 20
click at [840, 15] on strong "ICI" at bounding box center [833, 15] width 15 height 14
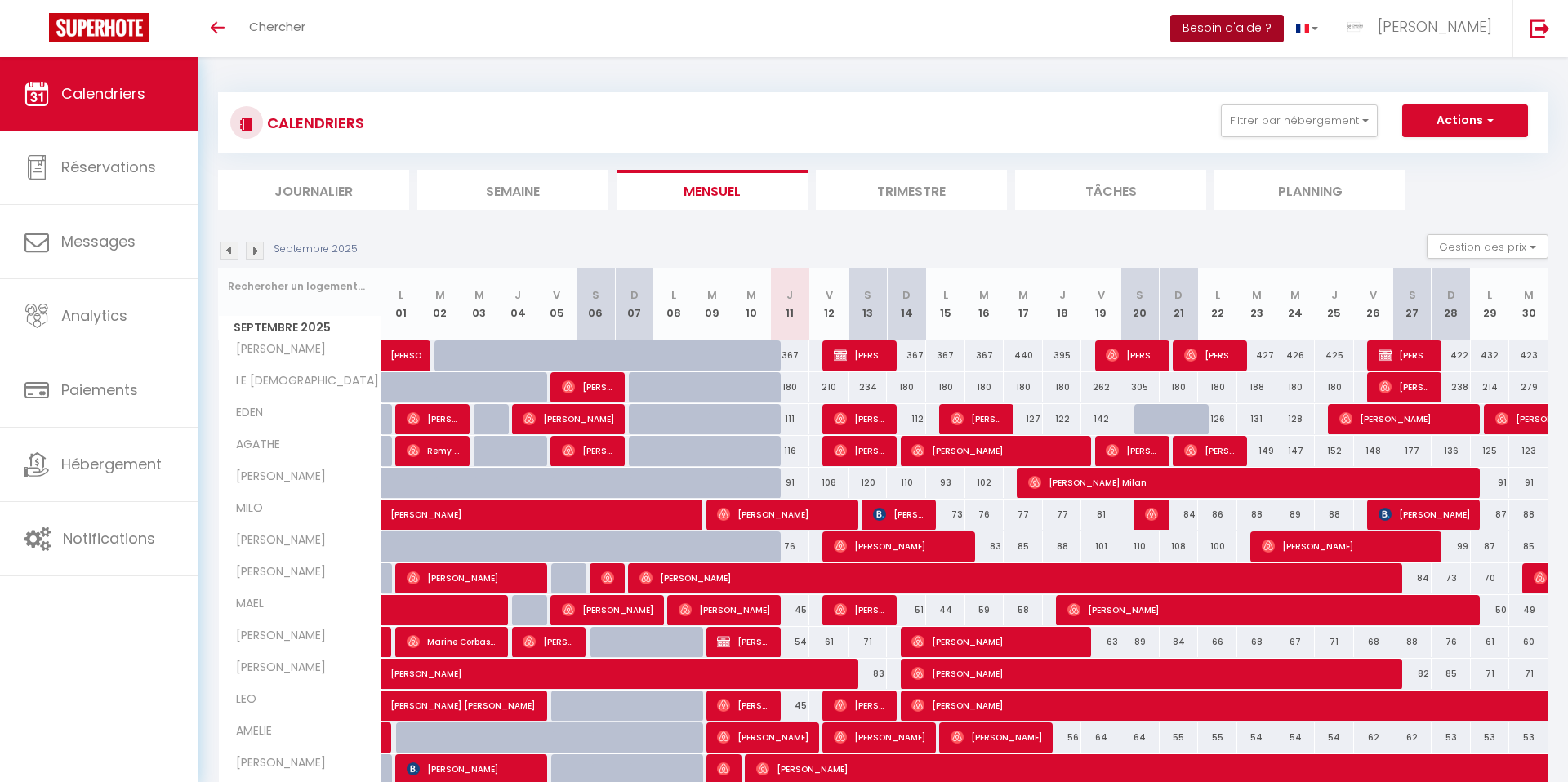
click at [1258, 31] on button "Besoin d'aide ?" at bounding box center [1227, 29] width 113 height 28
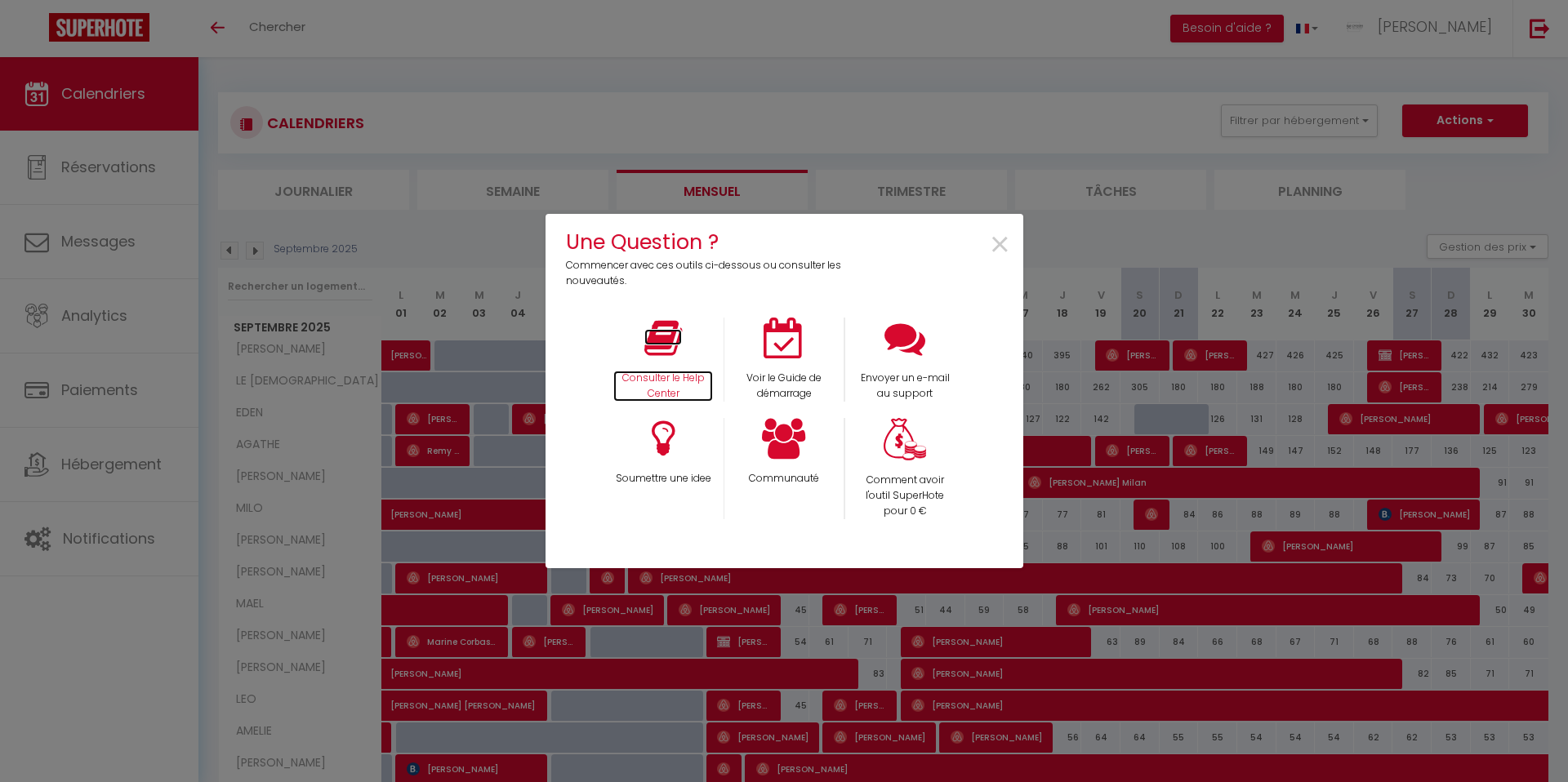
click at [657, 349] on icon at bounding box center [662, 338] width 37 height 41
drag, startPoint x: 1117, startPoint y: 202, endPoint x: 1301, endPoint y: 138, distance: 194.8
click at [1130, 196] on div "Une Question ? Commencer avec ces outils ci-dessous ou consulter les nouveautés…" at bounding box center [784, 391] width 1568 height 782
drag, startPoint x: 1438, startPoint y: 26, endPoint x: 1038, endPoint y: 187, distance: 431.2
click at [1426, 27] on div "Une Question ? Commencer avec ces outils ci-dessous ou consulter les nouveautés…" at bounding box center [784, 391] width 1568 height 782
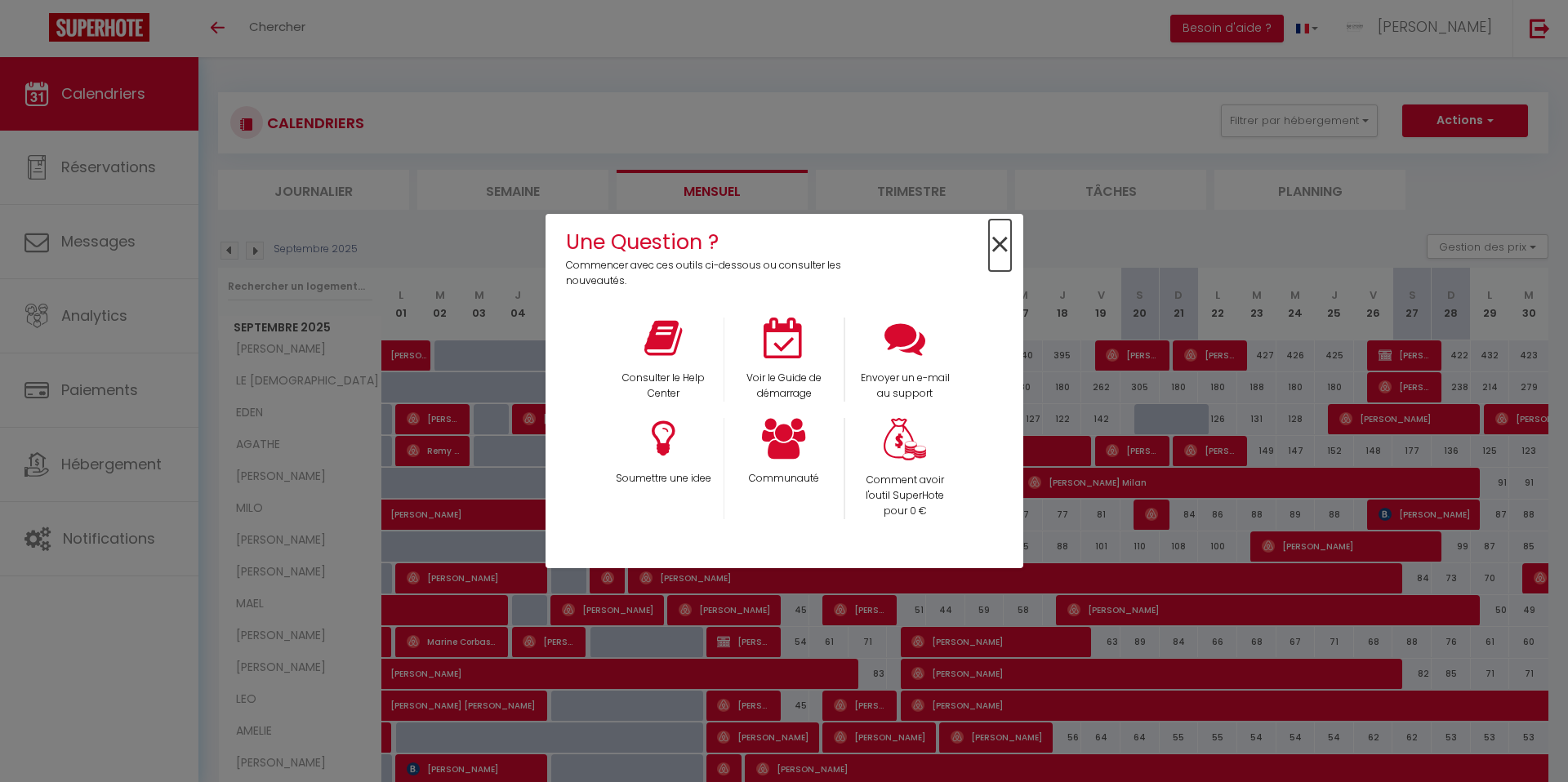
click at [1006, 249] on span "×" at bounding box center [1000, 244] width 22 height 51
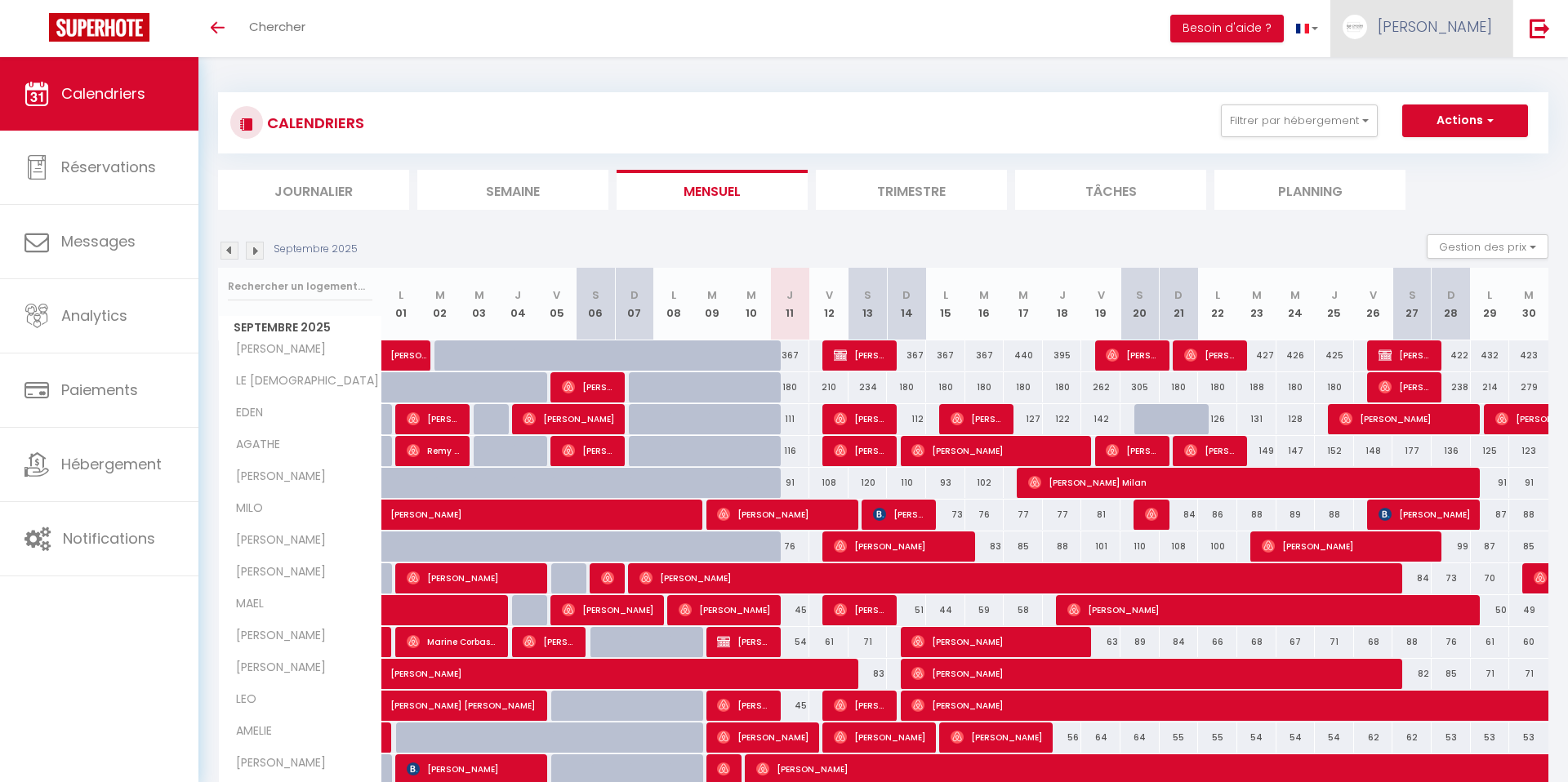
click at [1435, 30] on span "[PERSON_NAME]" at bounding box center [1434, 27] width 114 height 20
click at [1433, 78] on link "Paramètres" at bounding box center [1446, 82] width 121 height 28
select select "fr"
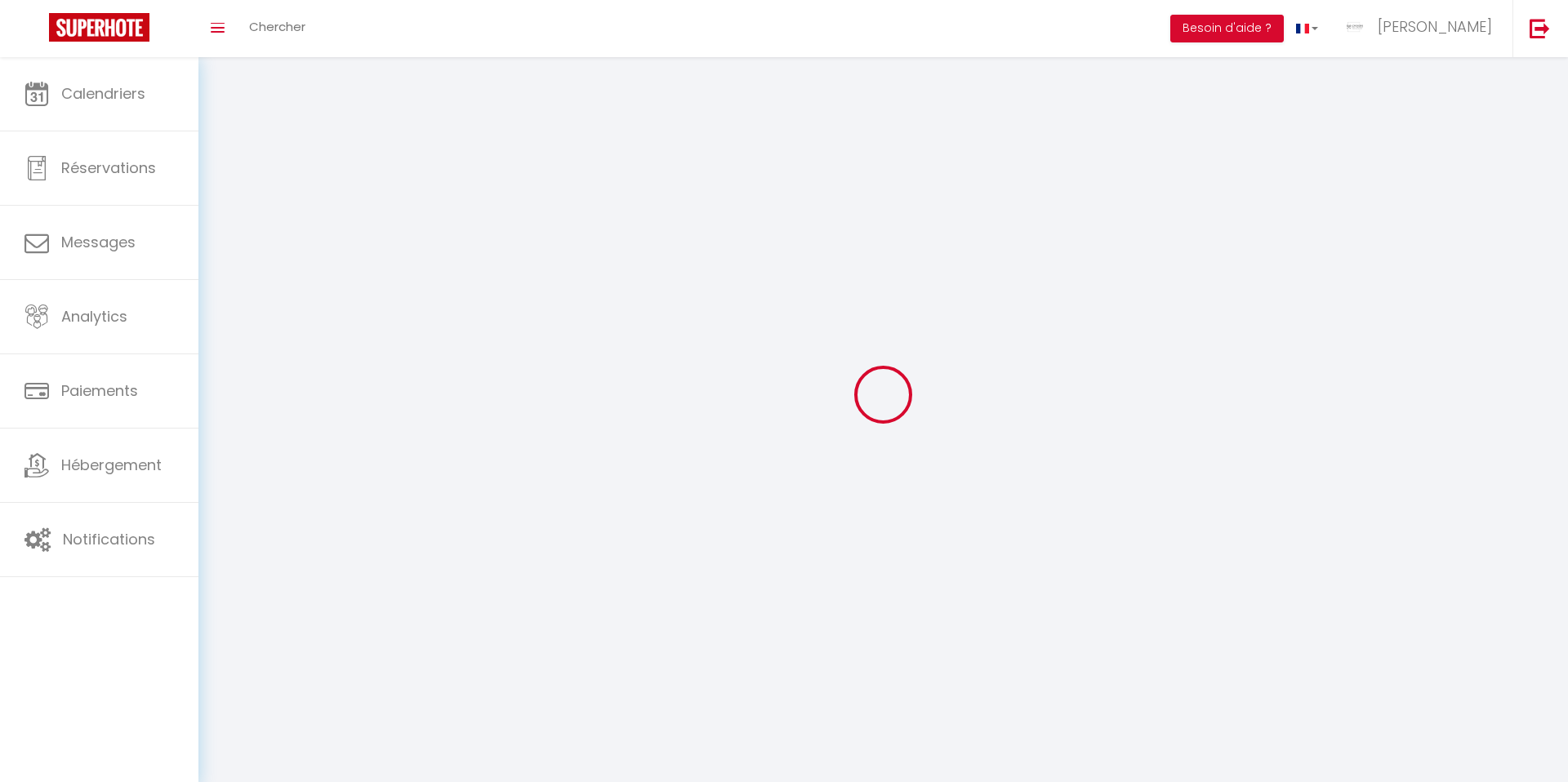
type input "[PERSON_NAME]"
type input "BERTHOLON"
type input "0767828761"
type input "[STREET_ADDRESS]"
type input "42330"
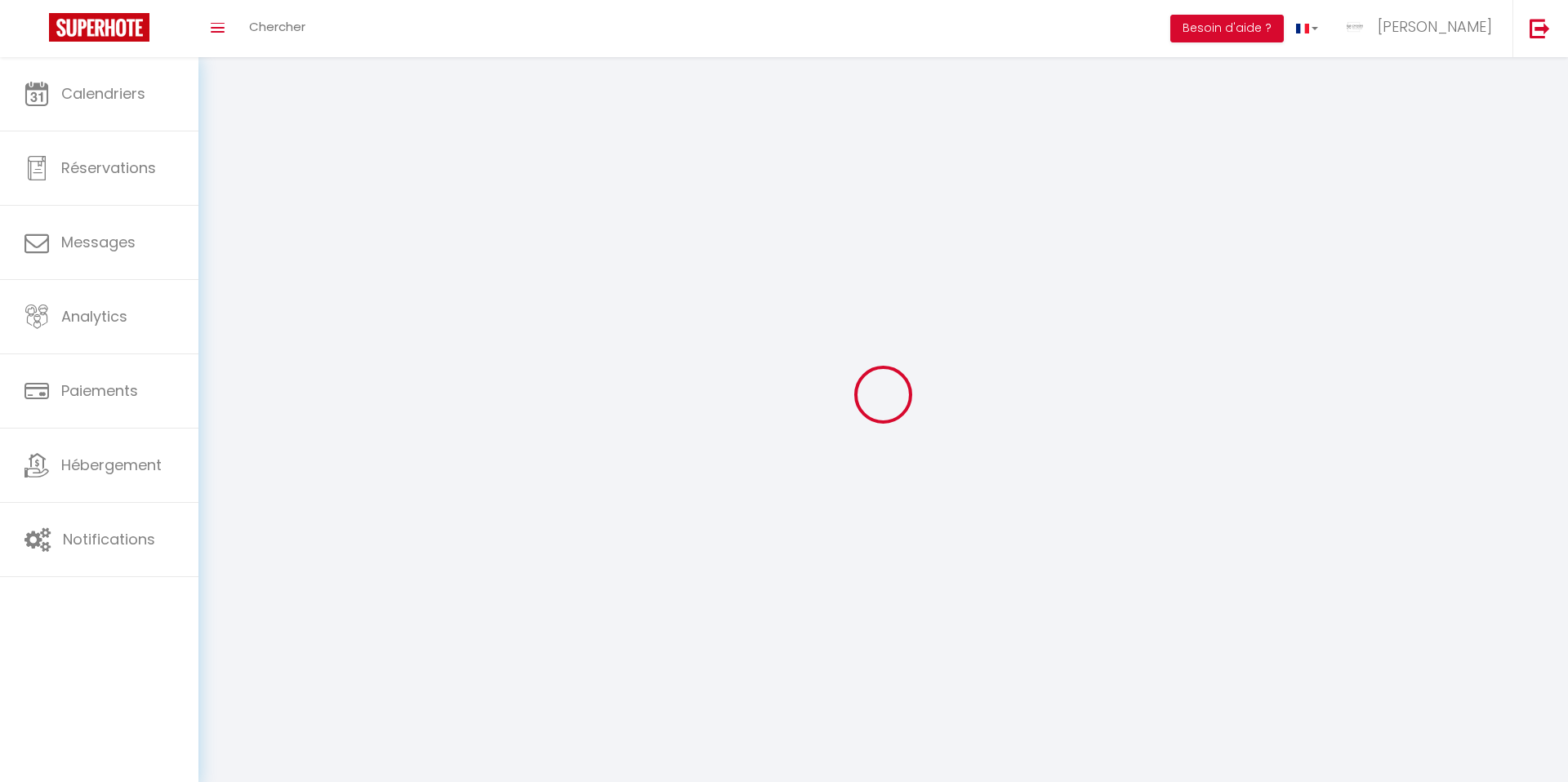
type input "ST GALMIER"
type input "5694hlWNysKUpZ3PfA022DU9C"
type input "sW1UJU8rG6lVpnlna5T2j58mT"
type input "[URL][DOMAIN_NAME]"
select select "28"
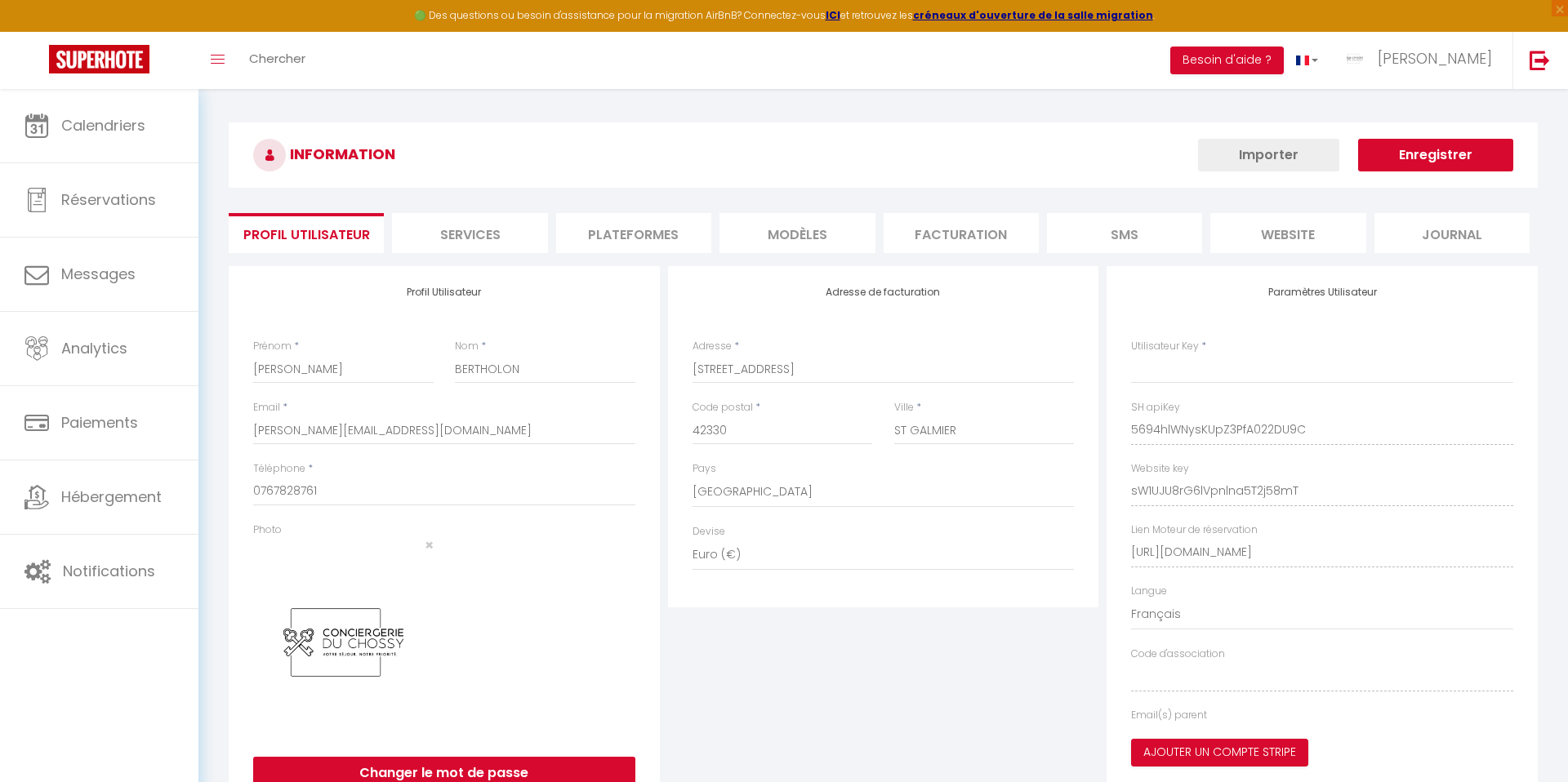
type input "5694hlWNysKUpZ3PfA022DU9C"
type input "sW1UJU8rG6lVpnlna5T2j58mT"
type input "[URL][DOMAIN_NAME]"
select select "fr"
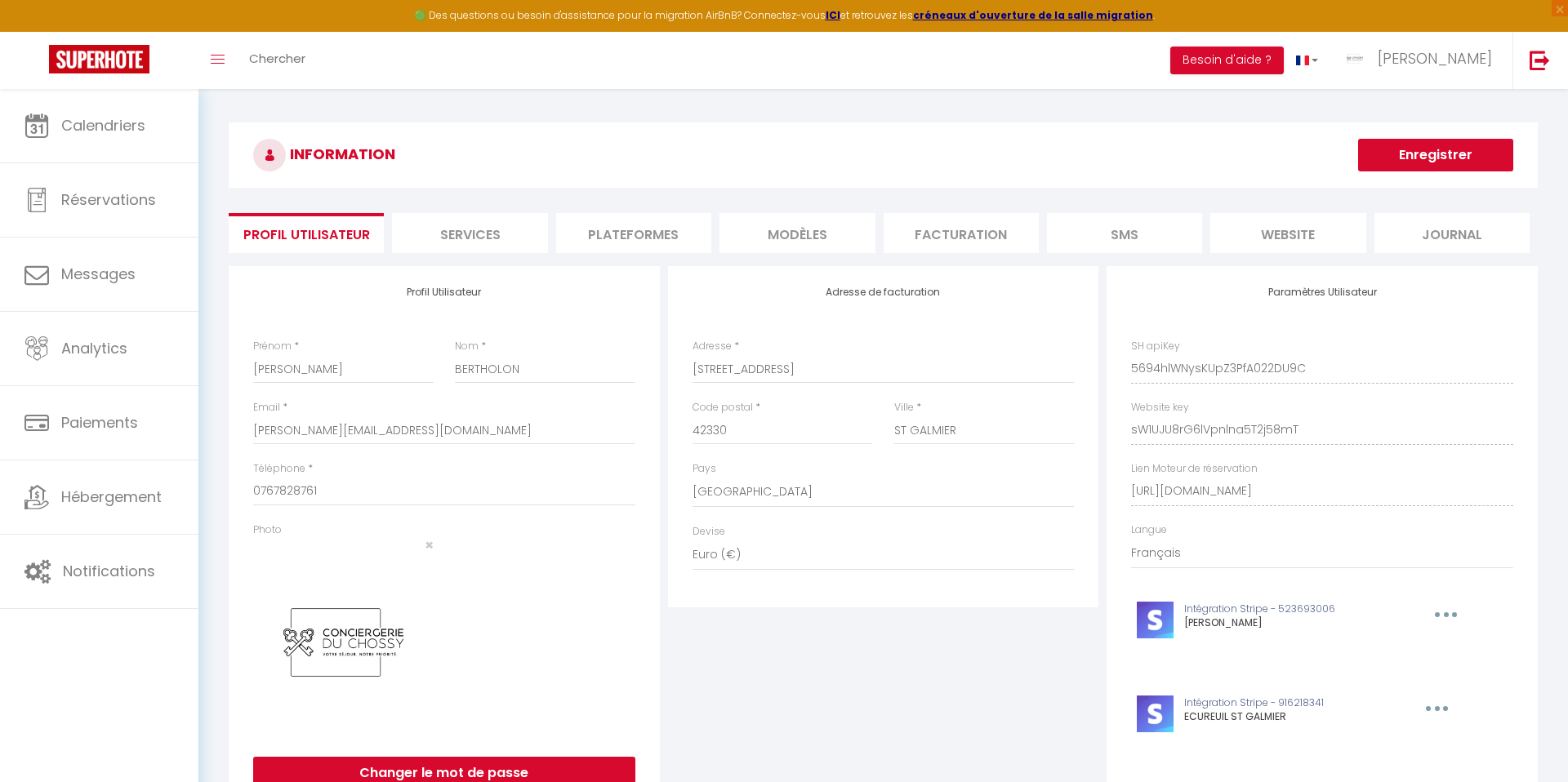
click at [659, 232] on li "Plateformes" at bounding box center [634, 232] width 155 height 40
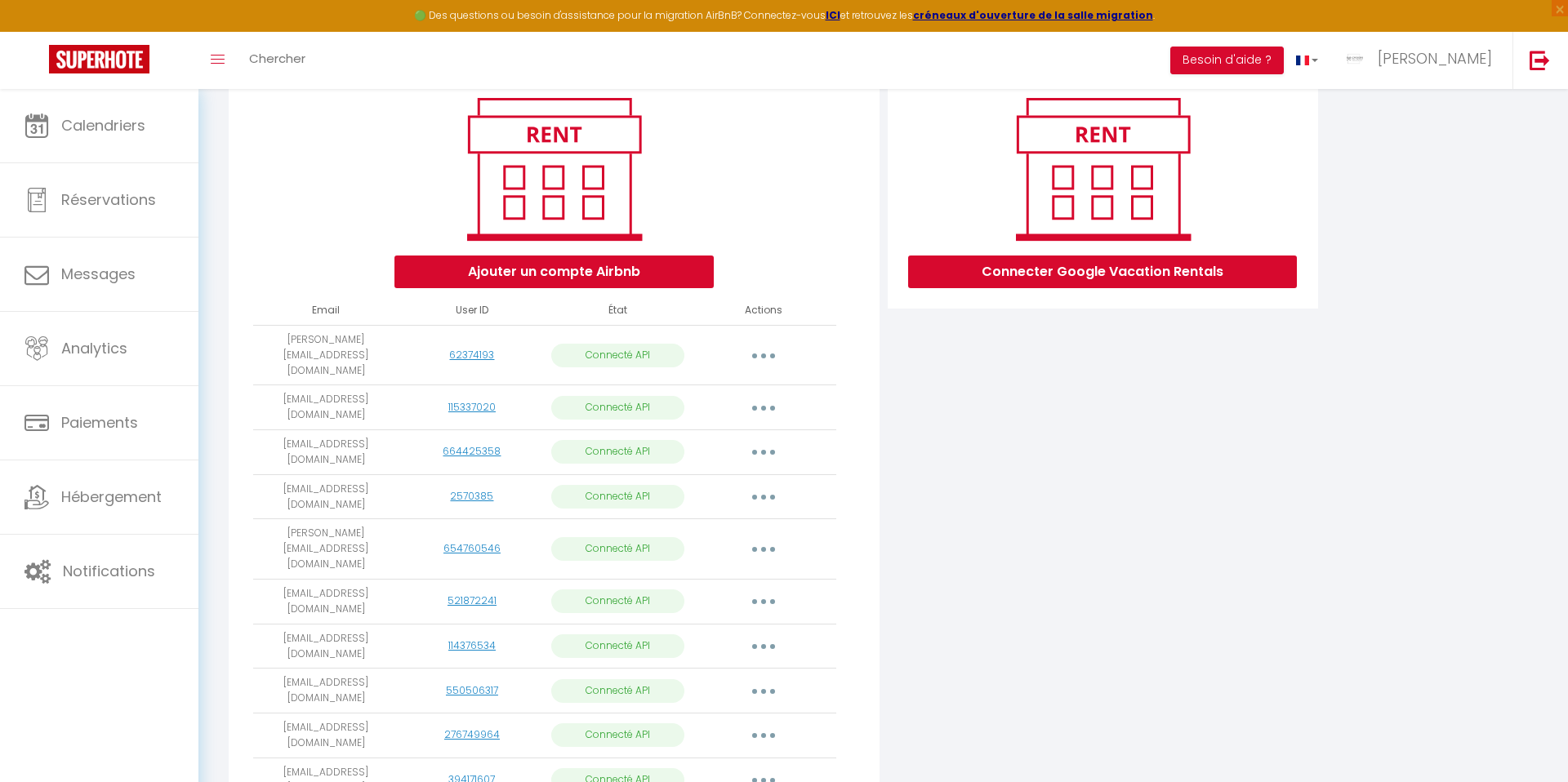
scroll to position [377, 0]
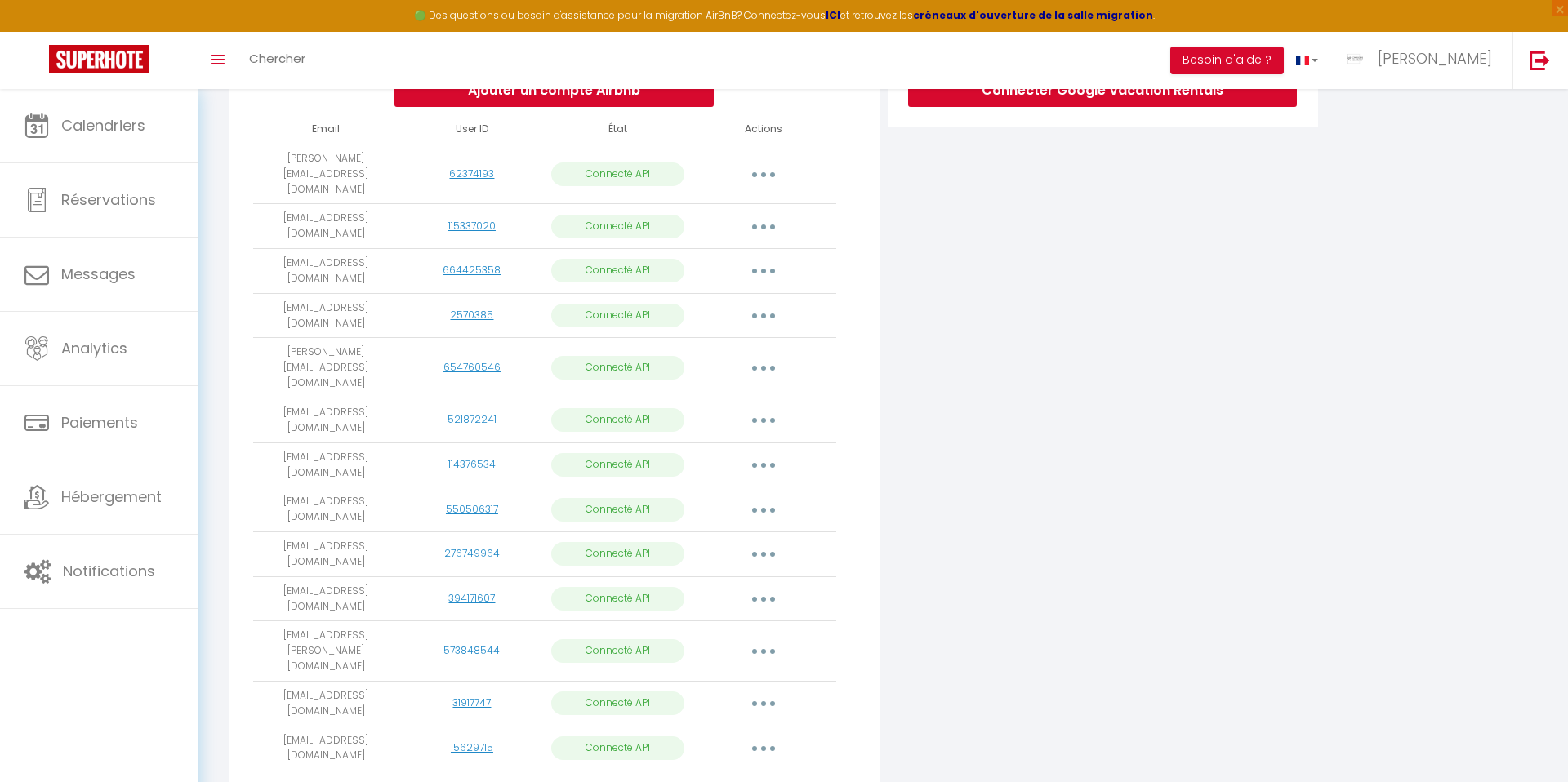
click at [767, 736] on button "button" at bounding box center [763, 749] width 46 height 26
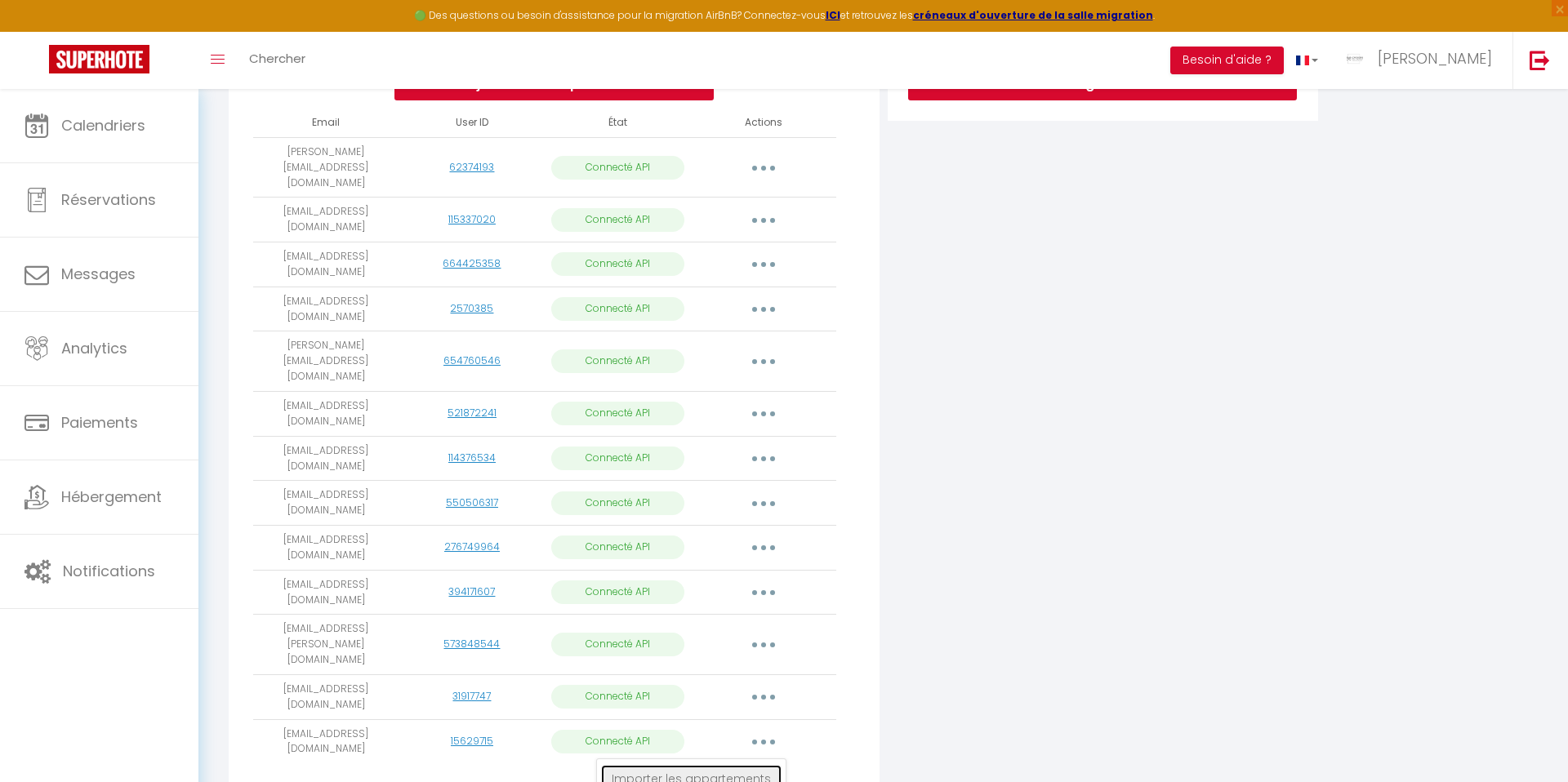
click at [648, 765] on link "Importer les appartements" at bounding box center [691, 779] width 180 height 28
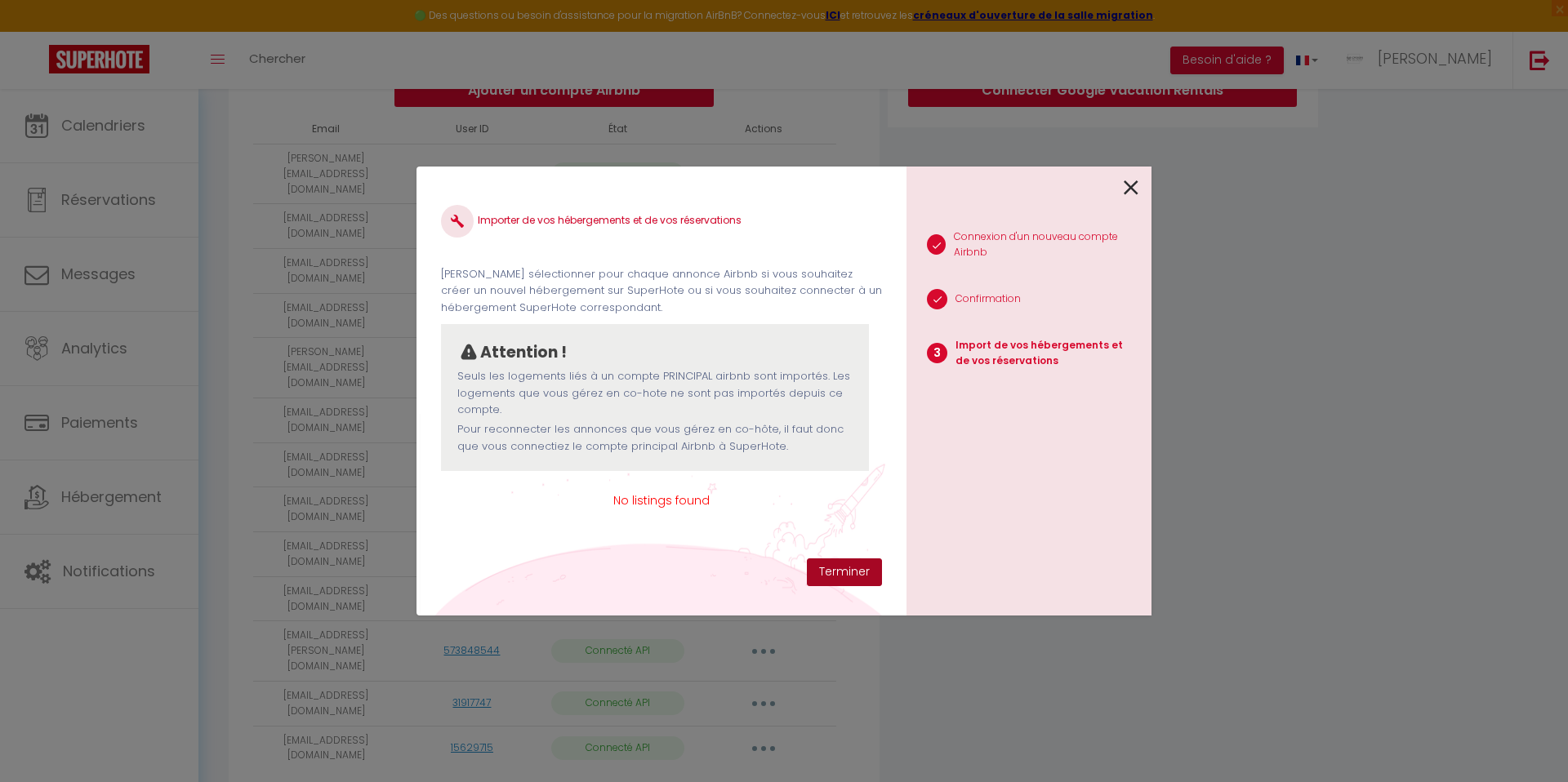
click at [843, 576] on button "Terminer" at bounding box center [843, 572] width 75 height 28
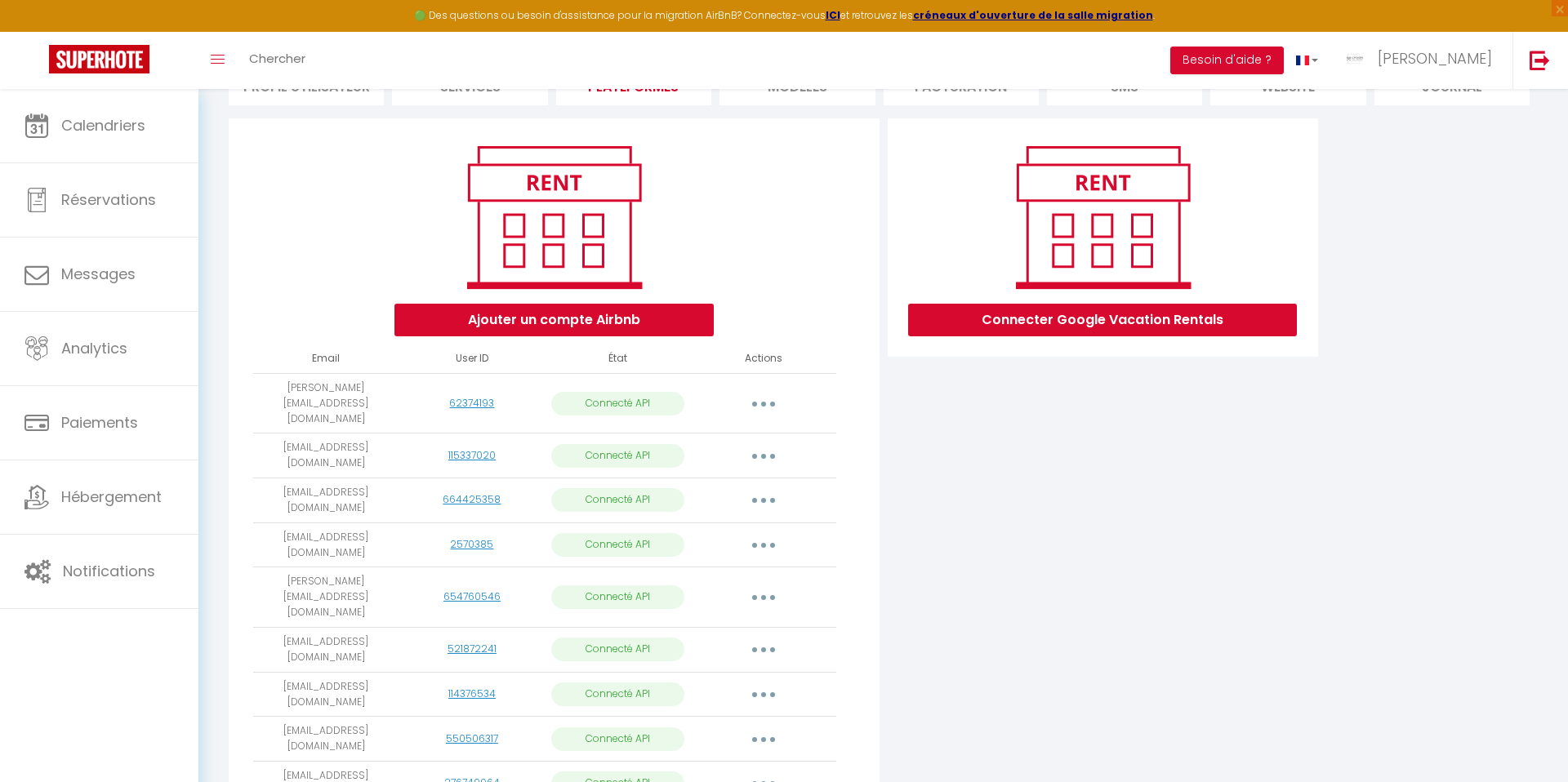
scroll to position [0, 0]
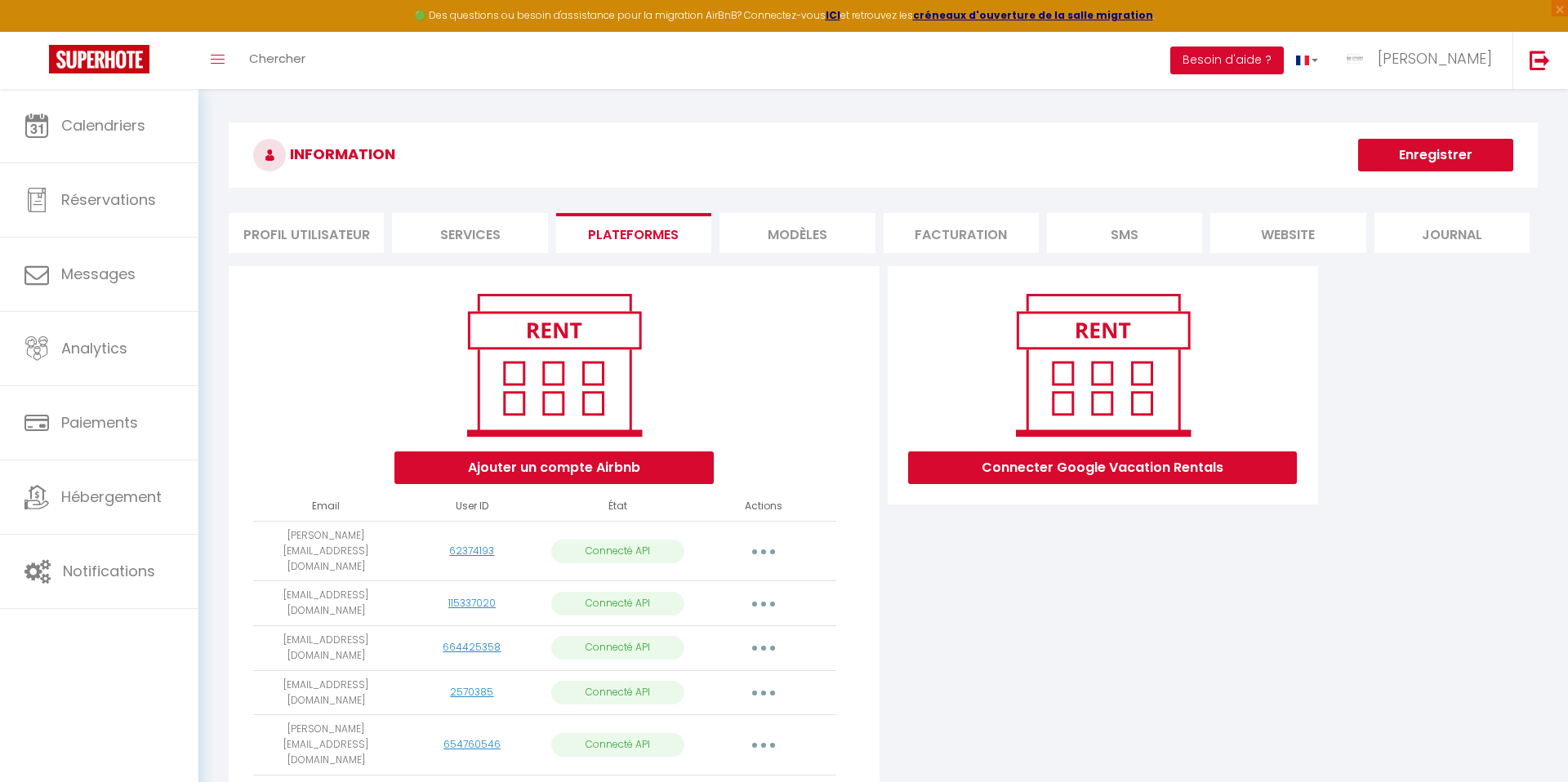
click at [1404, 154] on button "Enregistrer" at bounding box center [1435, 154] width 155 height 33
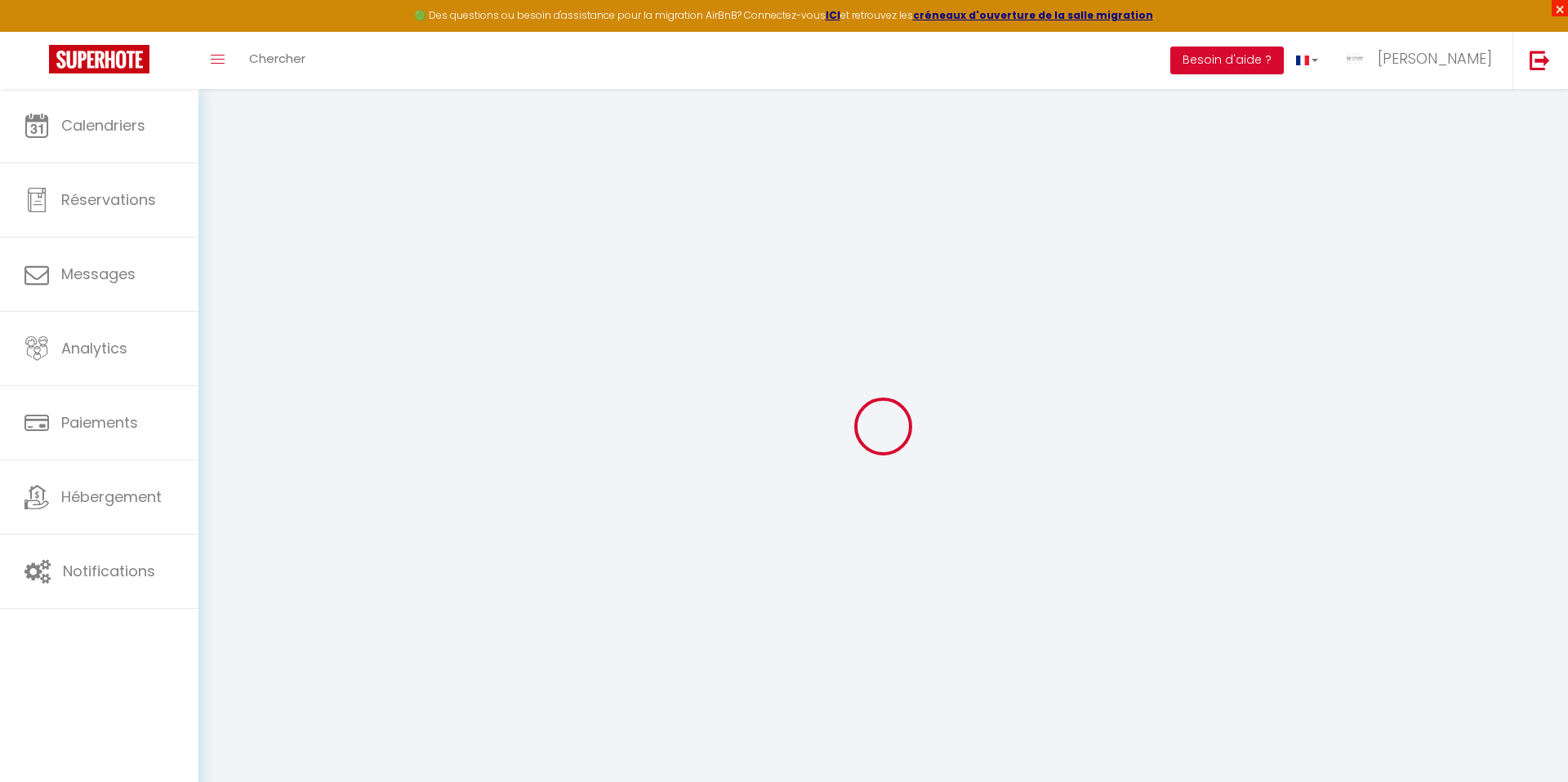
click at [1556, 10] on span "×" at bounding box center [1560, 8] width 17 height 17
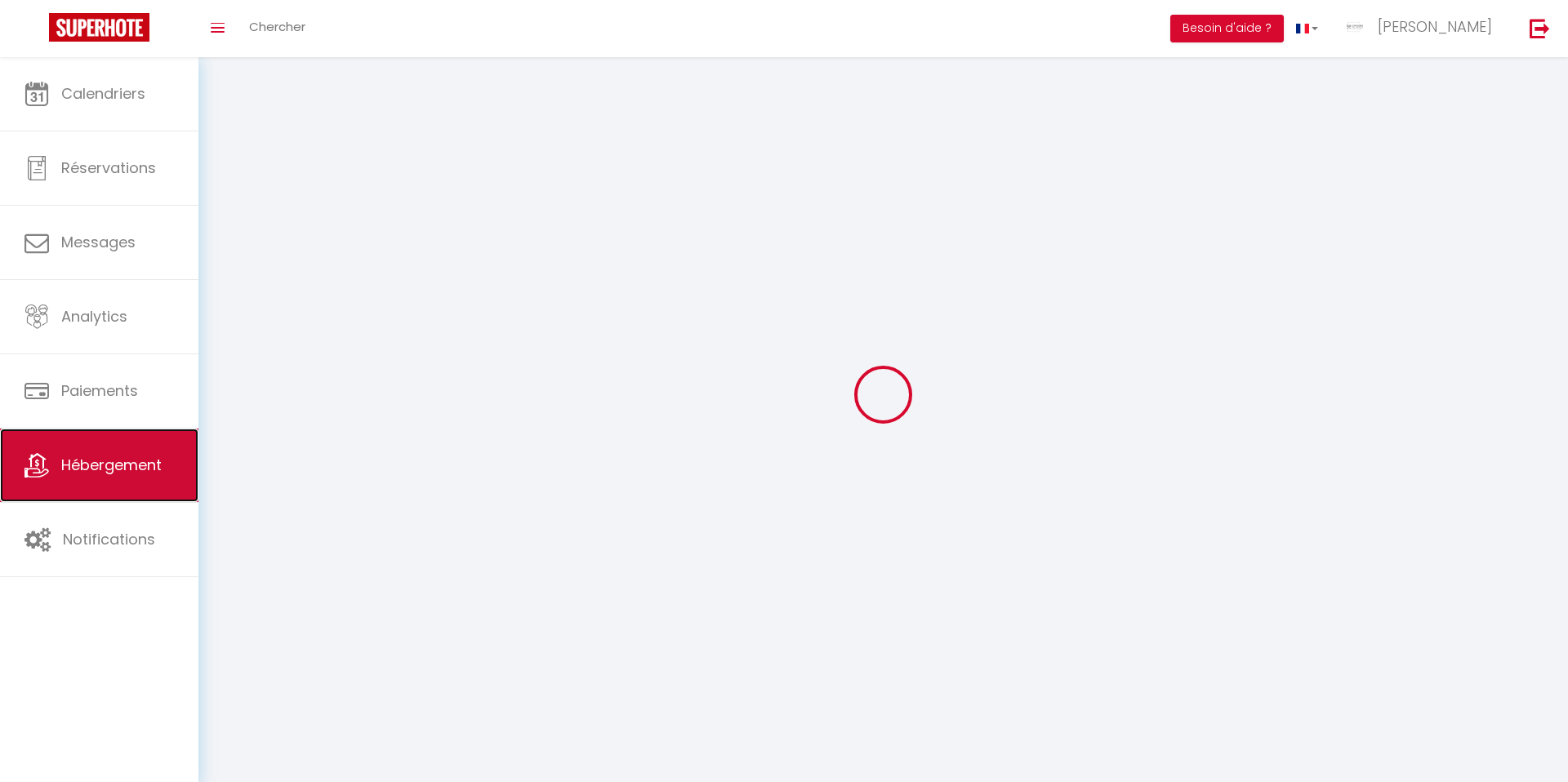
click at [99, 461] on span "Hébergement" at bounding box center [111, 465] width 100 height 20
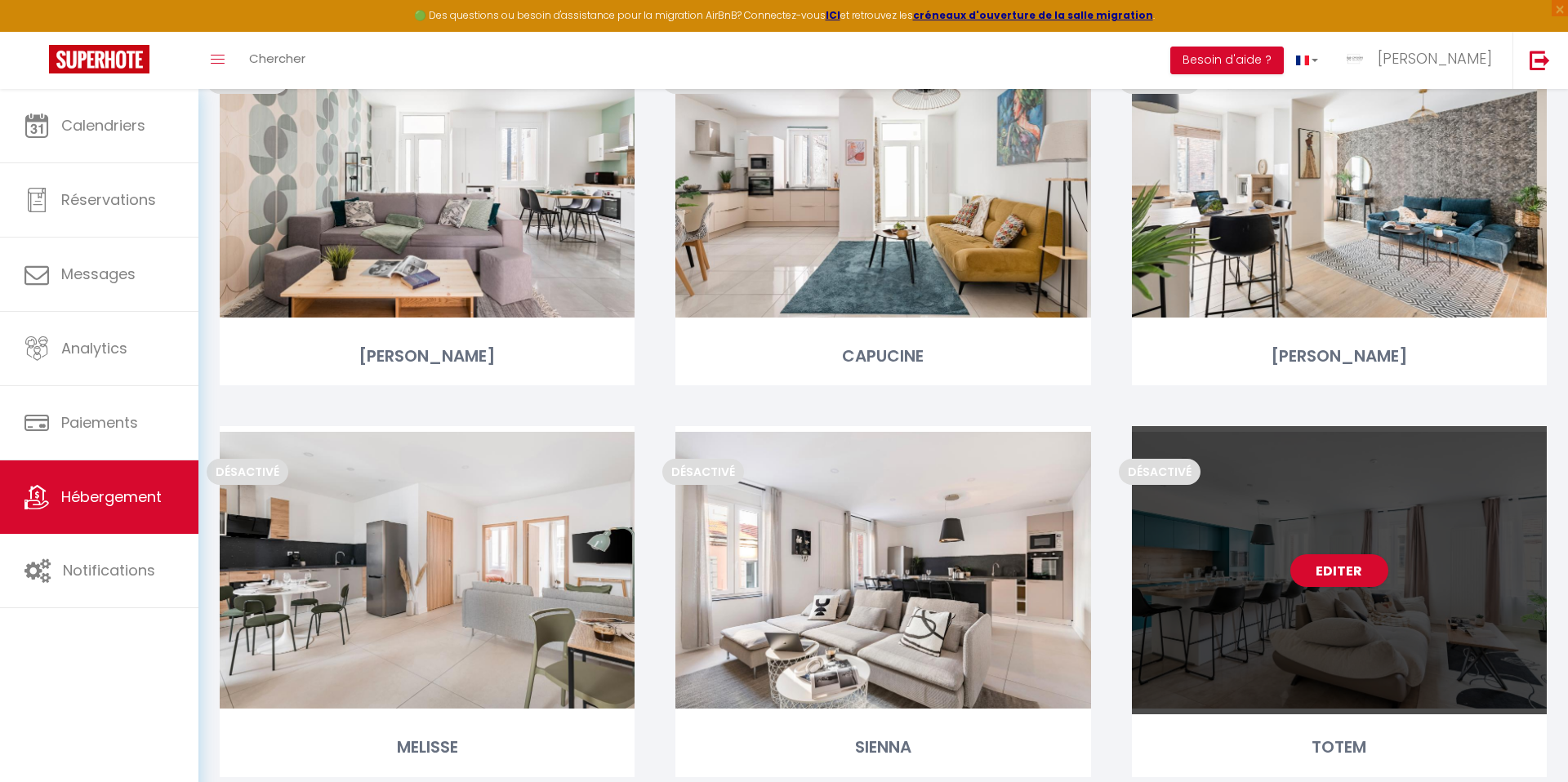
scroll to position [3021, 0]
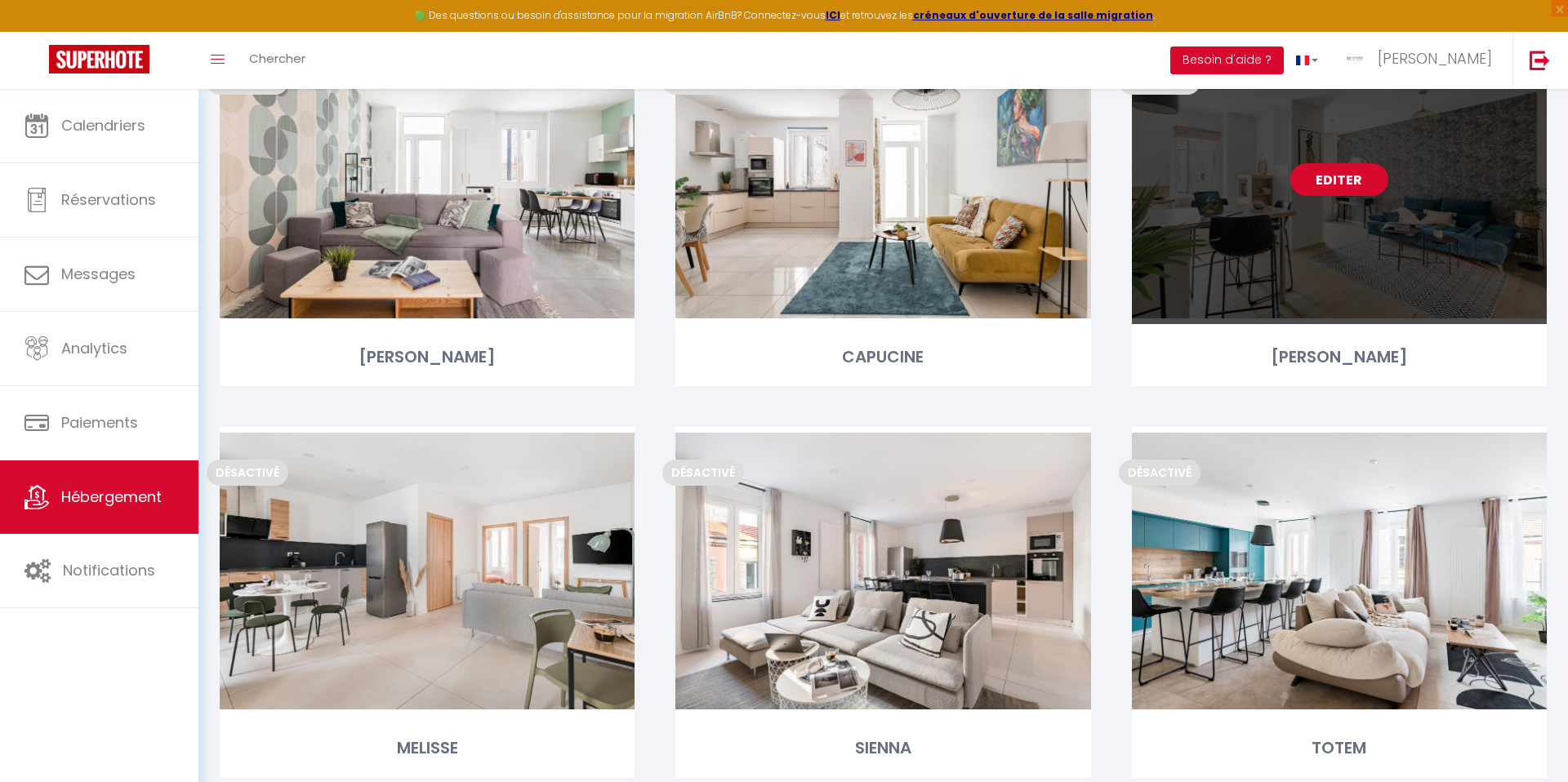
click at [1322, 179] on link "Editer" at bounding box center [1339, 179] width 98 height 33
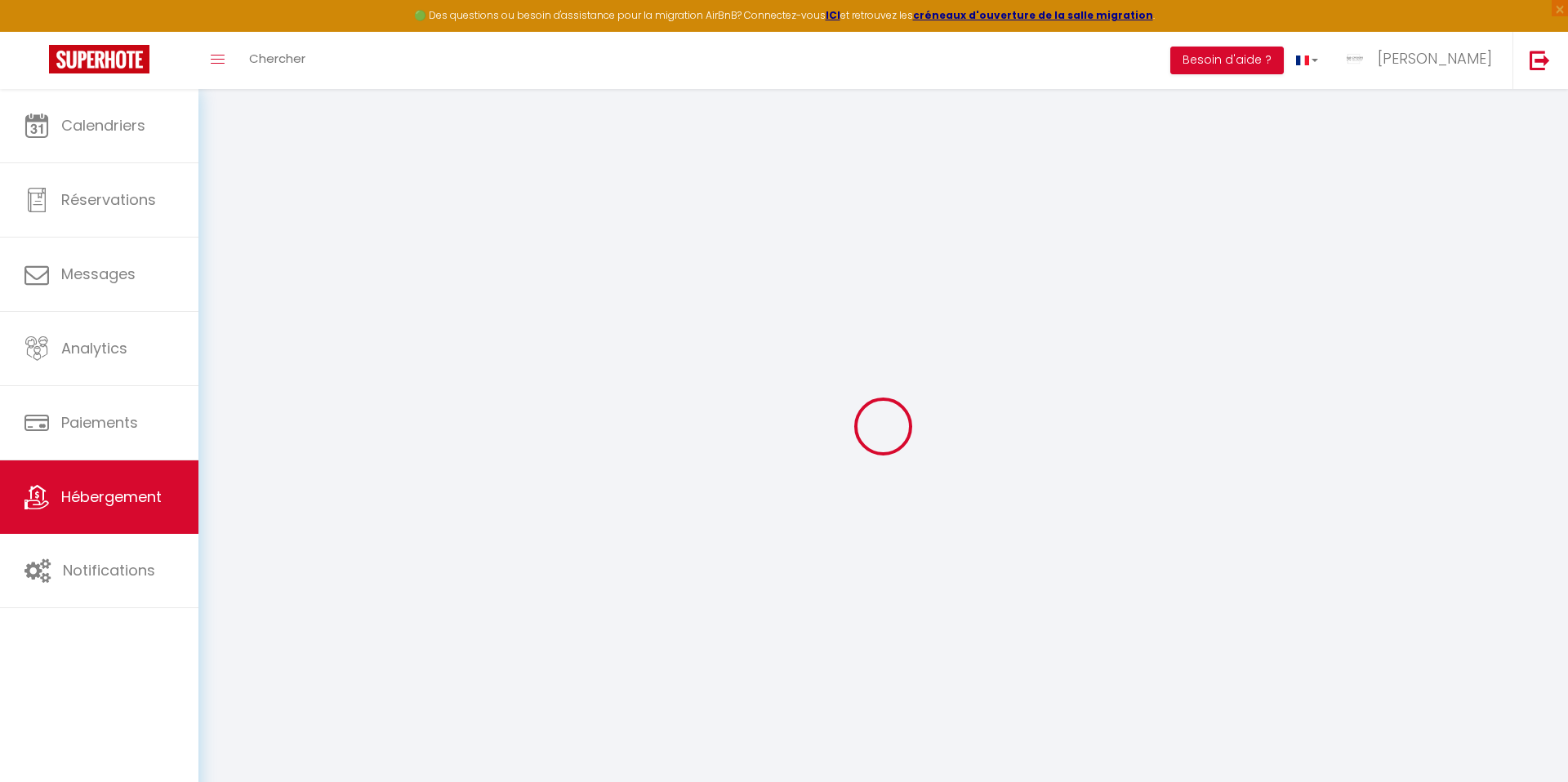
type input "Oups ! Les dates sélectionnées sont indisponibles."
type textarea "Malheureusement les dates sélectionnées sont indisponibles. Nous vous invitons …"
select select
checkbox input "false"
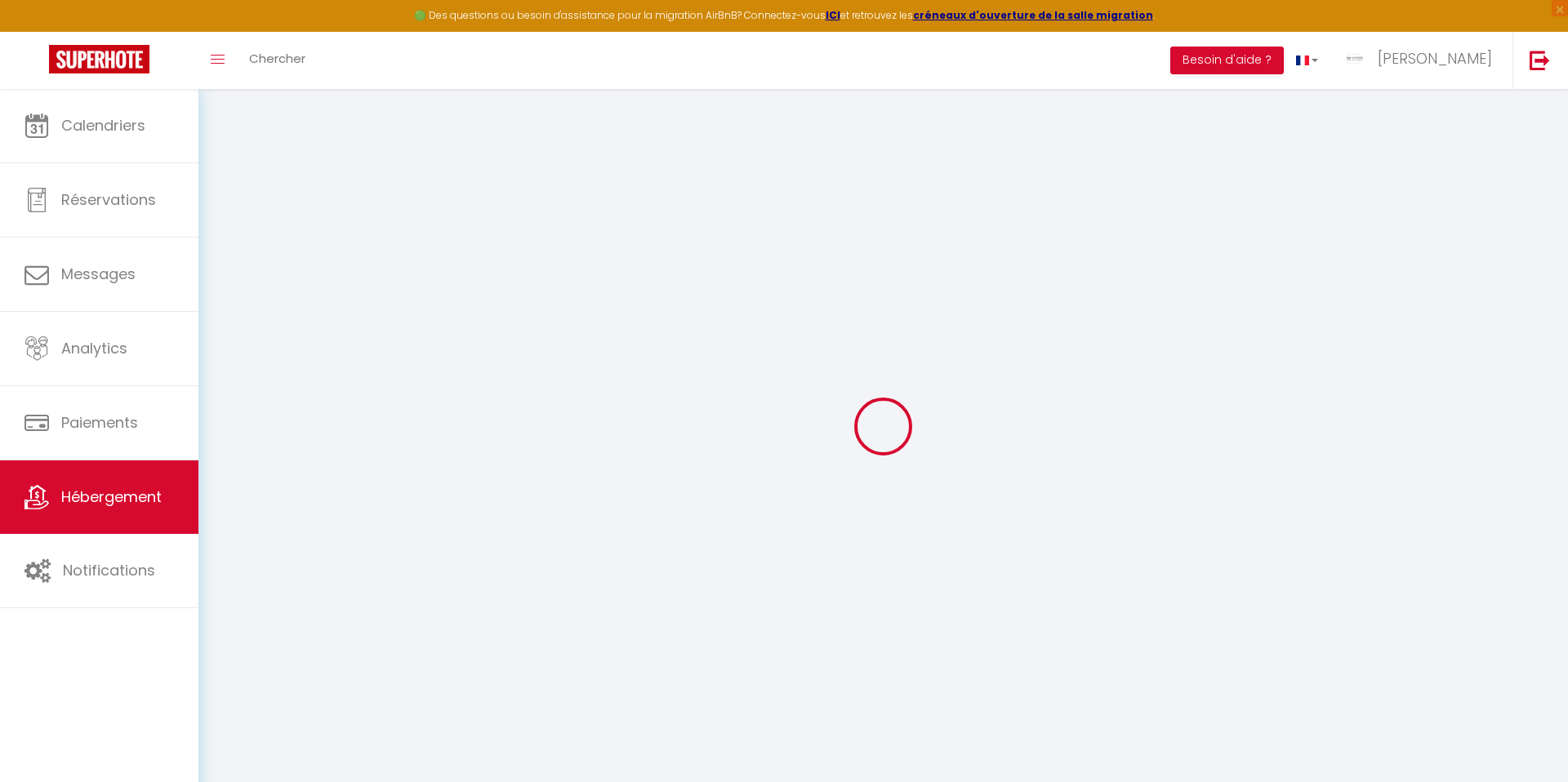
checkbox input "false"
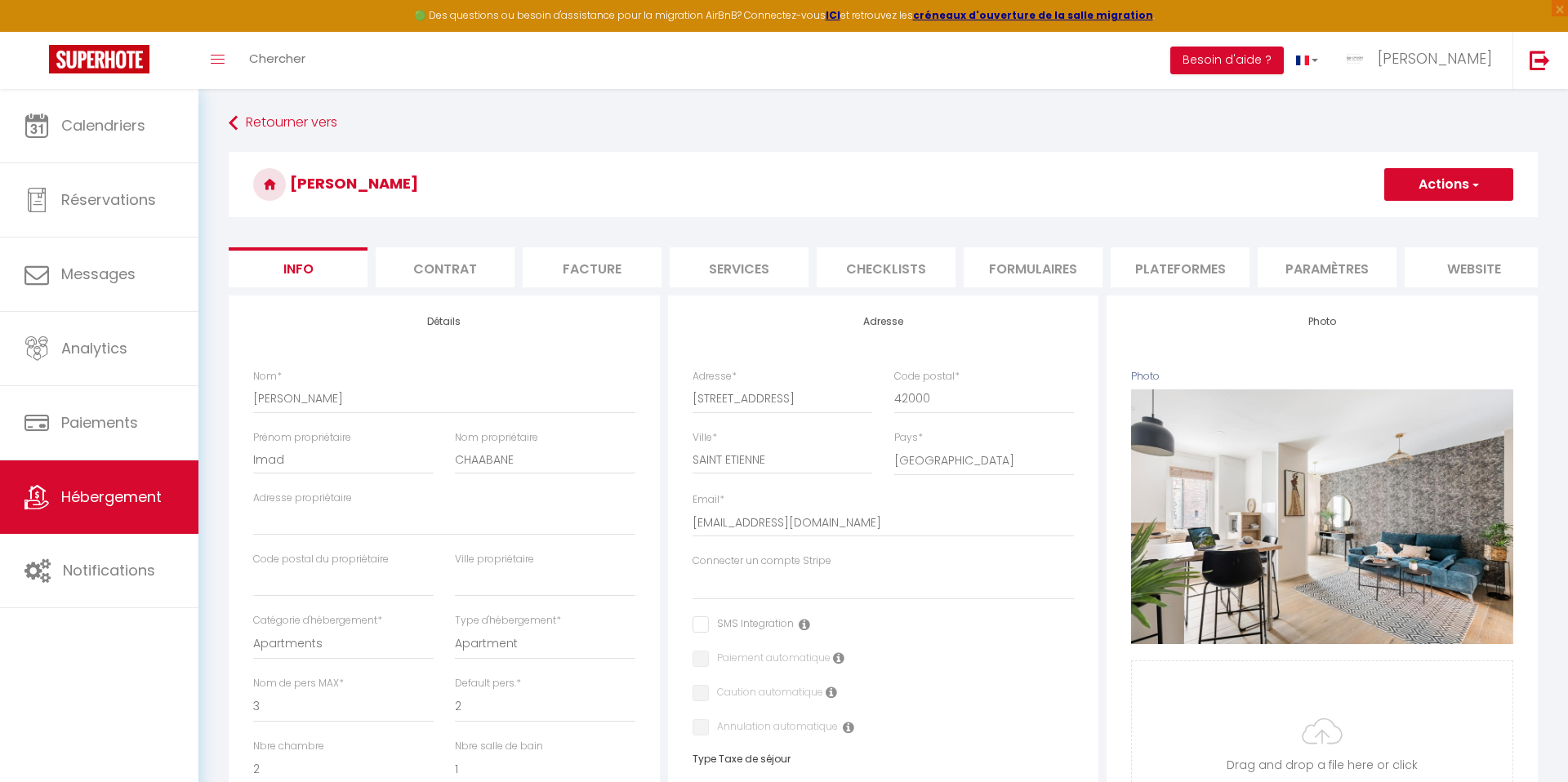
click at [1453, 267] on li "website" at bounding box center [1473, 267] width 138 height 40
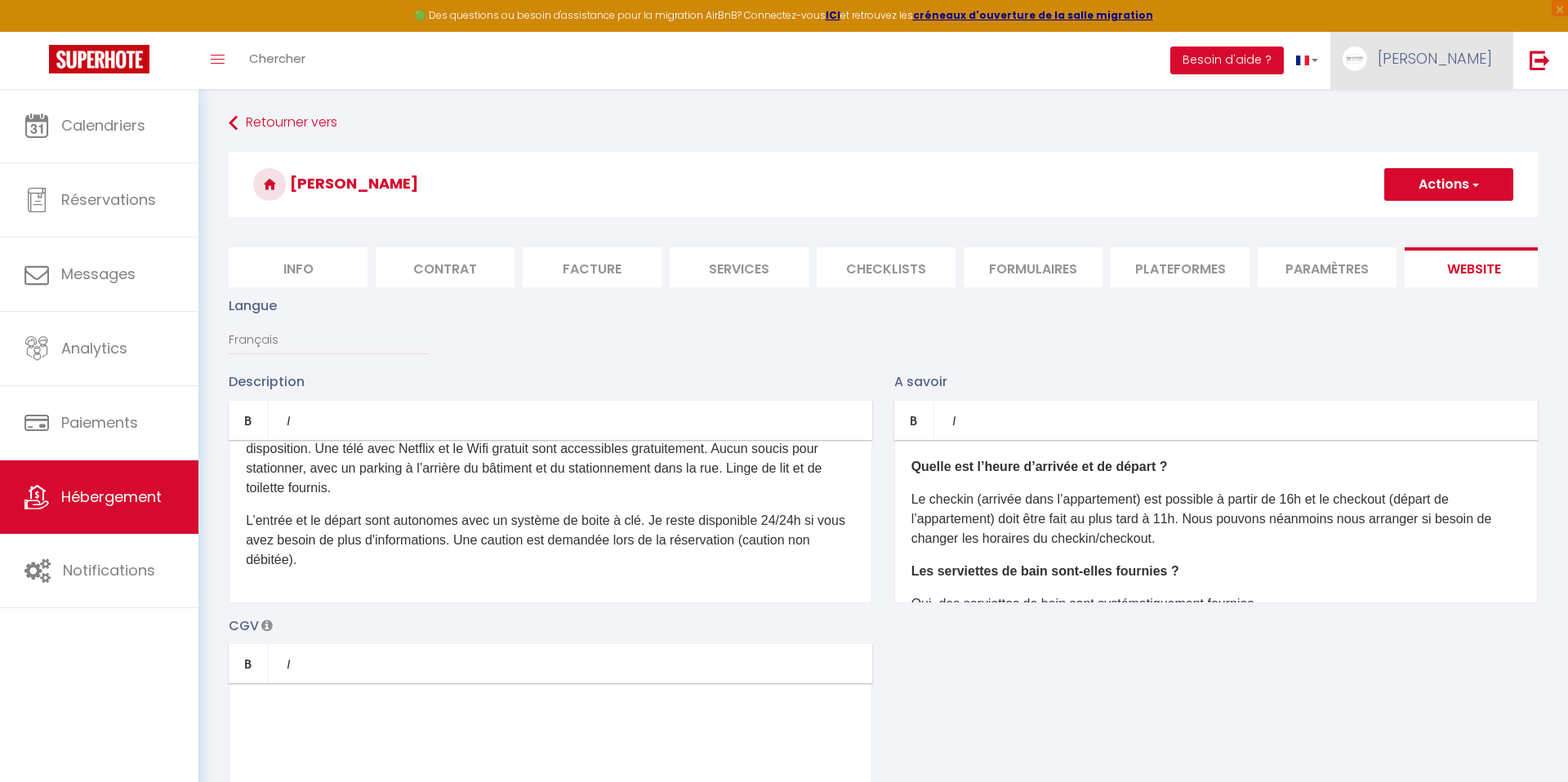
drag, startPoint x: 1483, startPoint y: 58, endPoint x: 1470, endPoint y: 59, distance: 13.0
click at [1483, 58] on span "[PERSON_NAME]" at bounding box center [1434, 59] width 114 height 20
click at [1422, 112] on link "Paramètres" at bounding box center [1446, 113] width 121 height 28
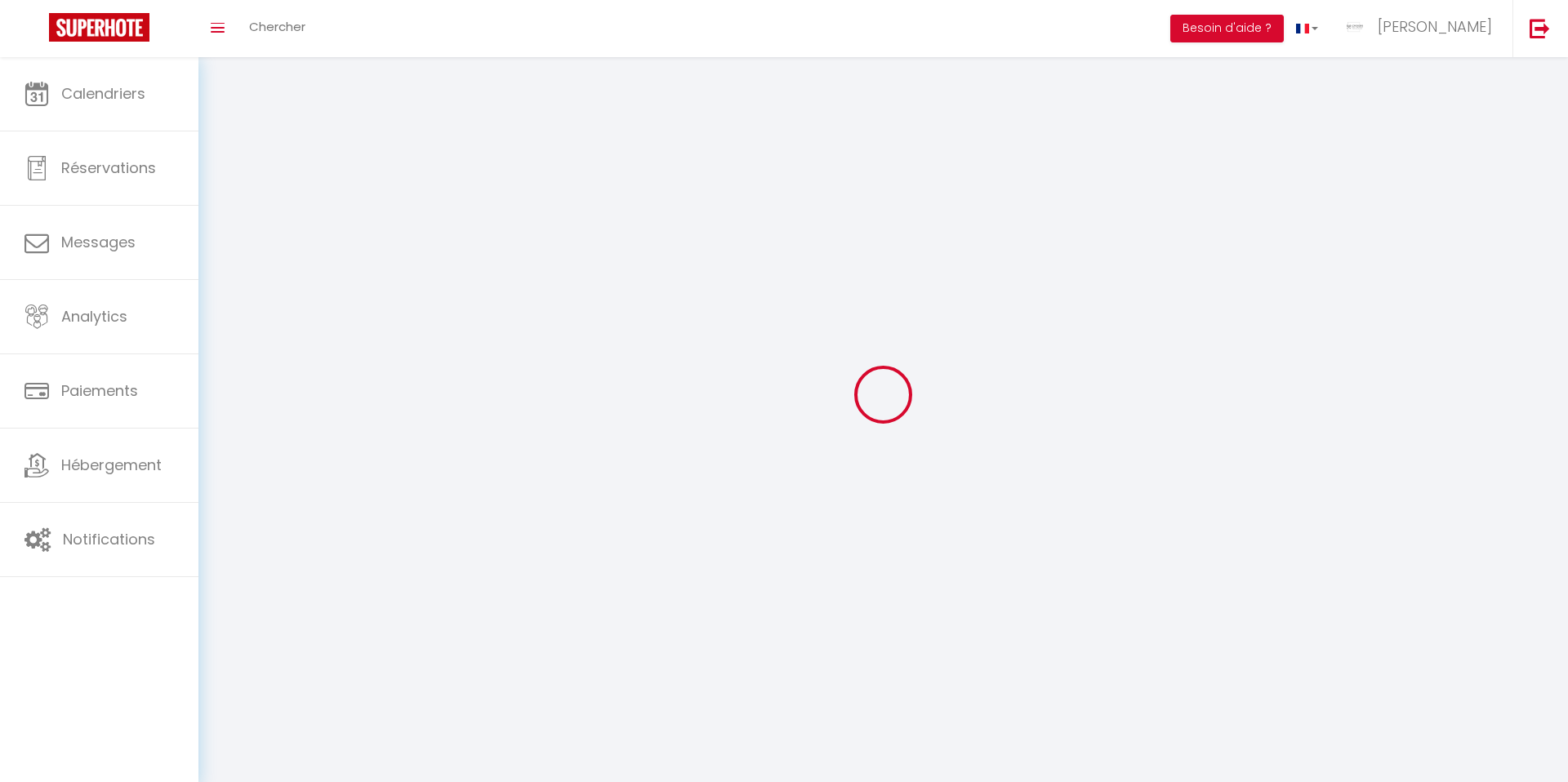
type input "[PERSON_NAME]"
type input "BERTHOLON"
type input "0767828761"
type input "[STREET_ADDRESS]"
type input "42330"
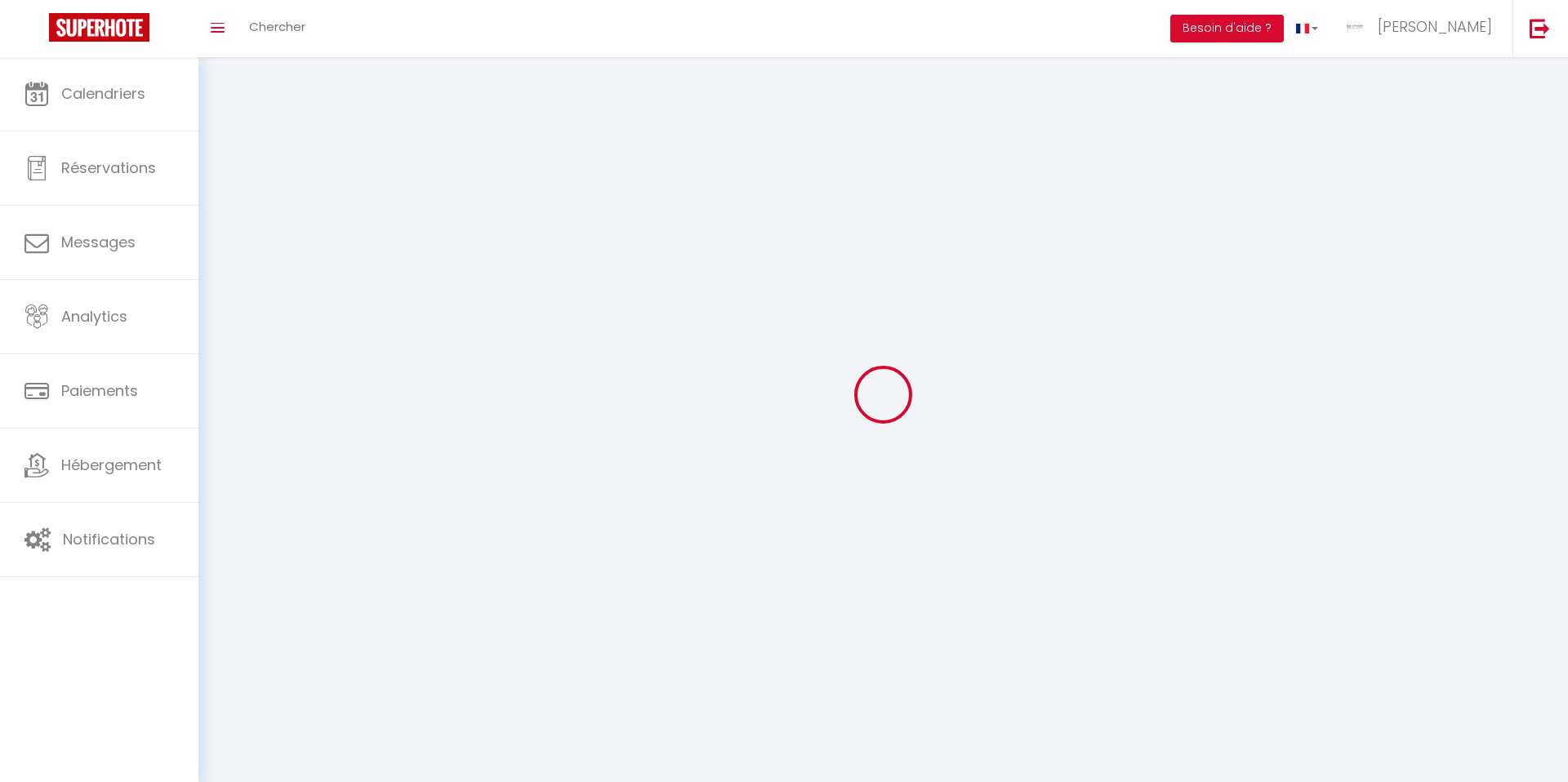
type input "ST GALMIER"
type input "5694hlWNysKUpZ3PfA022DU9C"
type input "sW1UJU8rG6lVpnlna5T2j58mT"
type input "[URL][DOMAIN_NAME]"
select select "28"
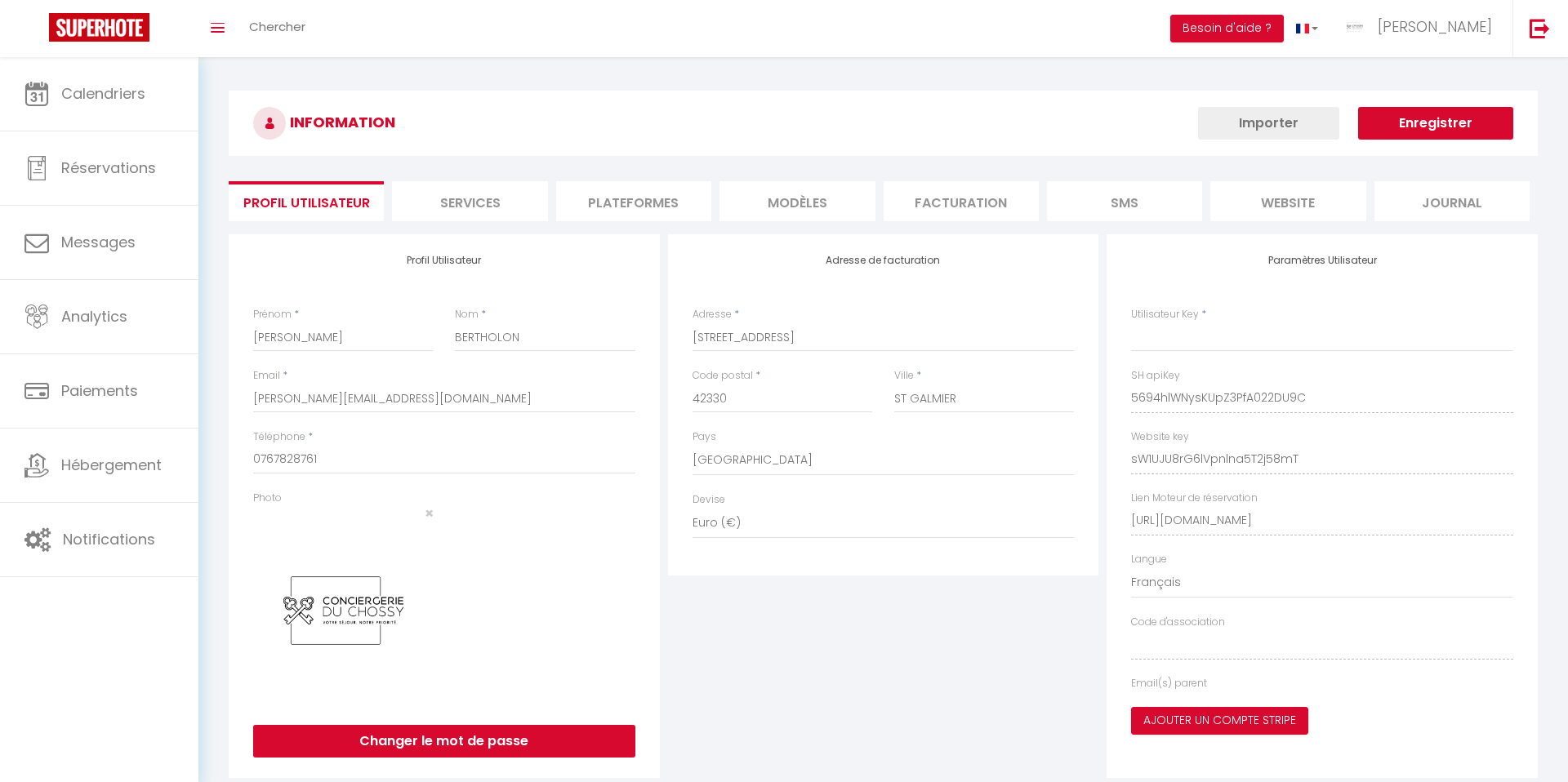
type input "5694hlWNysKUpZ3PfA022DU9C"
type input "sW1UJU8rG6lVpnlna5T2j58mT"
type input "[URL][DOMAIN_NAME]"
select select "fr"
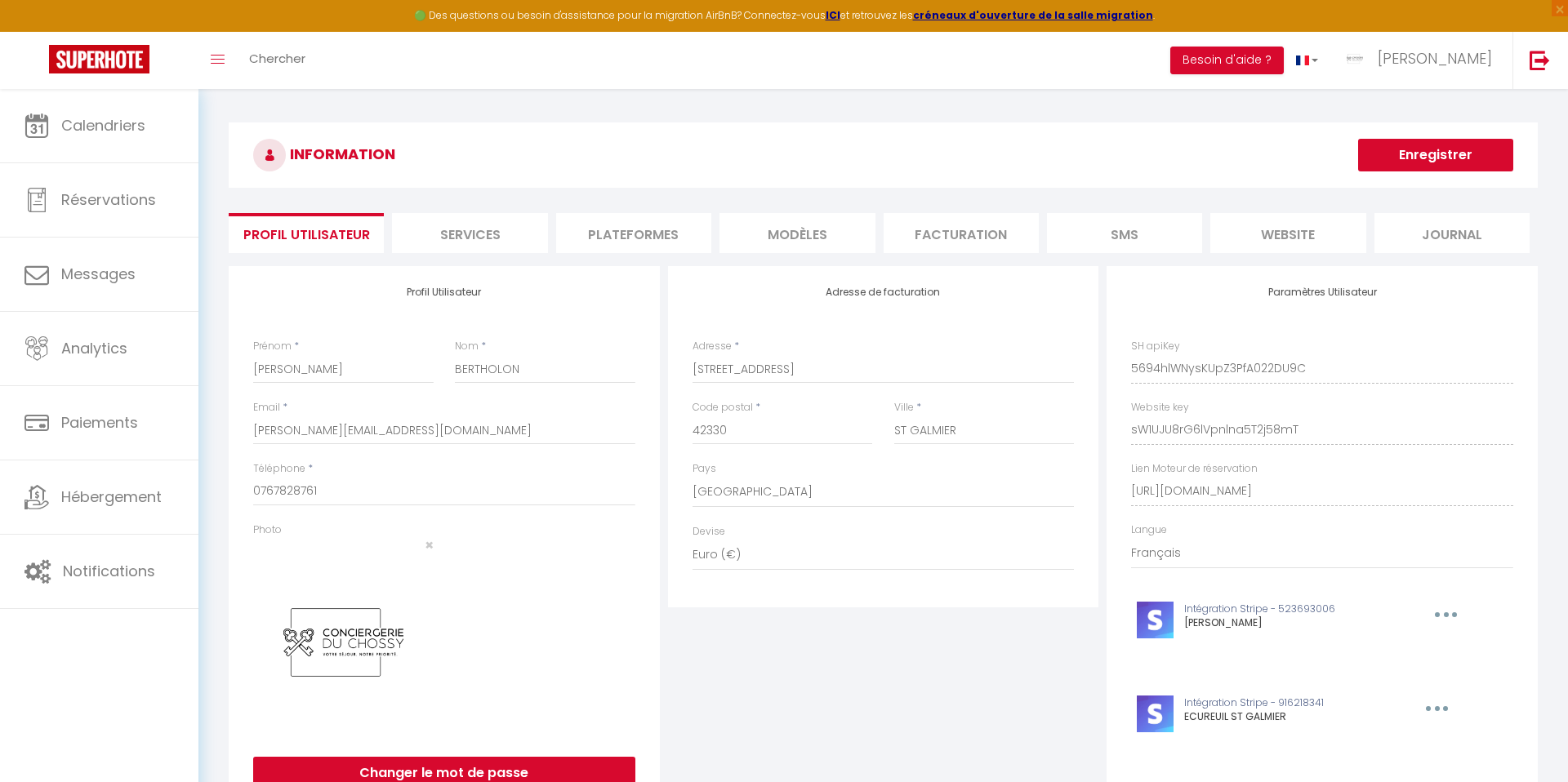
click at [621, 231] on li "Plateformes" at bounding box center [634, 232] width 155 height 40
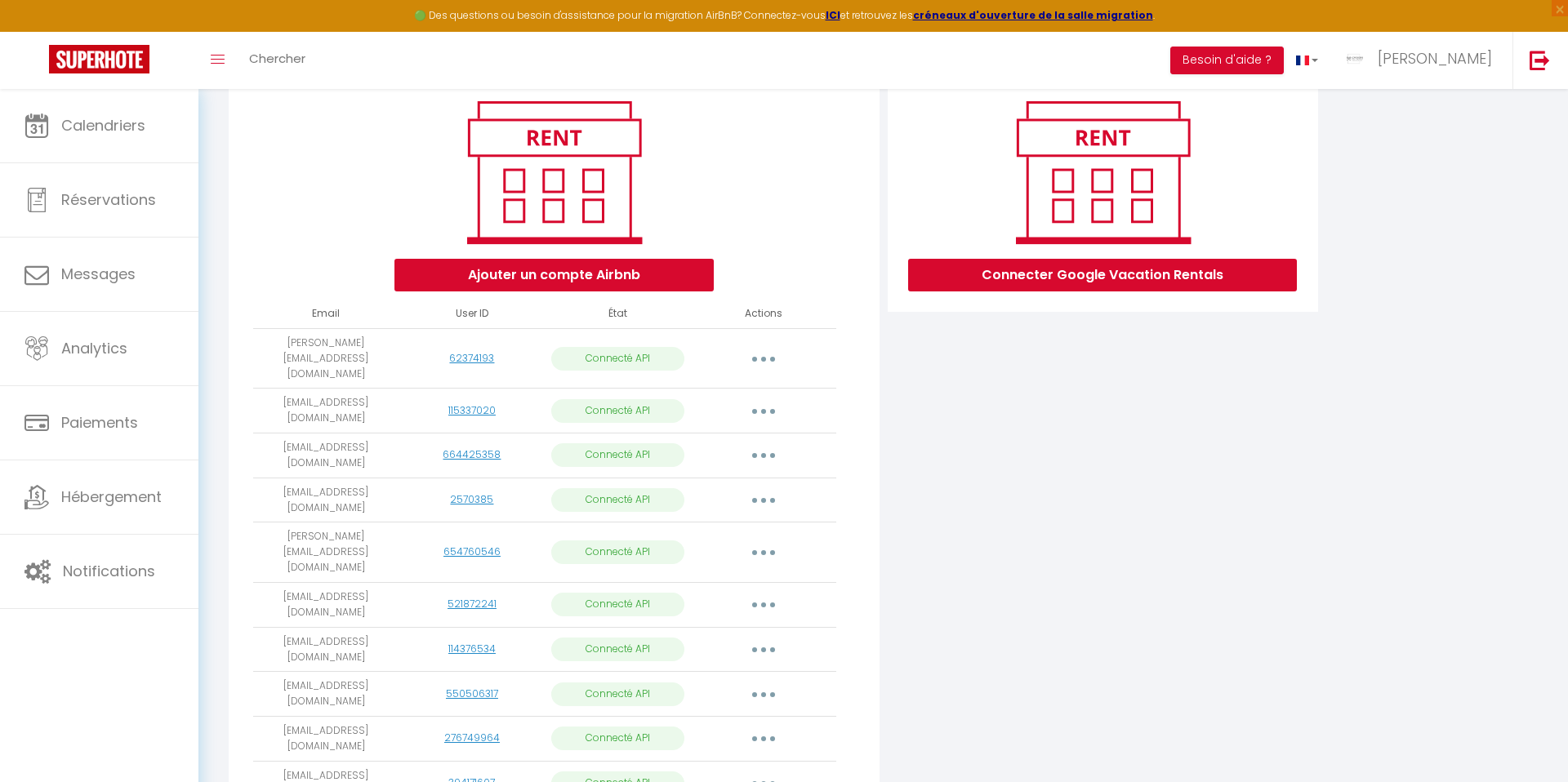
scroll to position [377, 0]
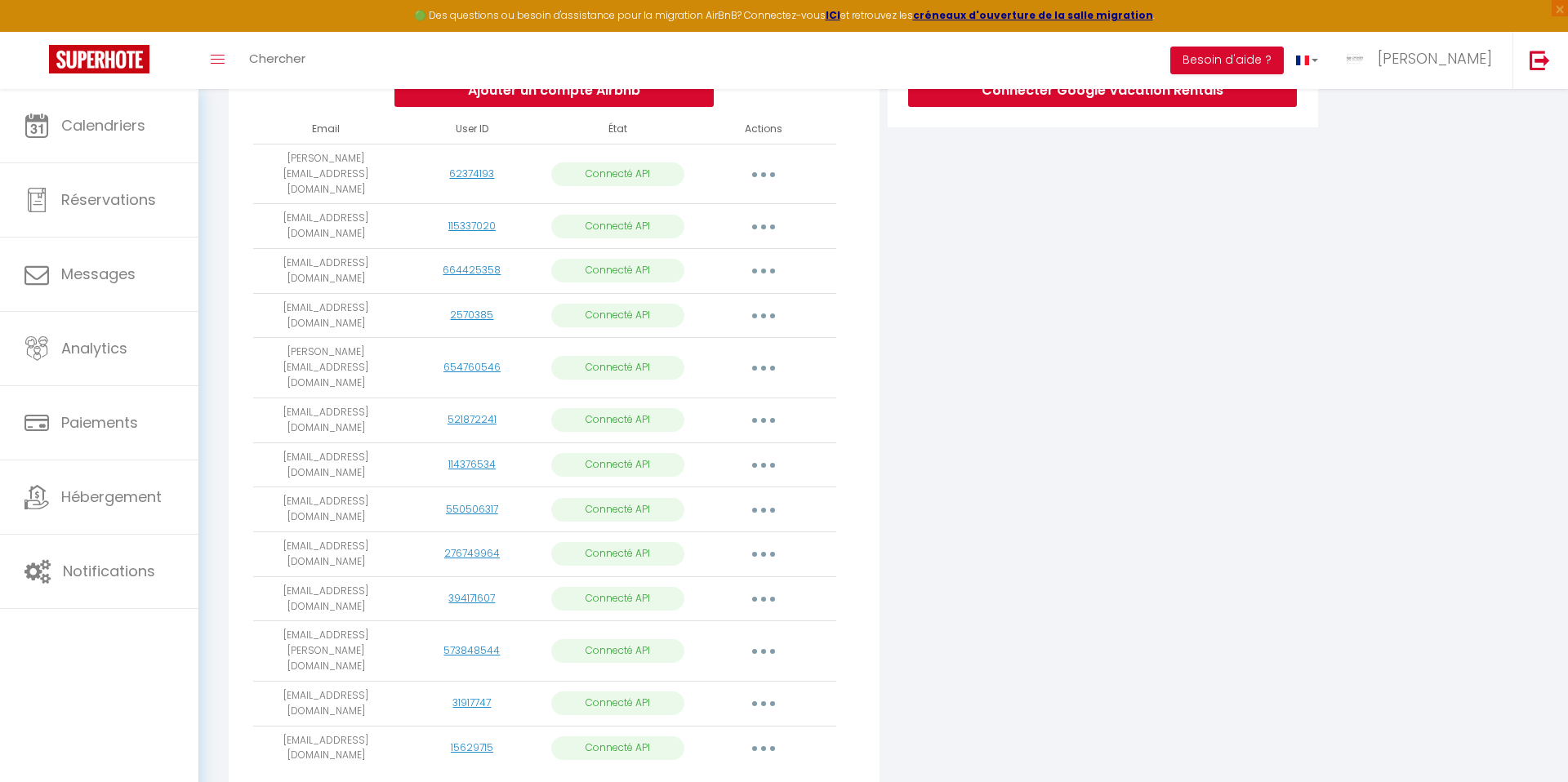
click at [755, 736] on button "button" at bounding box center [763, 749] width 46 height 26
click at [695, 772] on link "Importer les appartements" at bounding box center [691, 786] width 180 height 28
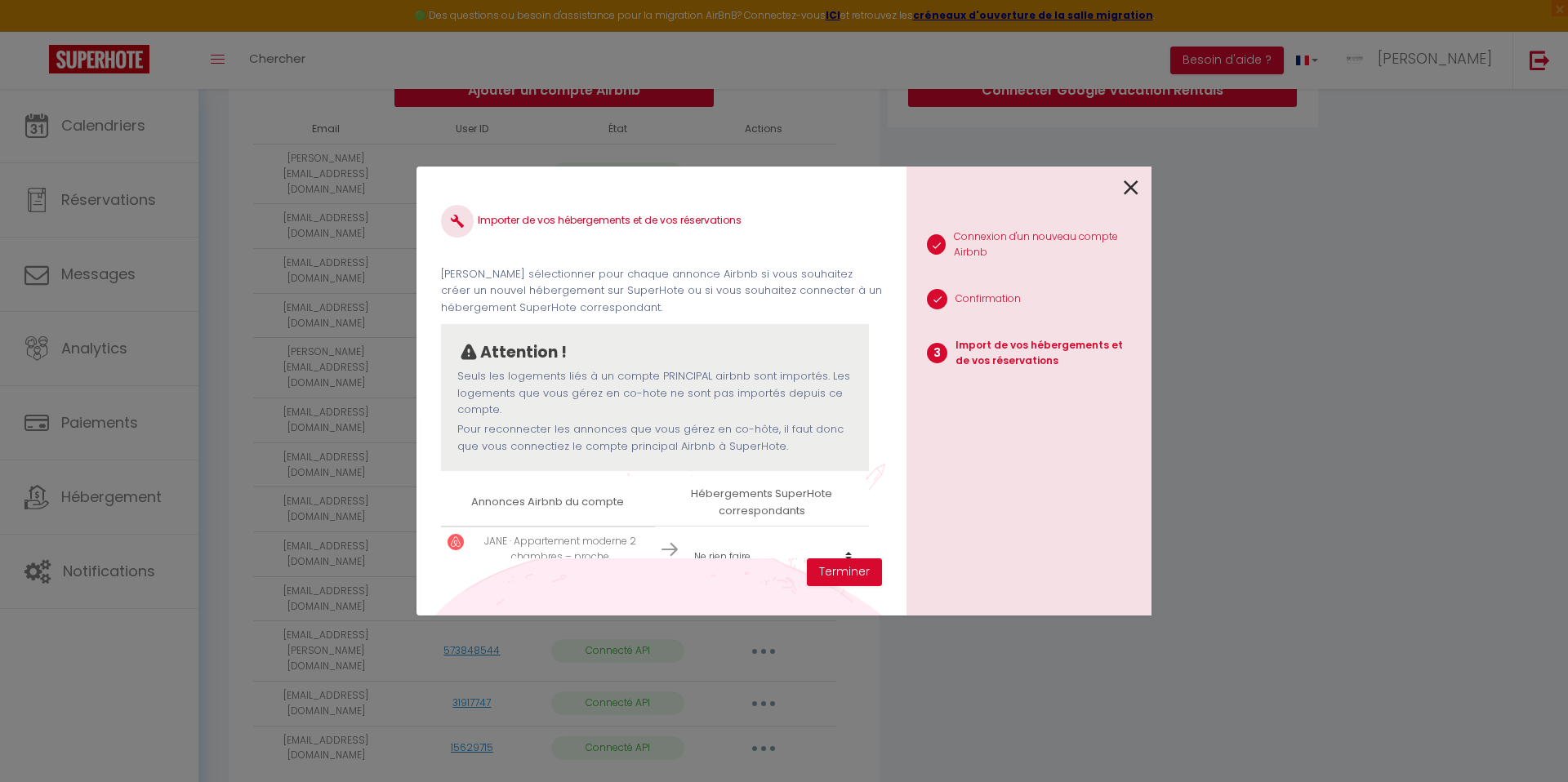
scroll to position [25, 0]
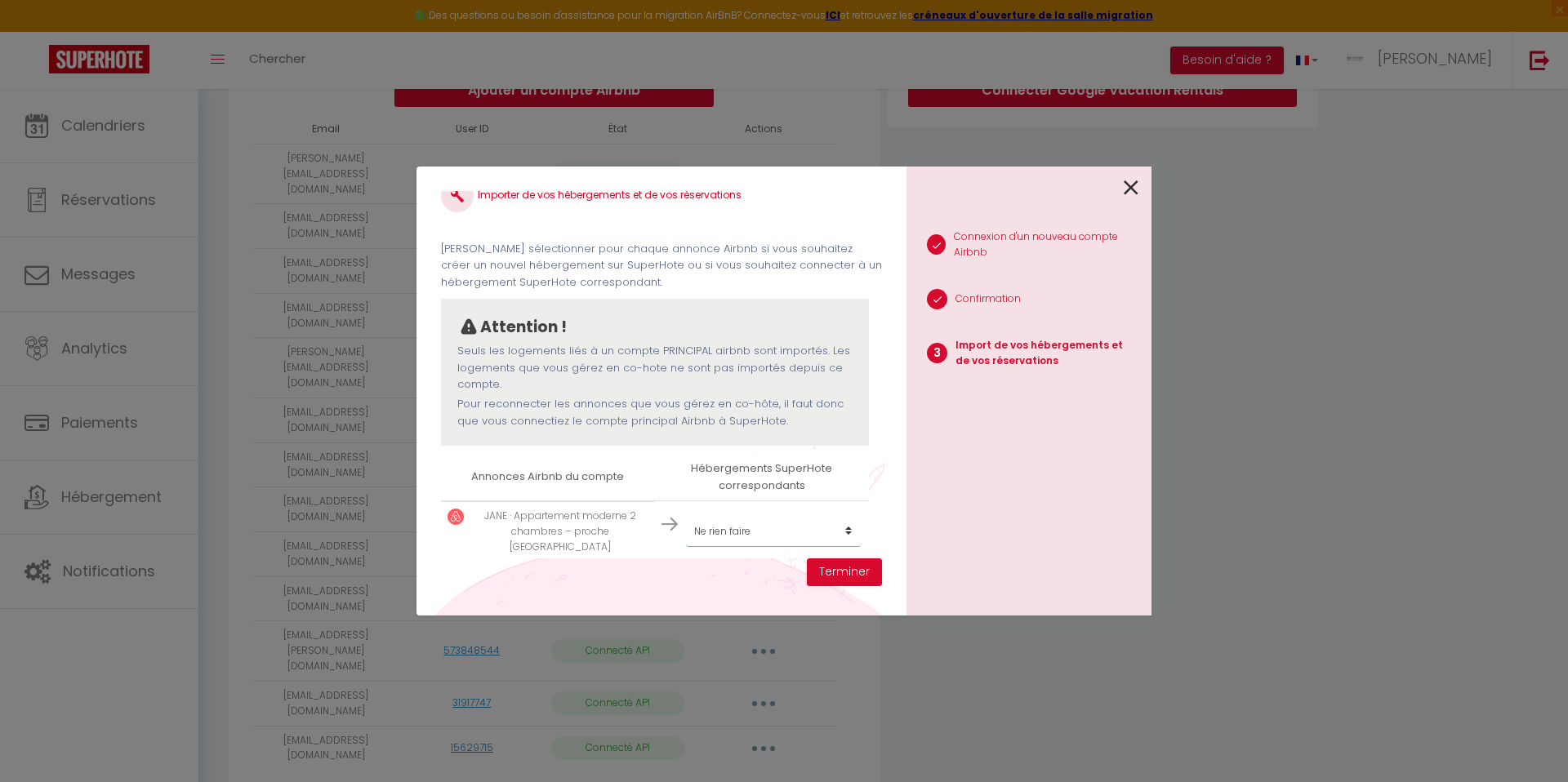
click at [712, 522] on select "Créer un nouvel hébergement Ne rien faire SIMON LE PRESBYTERE EDEN AGATHE MARGO…" at bounding box center [773, 530] width 175 height 31
select select "76894"
click at [844, 581] on button "Terminer" at bounding box center [843, 572] width 75 height 28
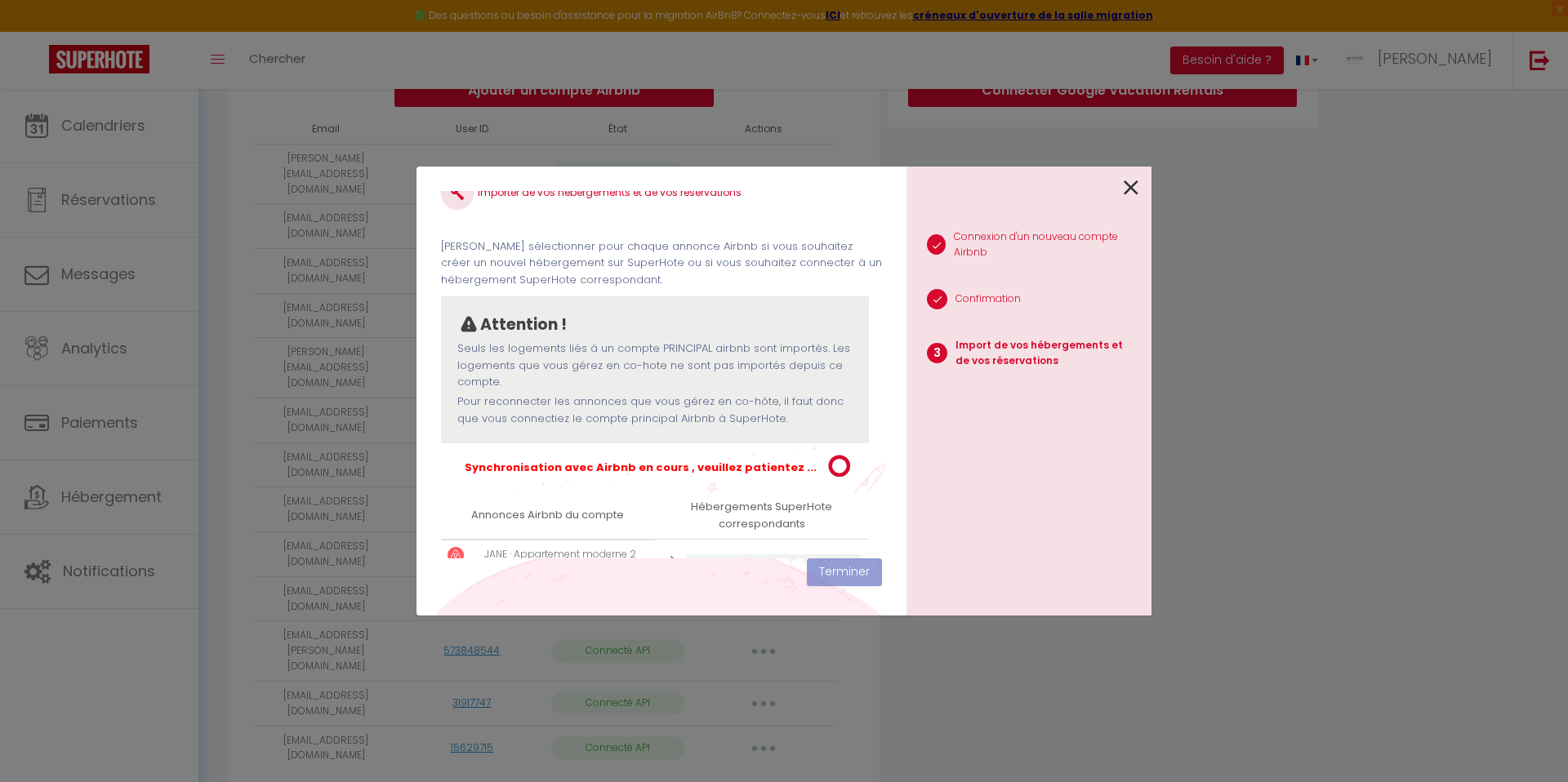
scroll to position [66, 0]
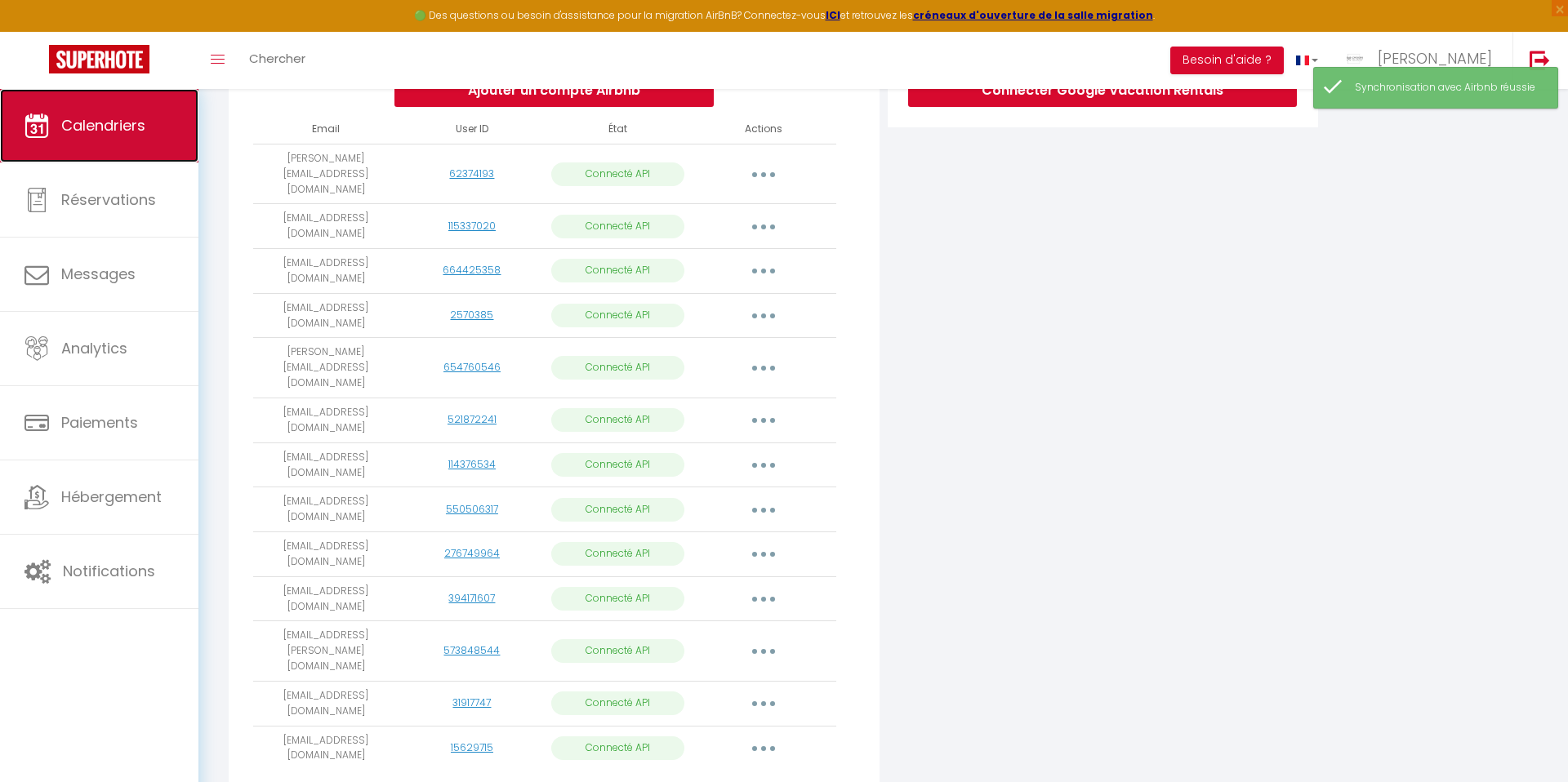
click at [82, 118] on span "Calendriers" at bounding box center [103, 125] width 85 height 20
